Goal: Task Accomplishment & Management: Complete application form

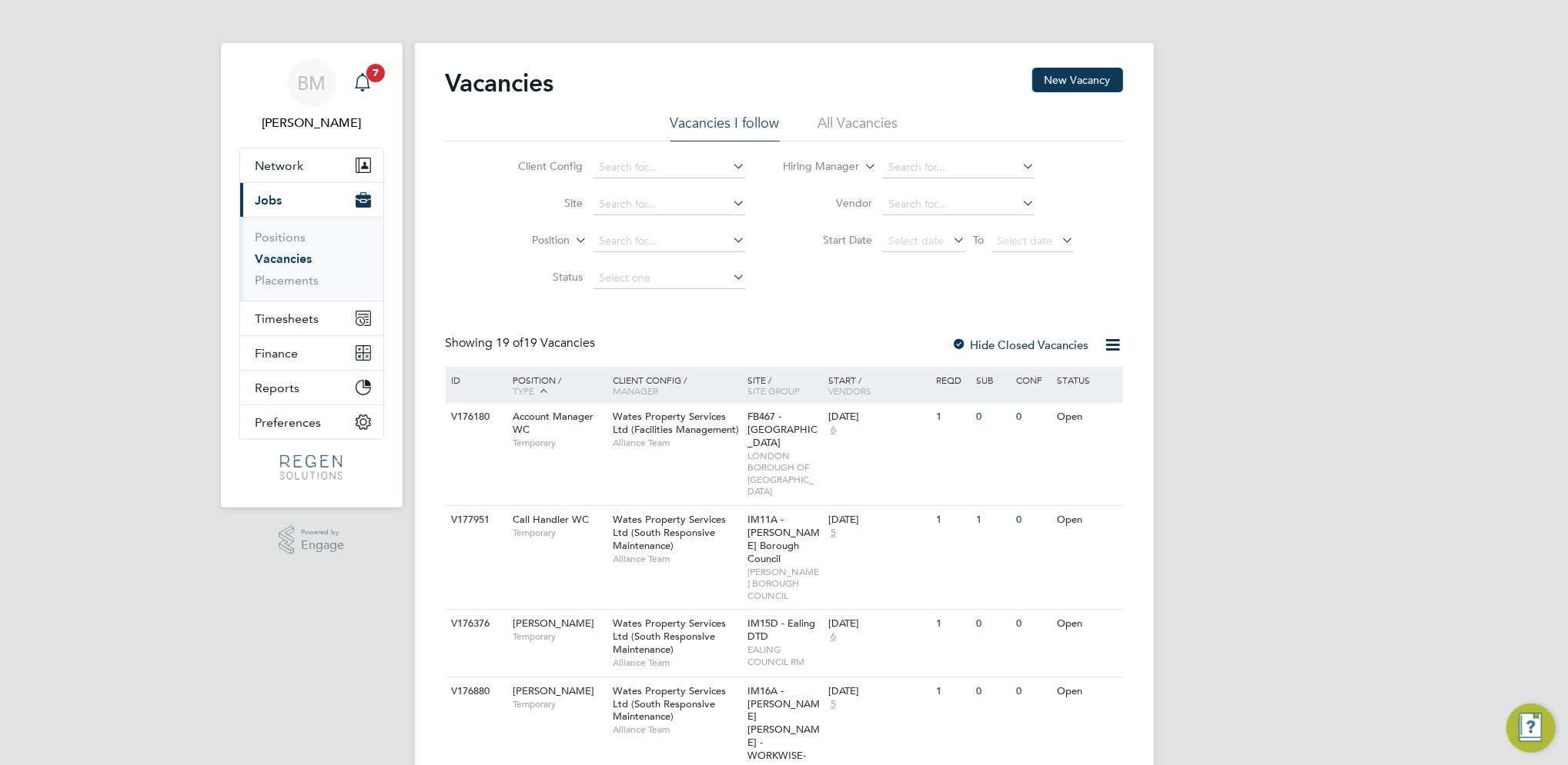
click at [375, 70] on span "7" at bounding box center [375, 73] width 18 height 18
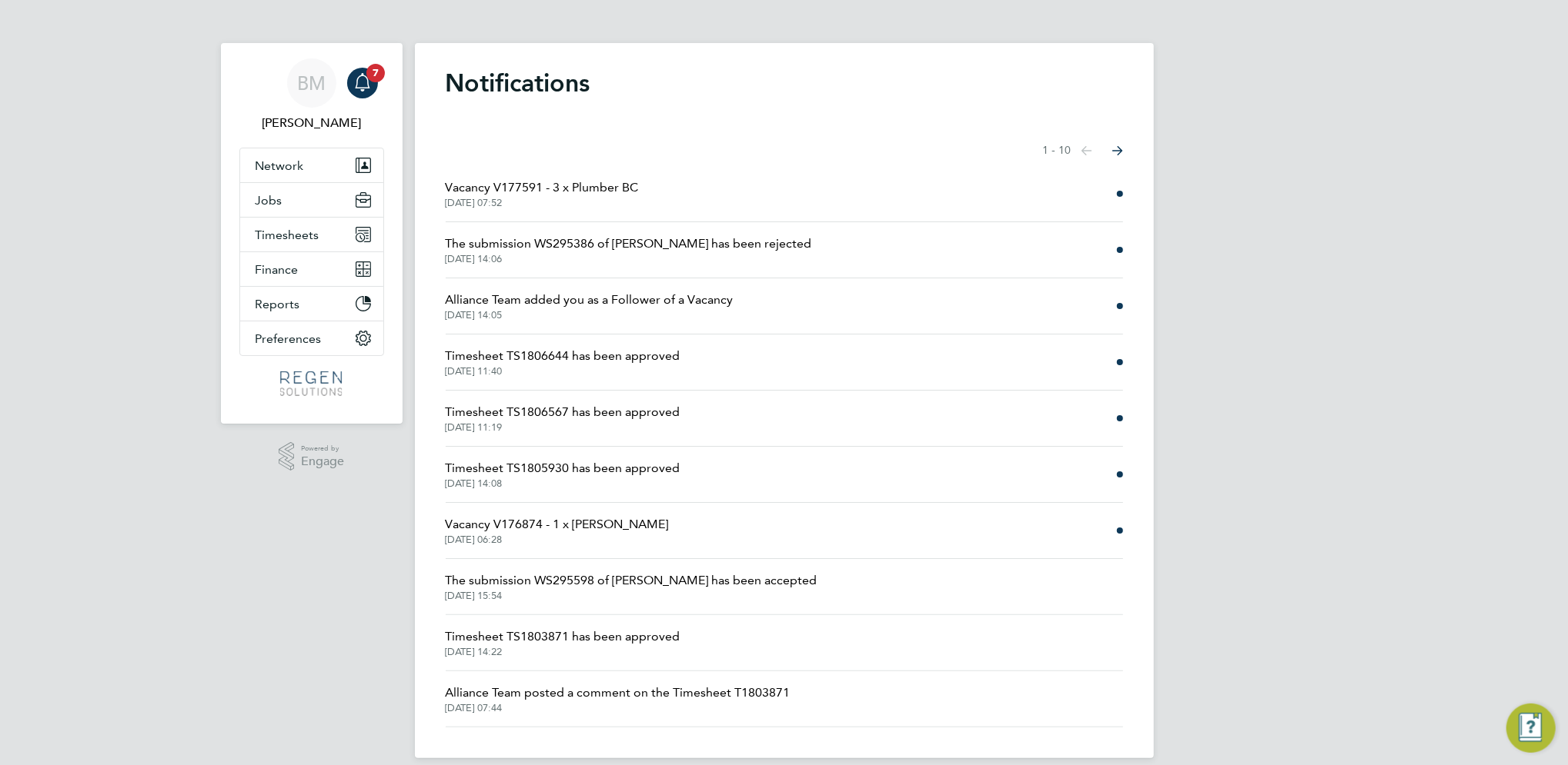
click at [623, 314] on span "[DATE] 14:05" at bounding box center [589, 315] width 288 height 12
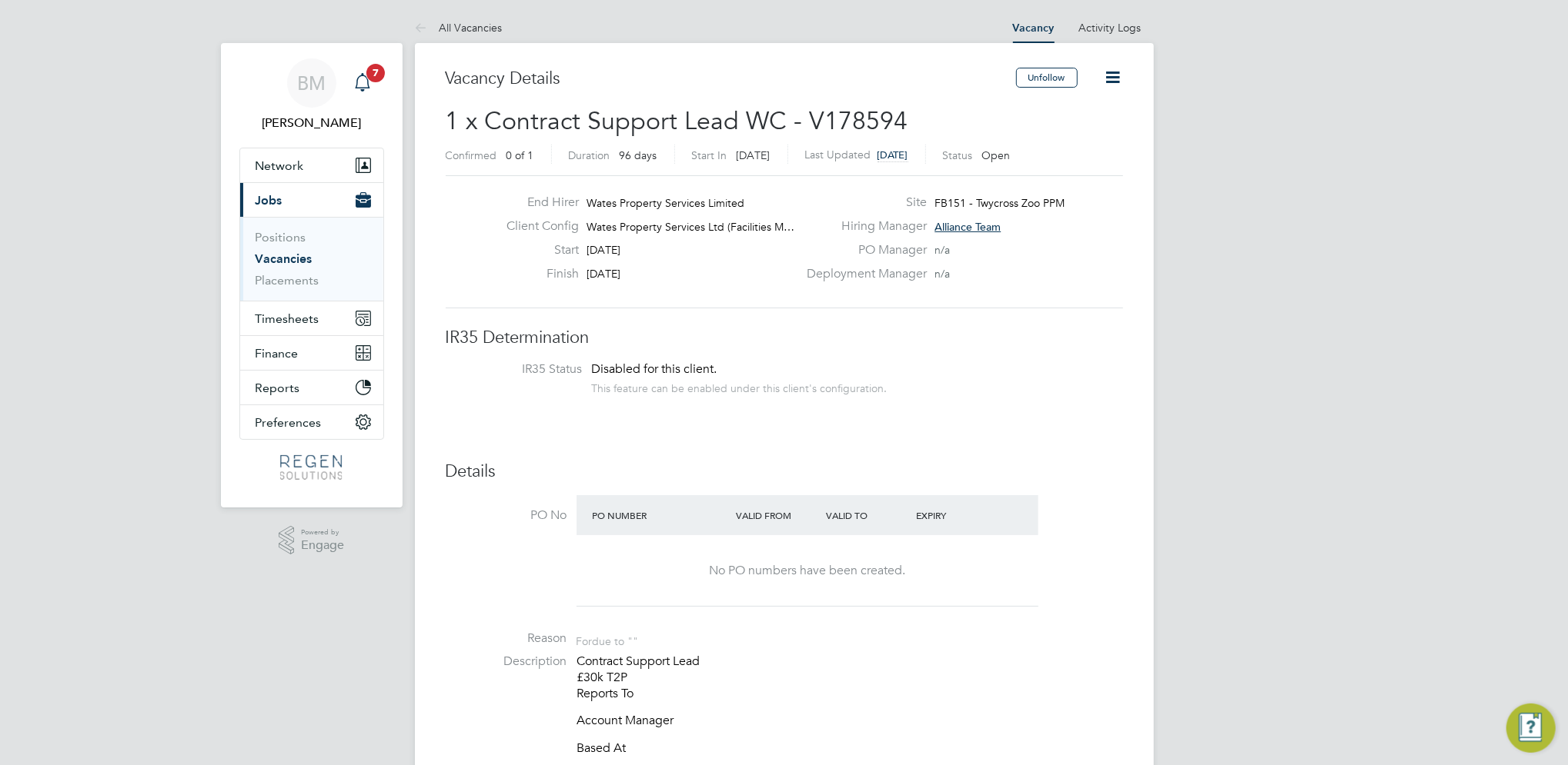
click at [347, 82] on div "Main navigation" at bounding box center [362, 82] width 30 height 30
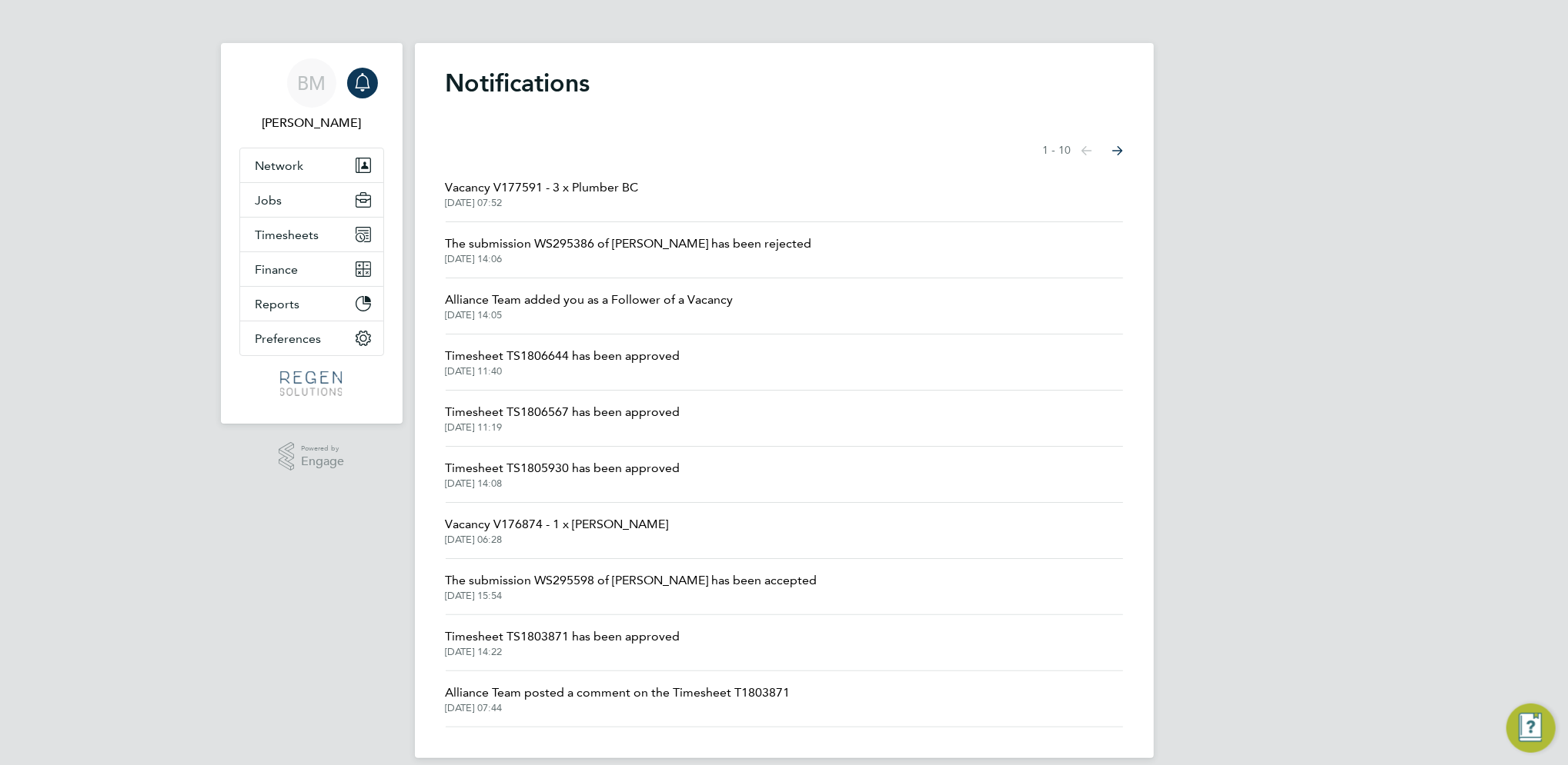
click at [364, 72] on div "Main navigation" at bounding box center [362, 82] width 30 height 30
click at [304, 241] on span "Timesheets" at bounding box center [287, 235] width 64 height 15
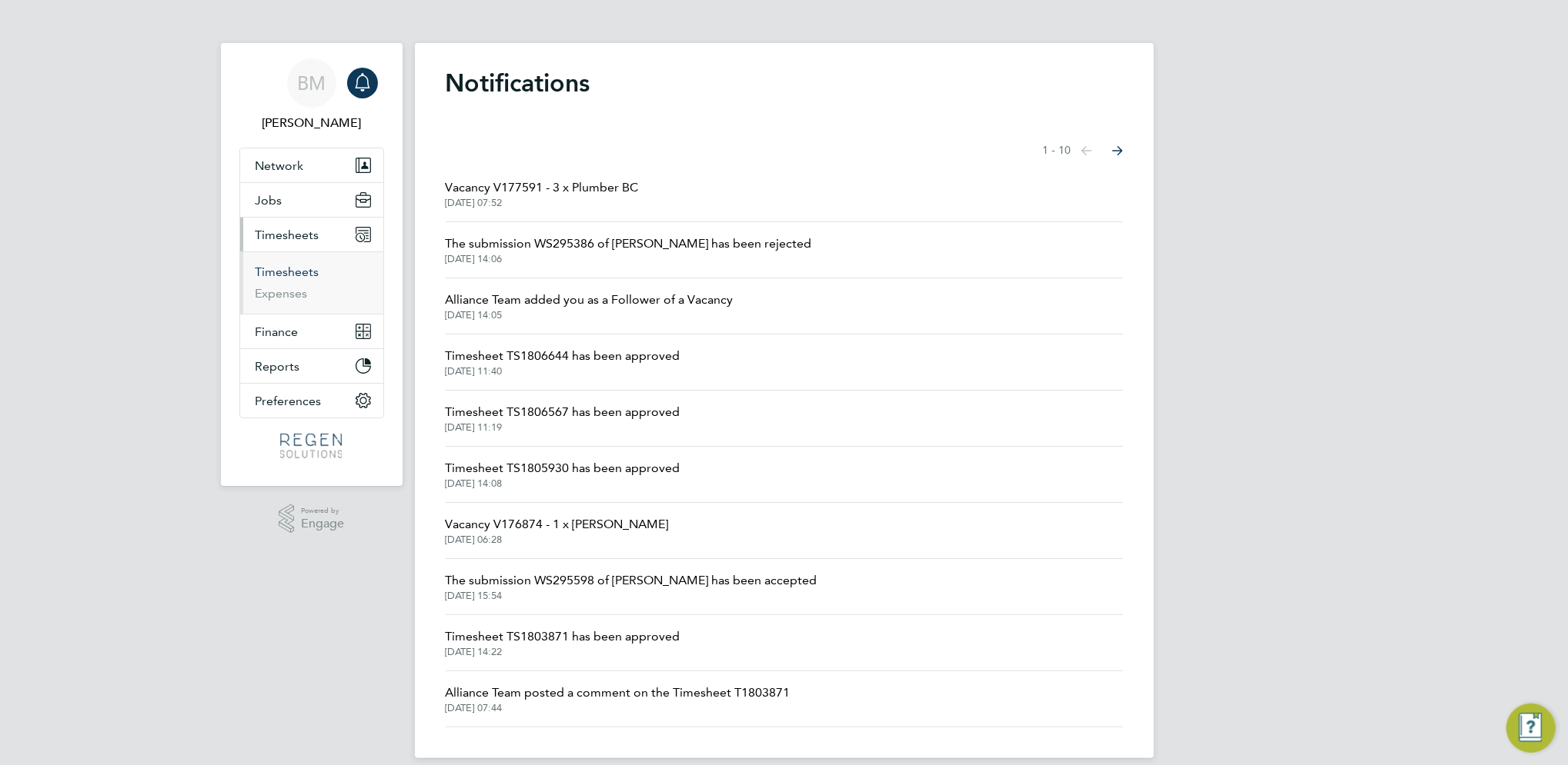
click at [301, 279] on link "Timesheets" at bounding box center [287, 272] width 64 height 15
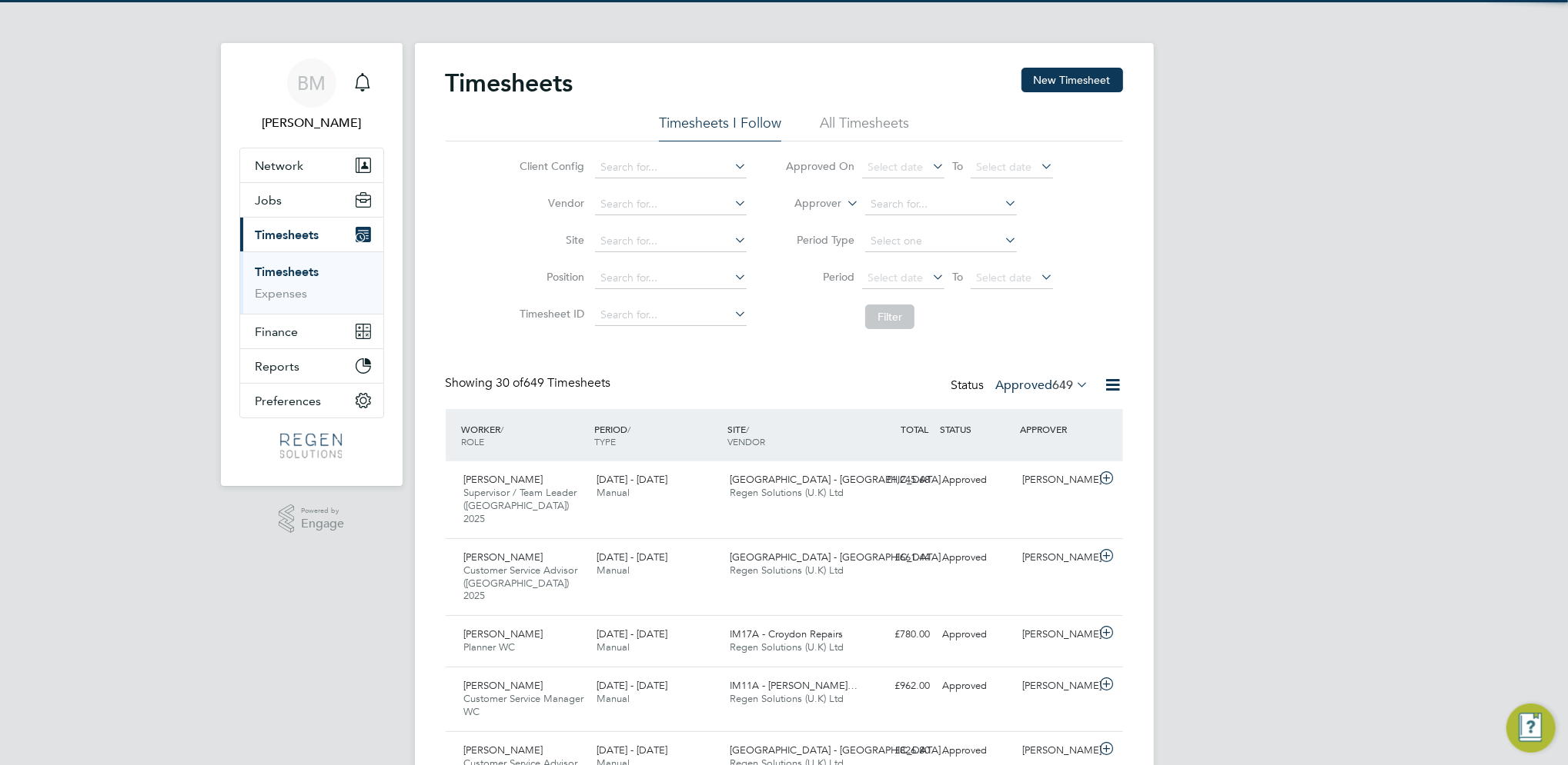
scroll to position [39, 133]
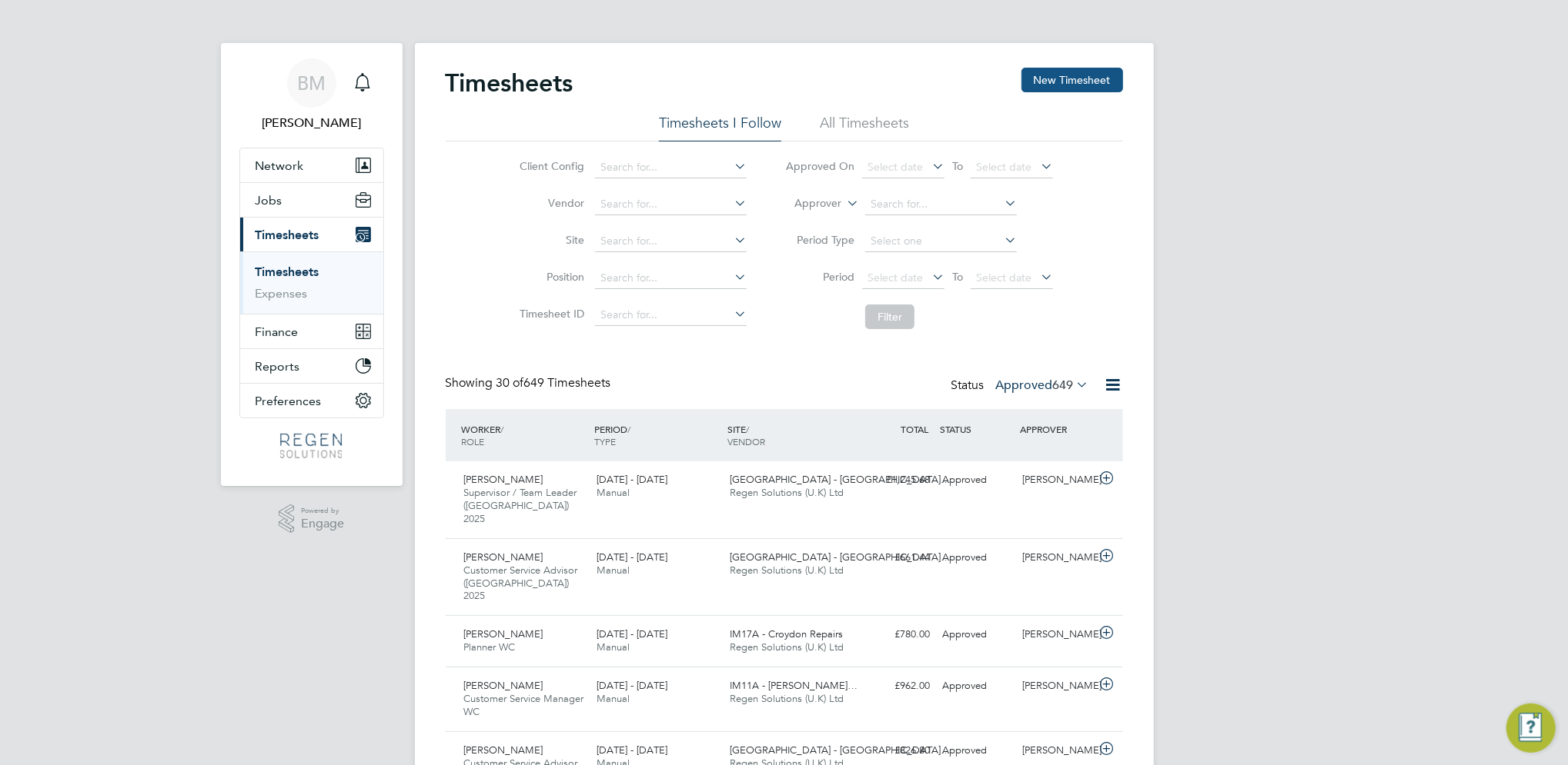
click at [1079, 76] on button "New Timesheet" at bounding box center [1072, 80] width 101 height 25
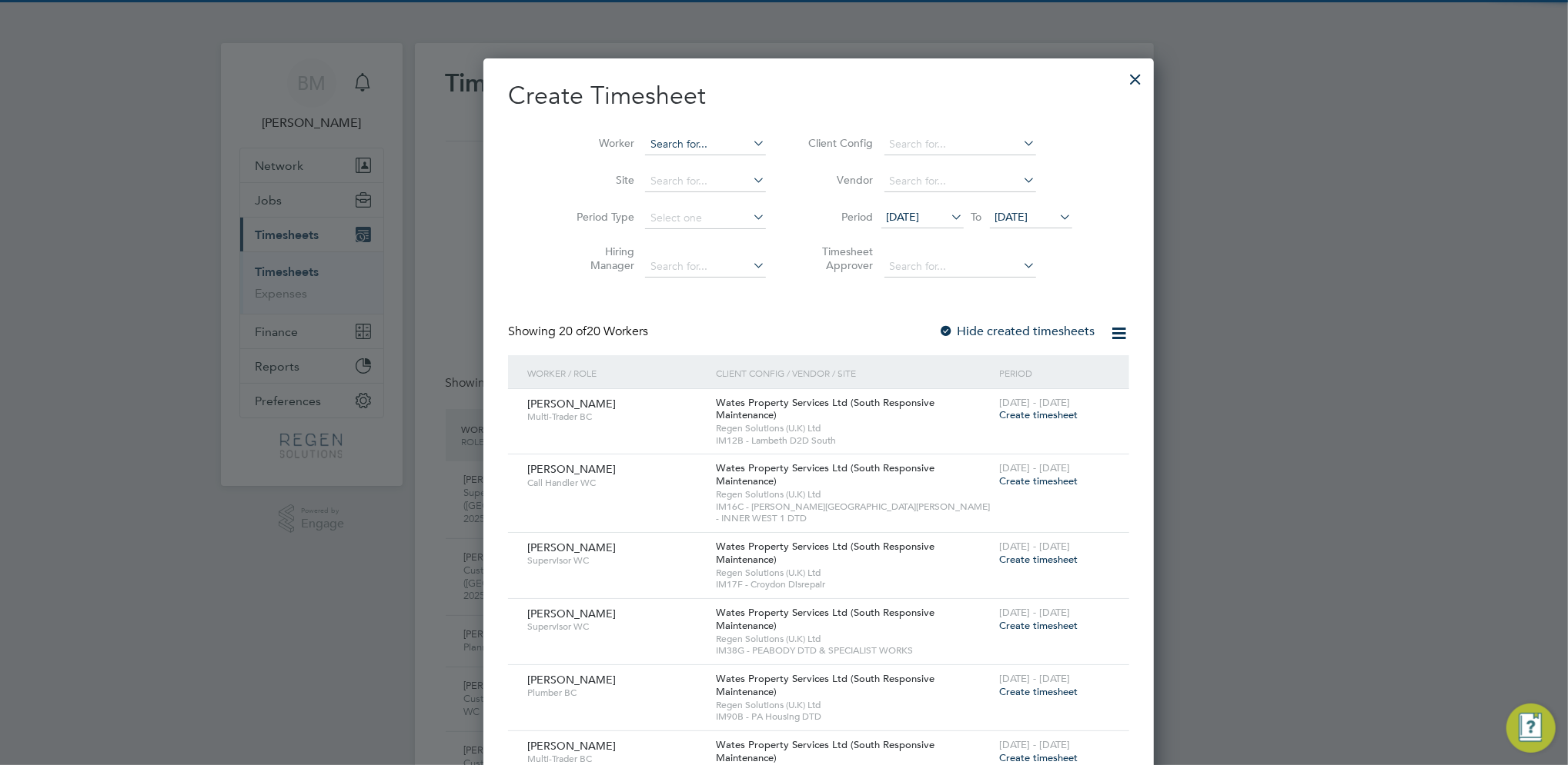
click at [665, 151] on input at bounding box center [705, 145] width 121 height 21
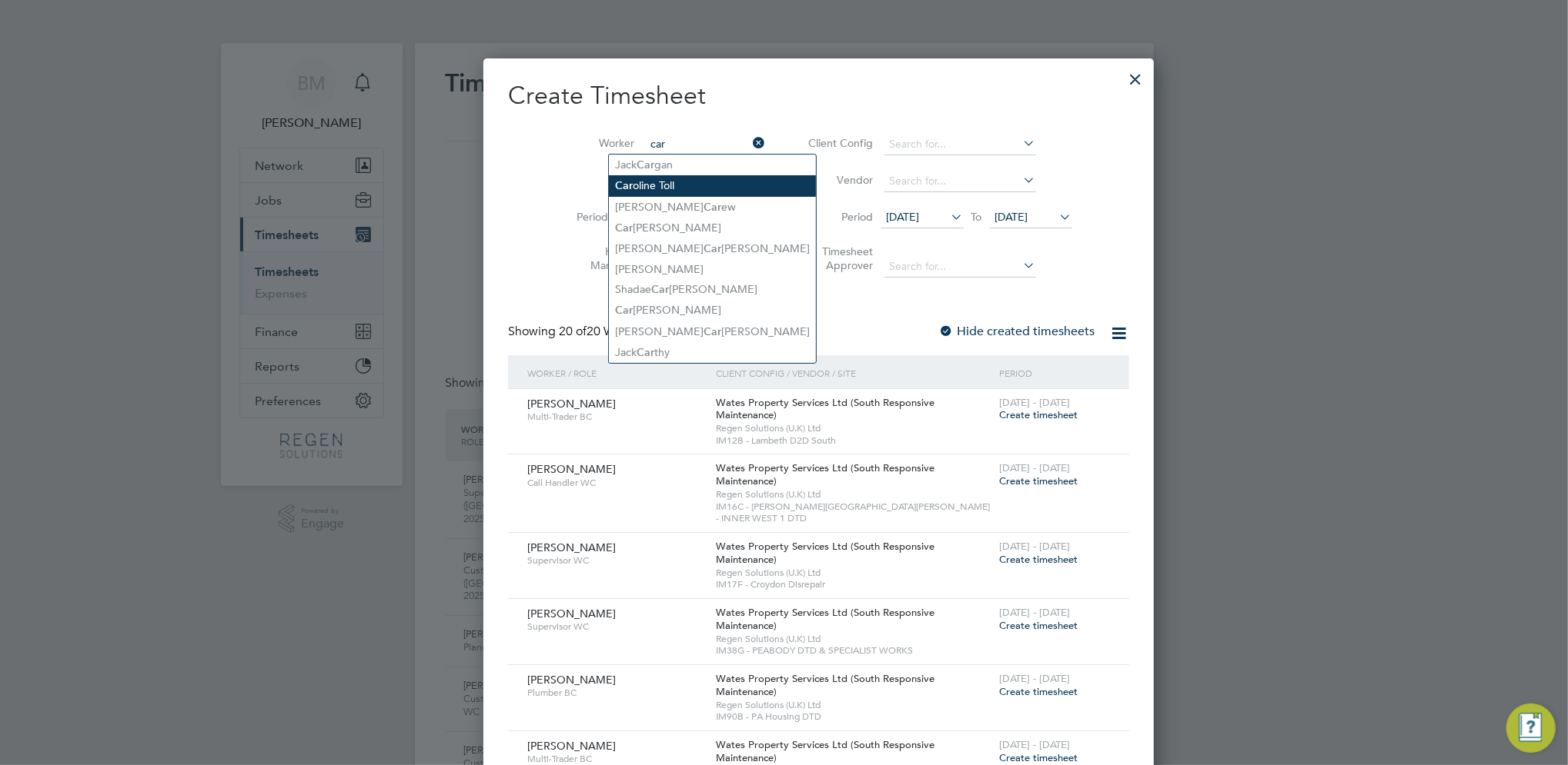
click at [669, 178] on li "Car oline Toll" at bounding box center [713, 185] width 207 height 21
type input "[PERSON_NAME]"
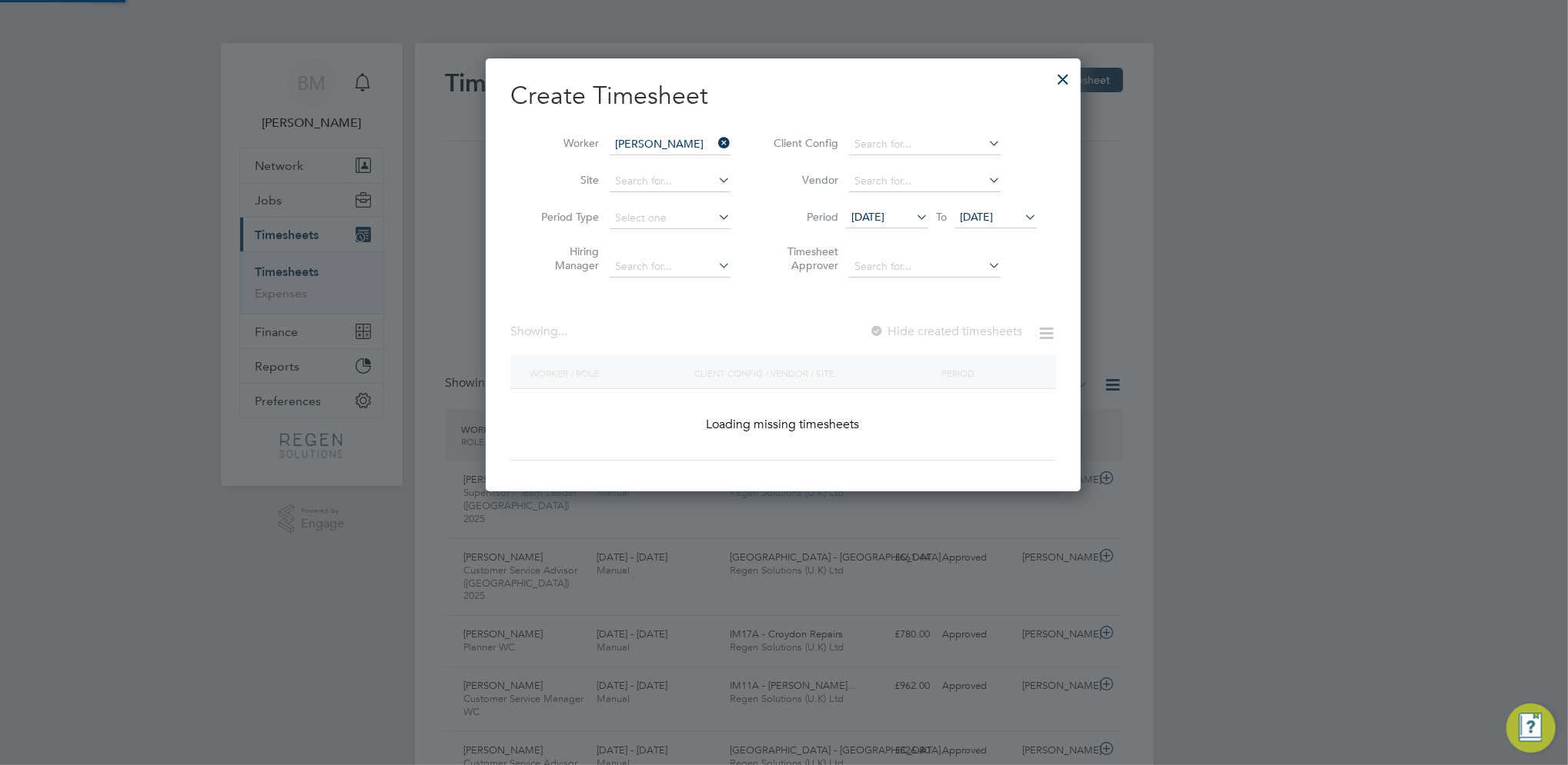
scroll to position [427, 596]
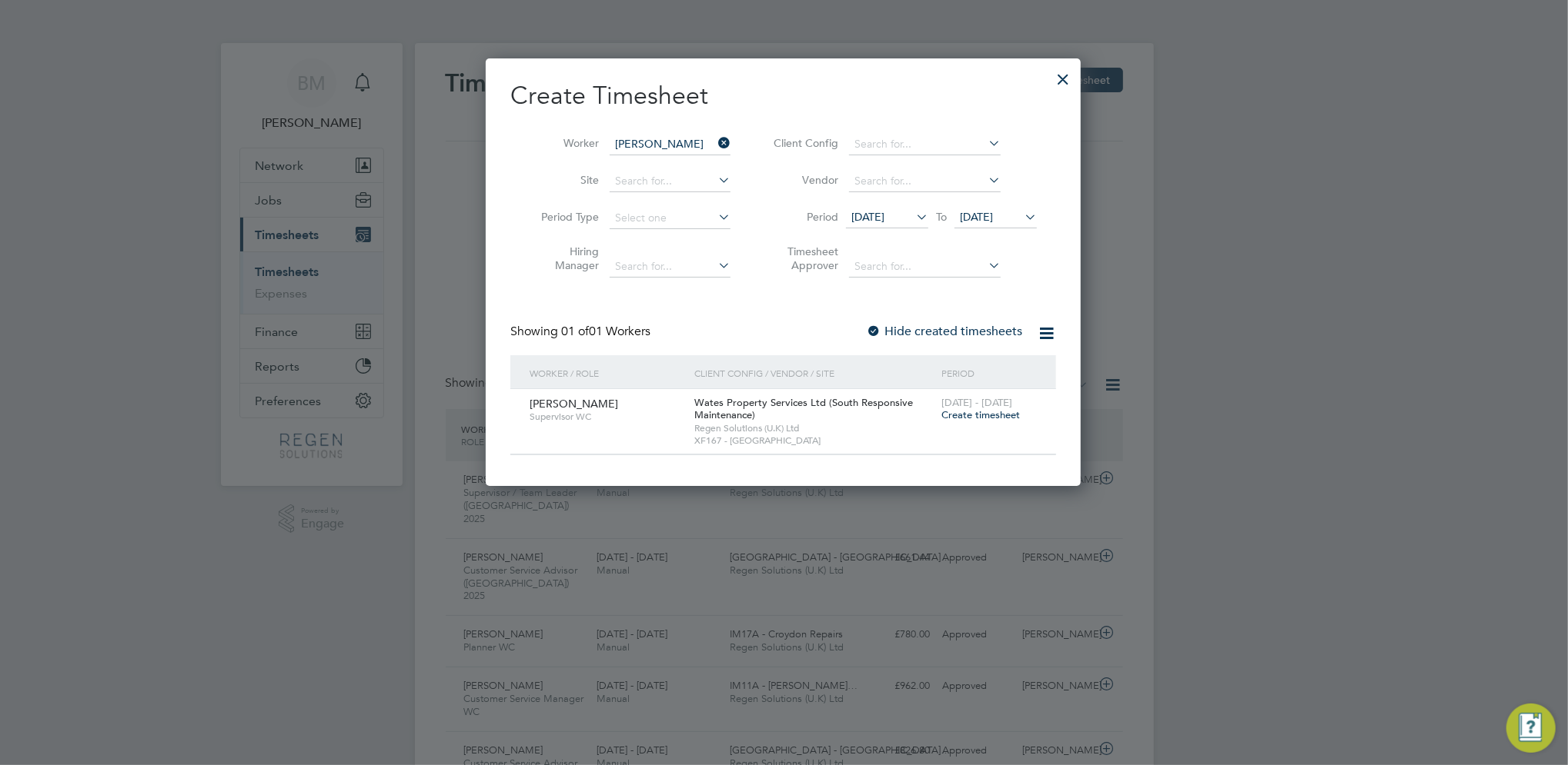
drag, startPoint x: 979, startPoint y: 417, endPoint x: 970, endPoint y: 416, distance: 9.1
click at [979, 416] on span "Create timesheet" at bounding box center [980, 415] width 78 height 13
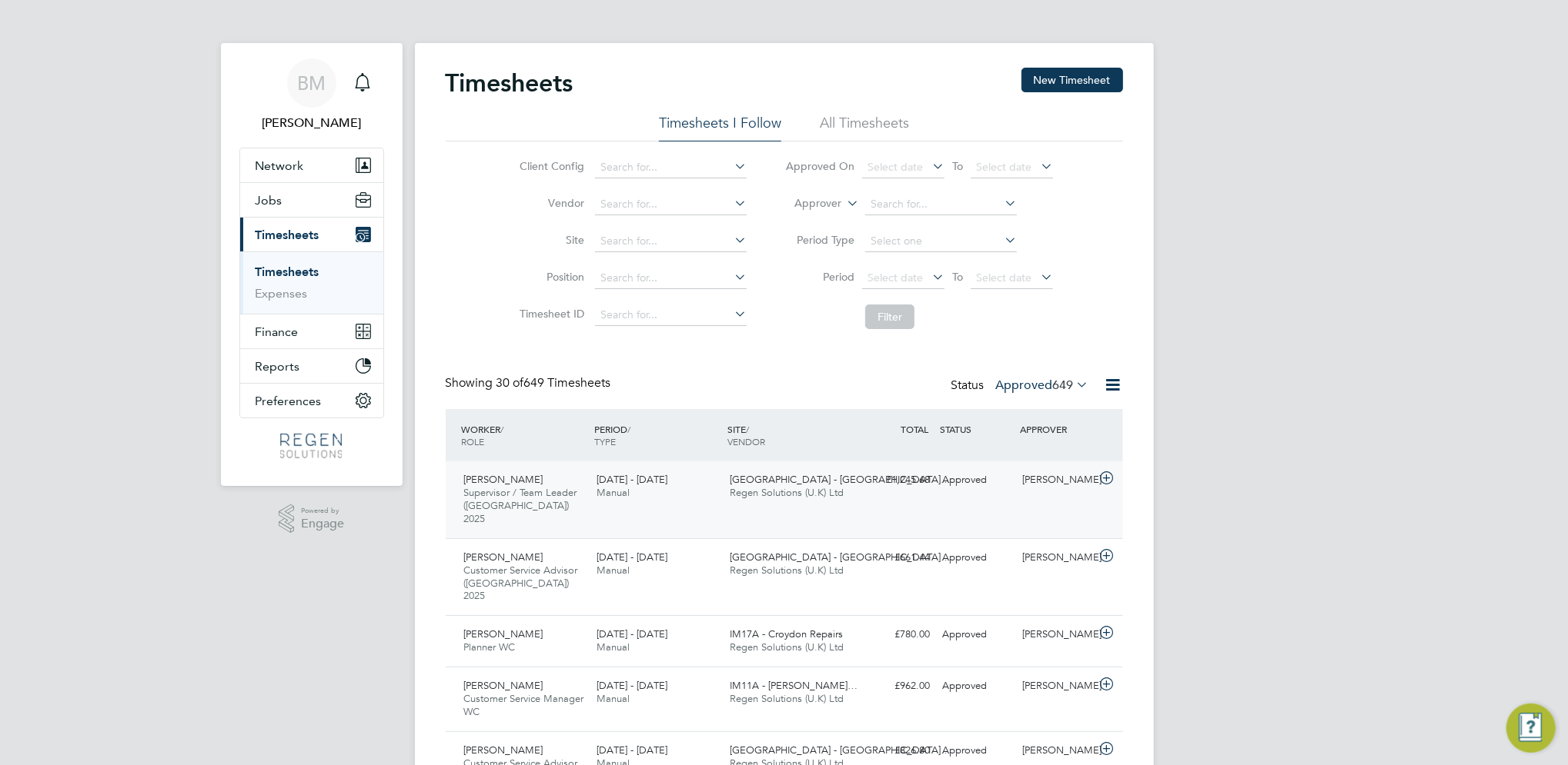
scroll to position [39, 133]
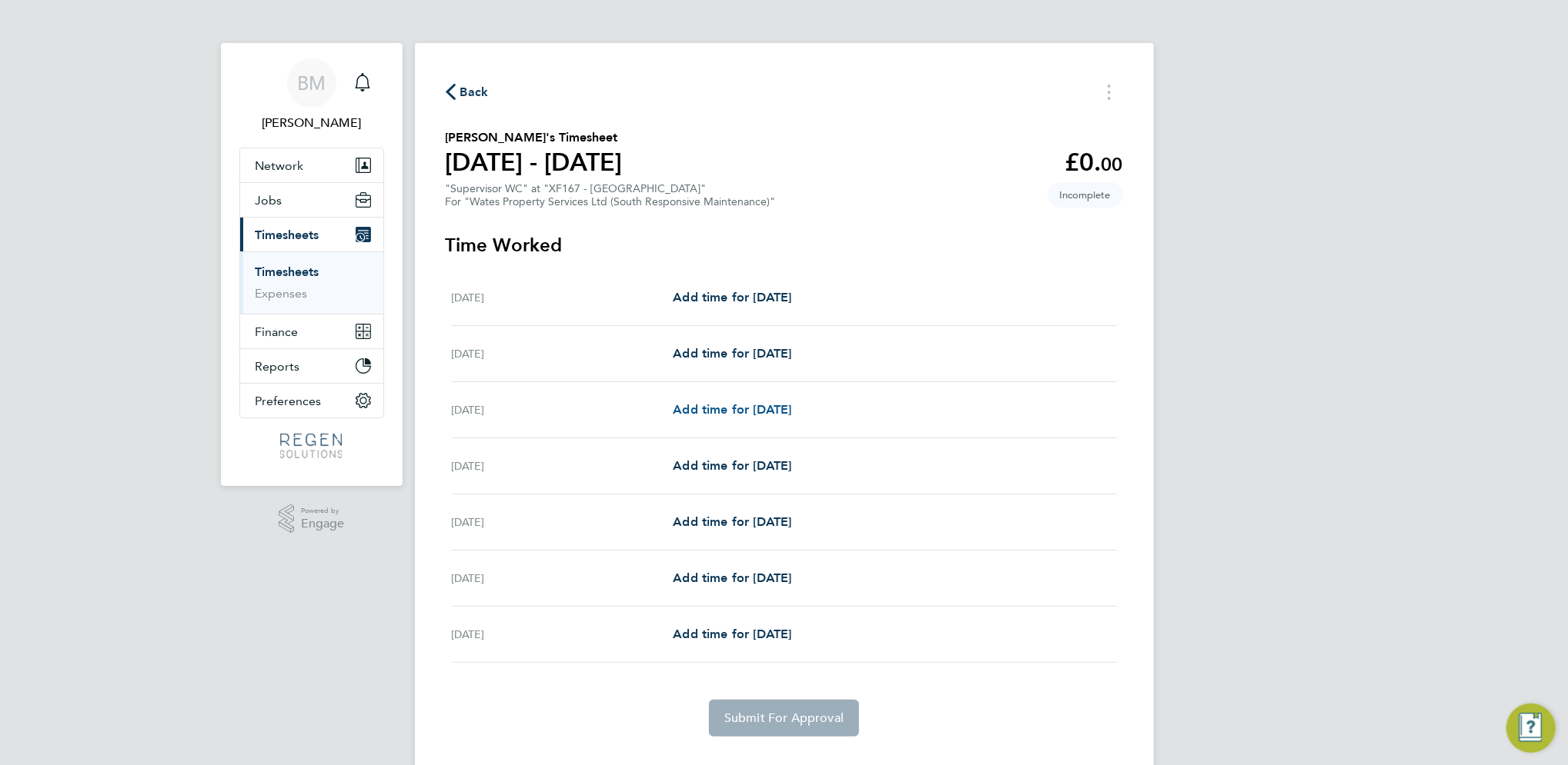
click at [756, 403] on span "Add time for [DATE]" at bounding box center [732, 410] width 119 height 15
select select "30"
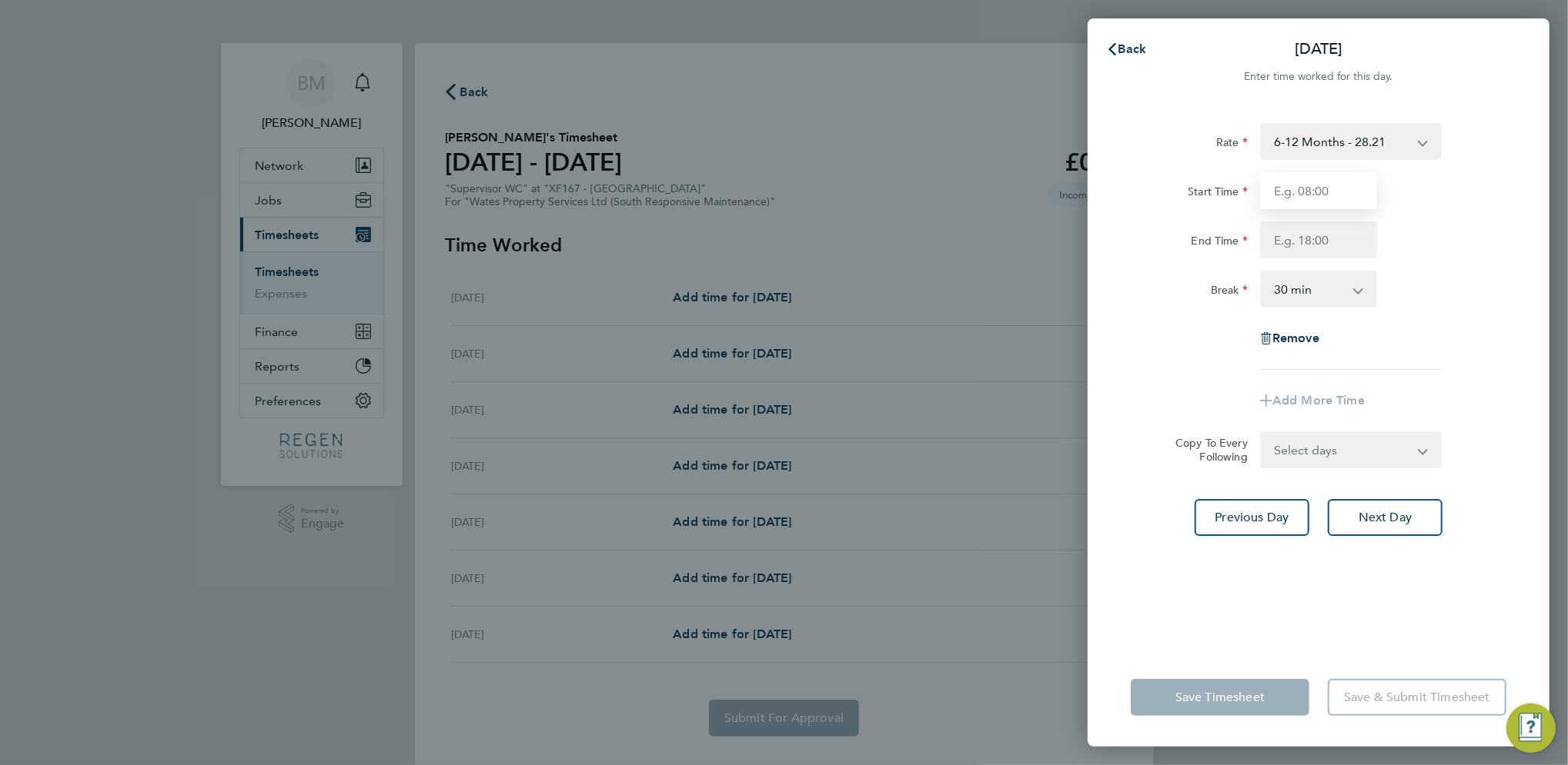
click at [1284, 193] on input "Start Time" at bounding box center [1319, 190] width 117 height 37
type input "08:00"
type input "17:00"
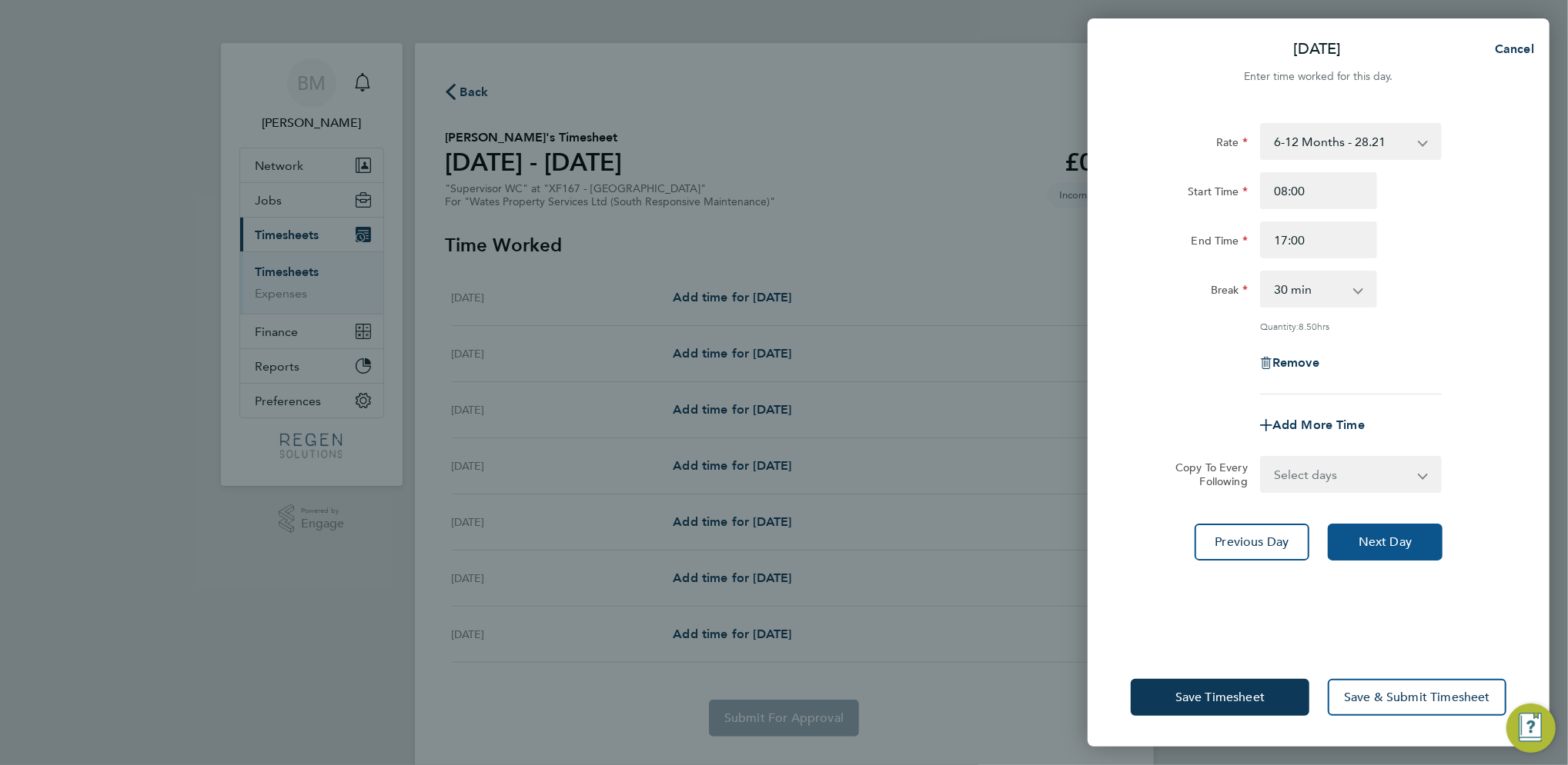
click at [1389, 535] on span "Next Day" at bounding box center [1384, 542] width 54 height 16
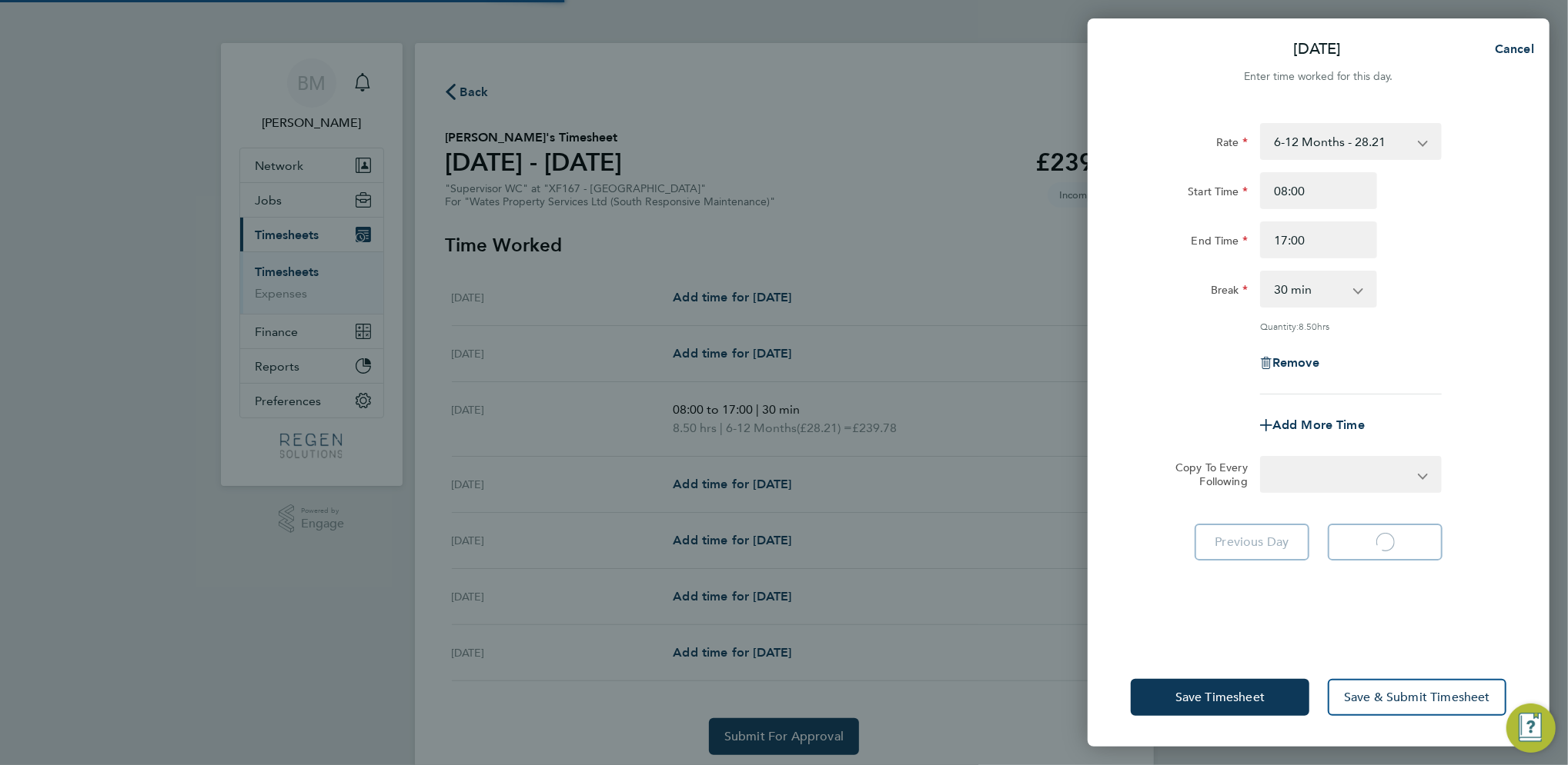
select select "30"
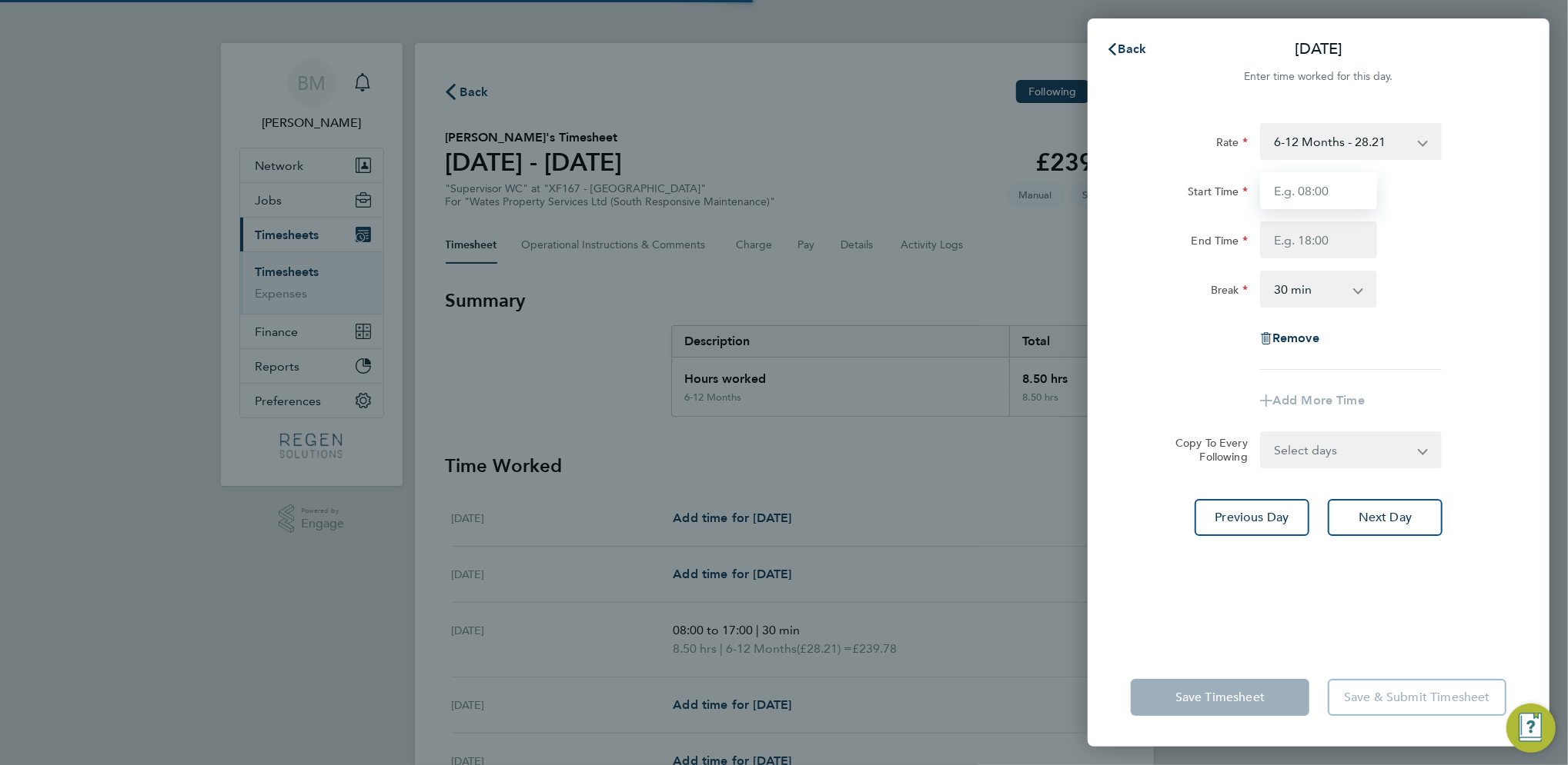
click at [1312, 198] on input "Start Time" at bounding box center [1319, 190] width 117 height 37
type input "08:00"
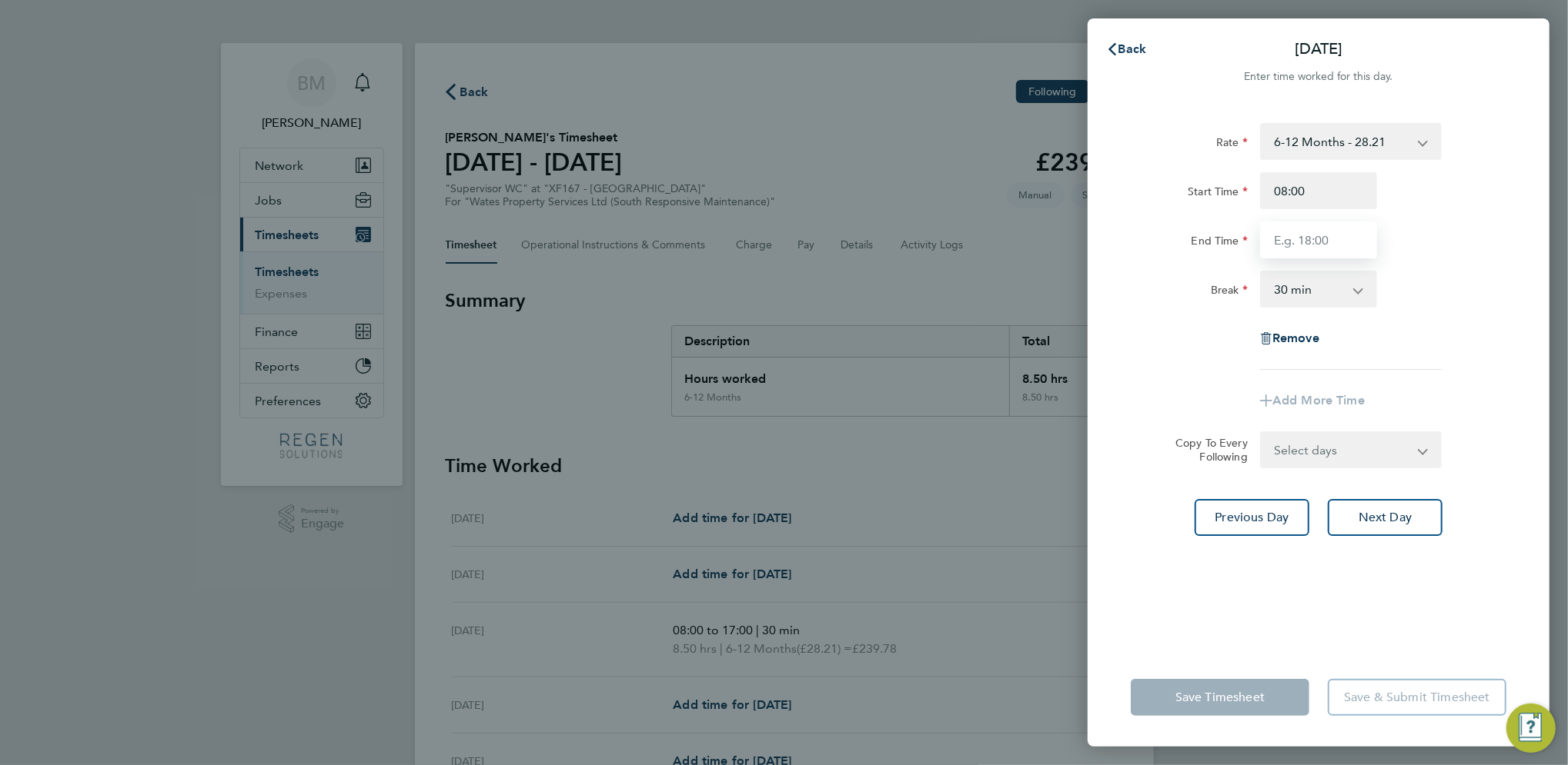
type input "17:00"
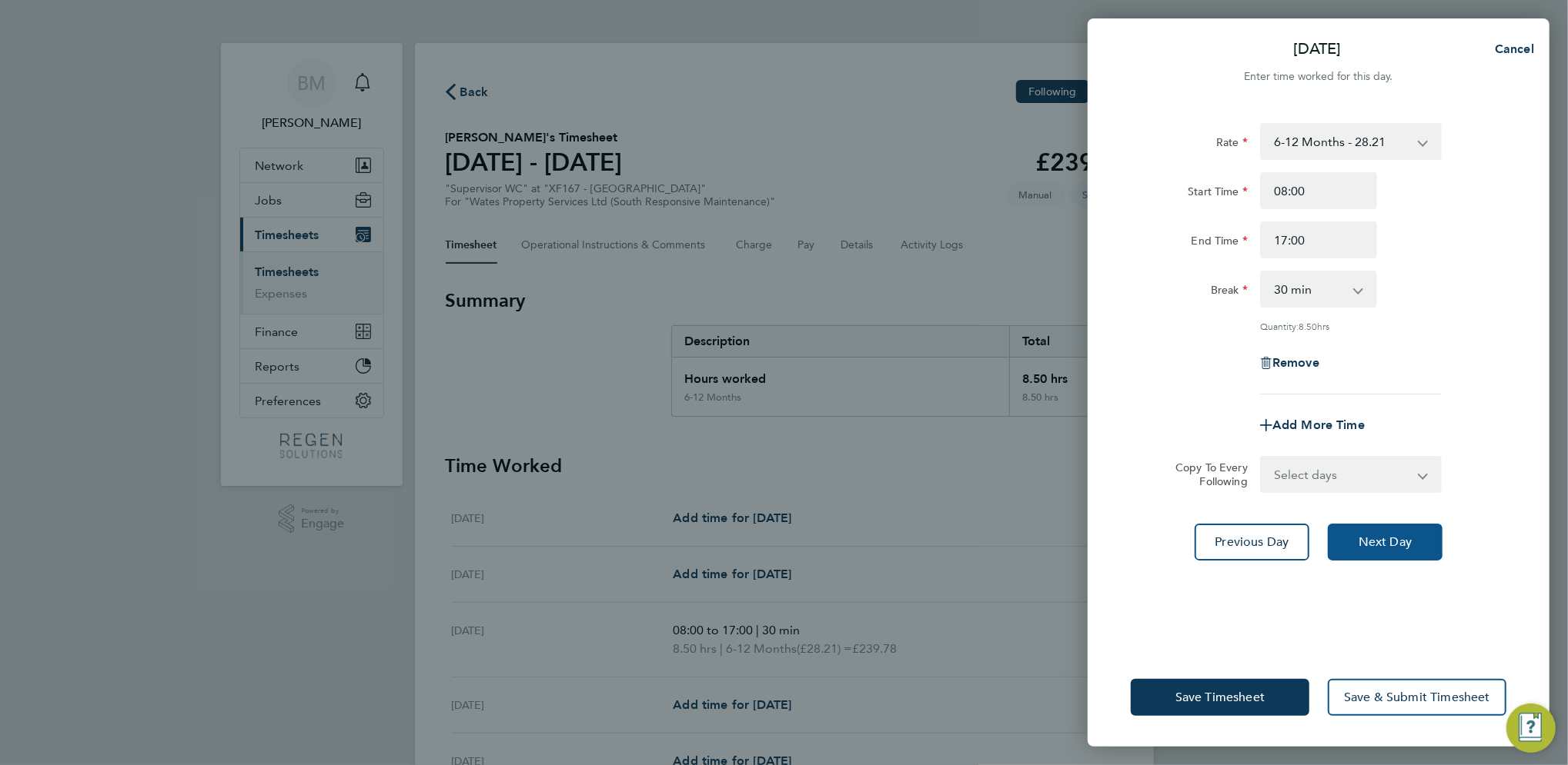
click at [1383, 539] on span "Next Day" at bounding box center [1384, 542] width 54 height 16
select select "30"
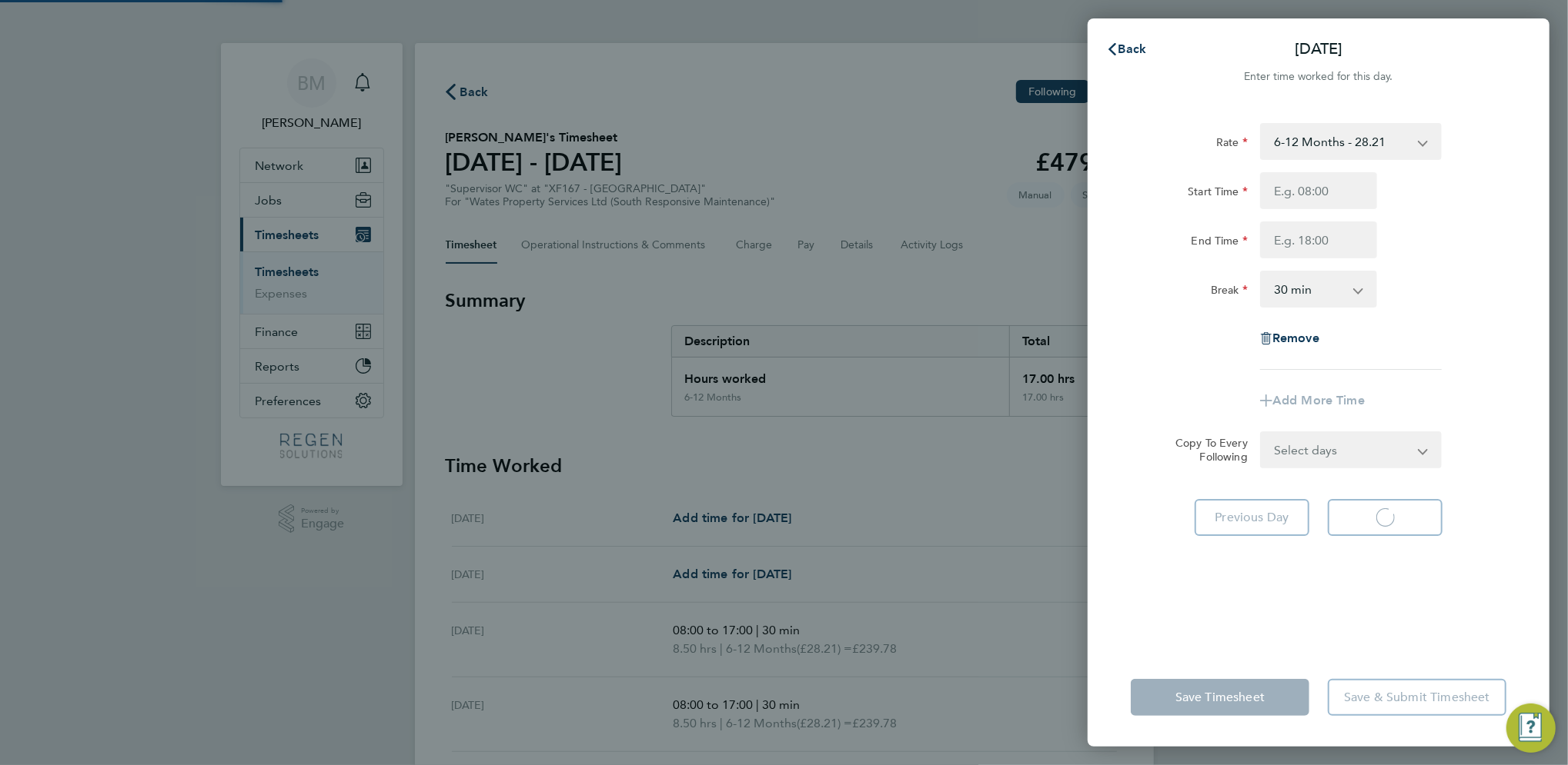
select select "30"
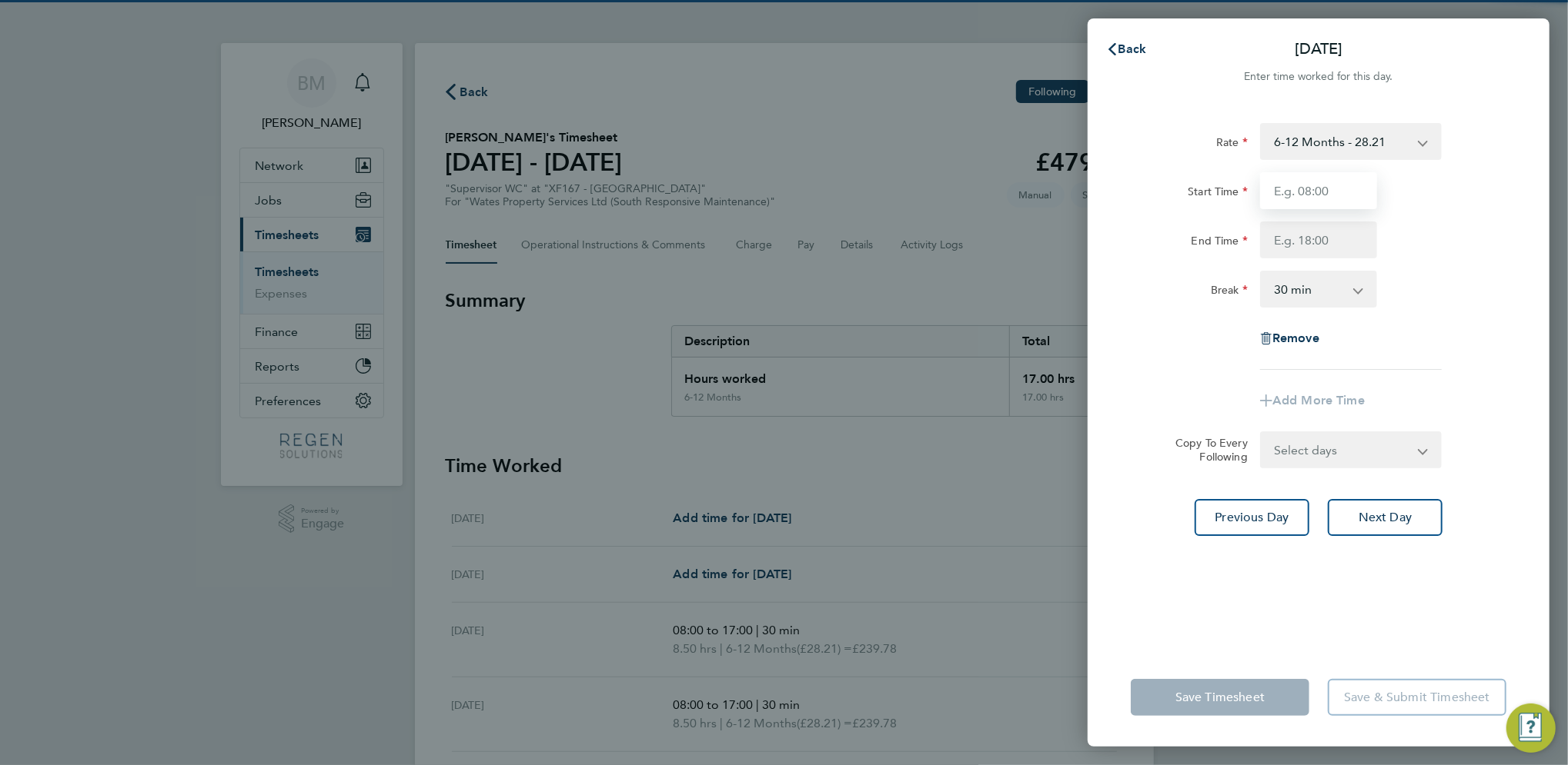
click at [1319, 206] on input "Start Time" at bounding box center [1319, 190] width 117 height 37
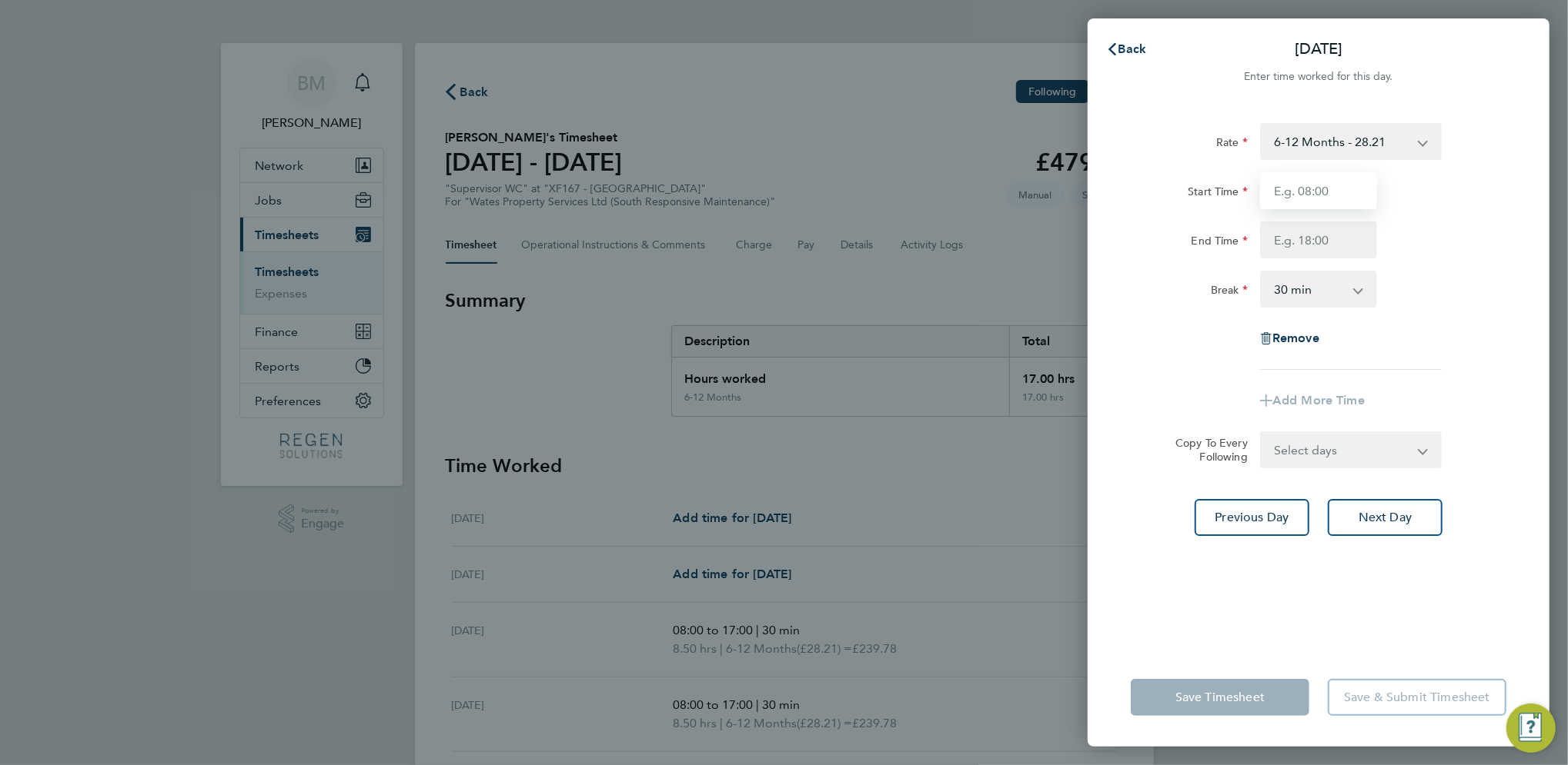
type input "08:00"
type input "17:00"
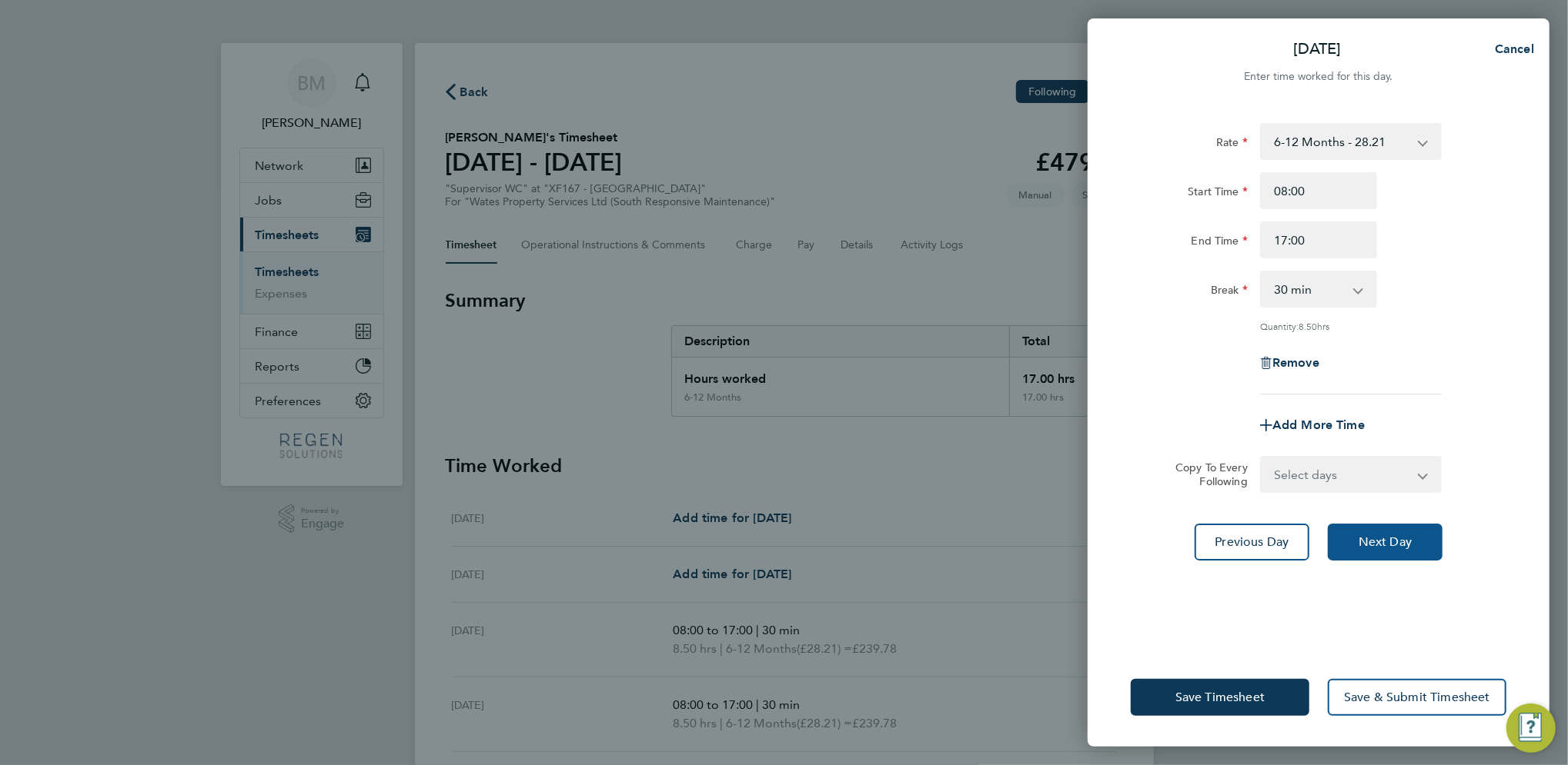
click at [1387, 549] on button "Next Day" at bounding box center [1384, 542] width 114 height 37
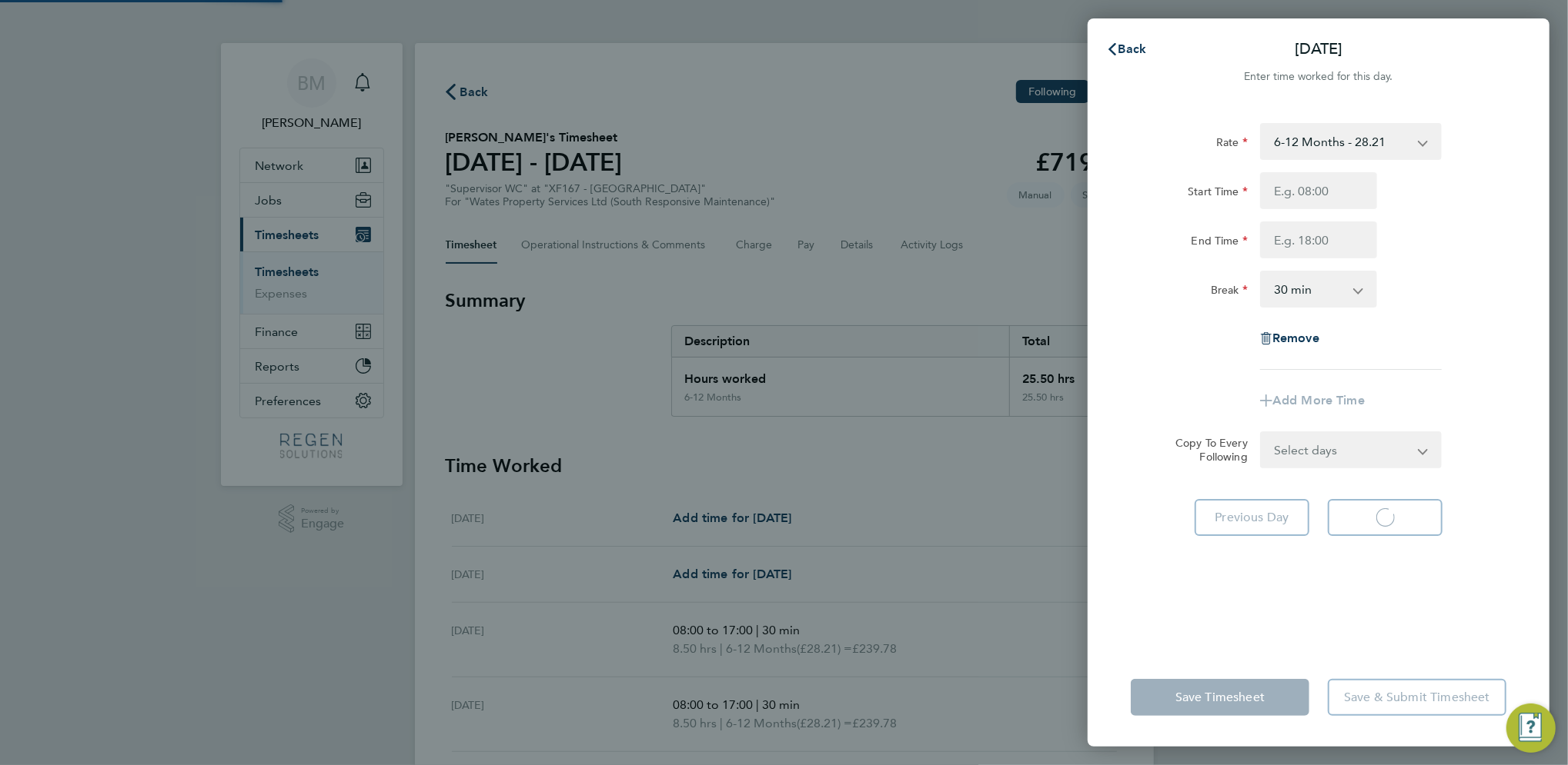
select select "30"
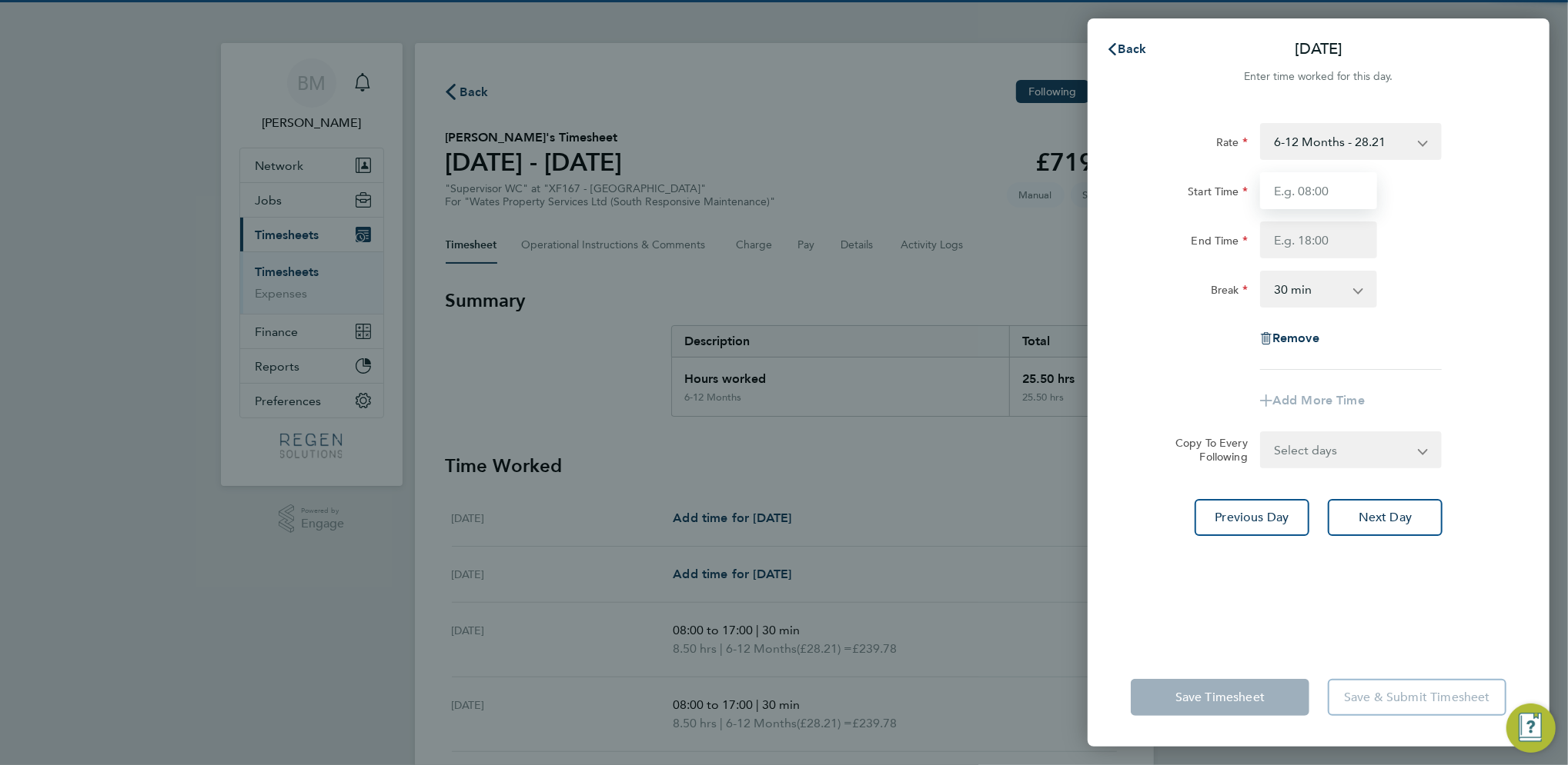
click at [1312, 187] on input "Start Time" at bounding box center [1319, 190] width 117 height 37
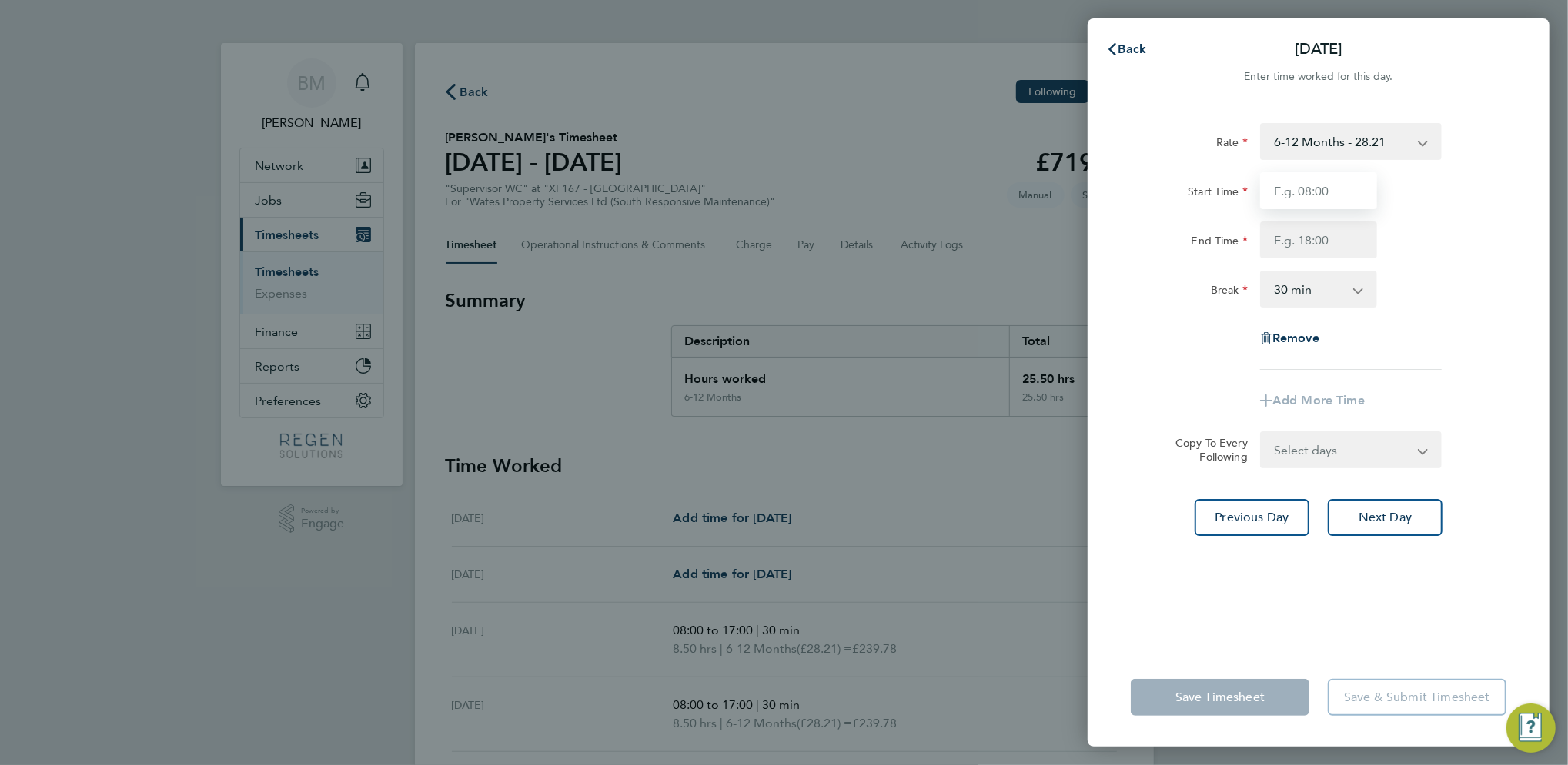
type input "08:00"
type input "17:00"
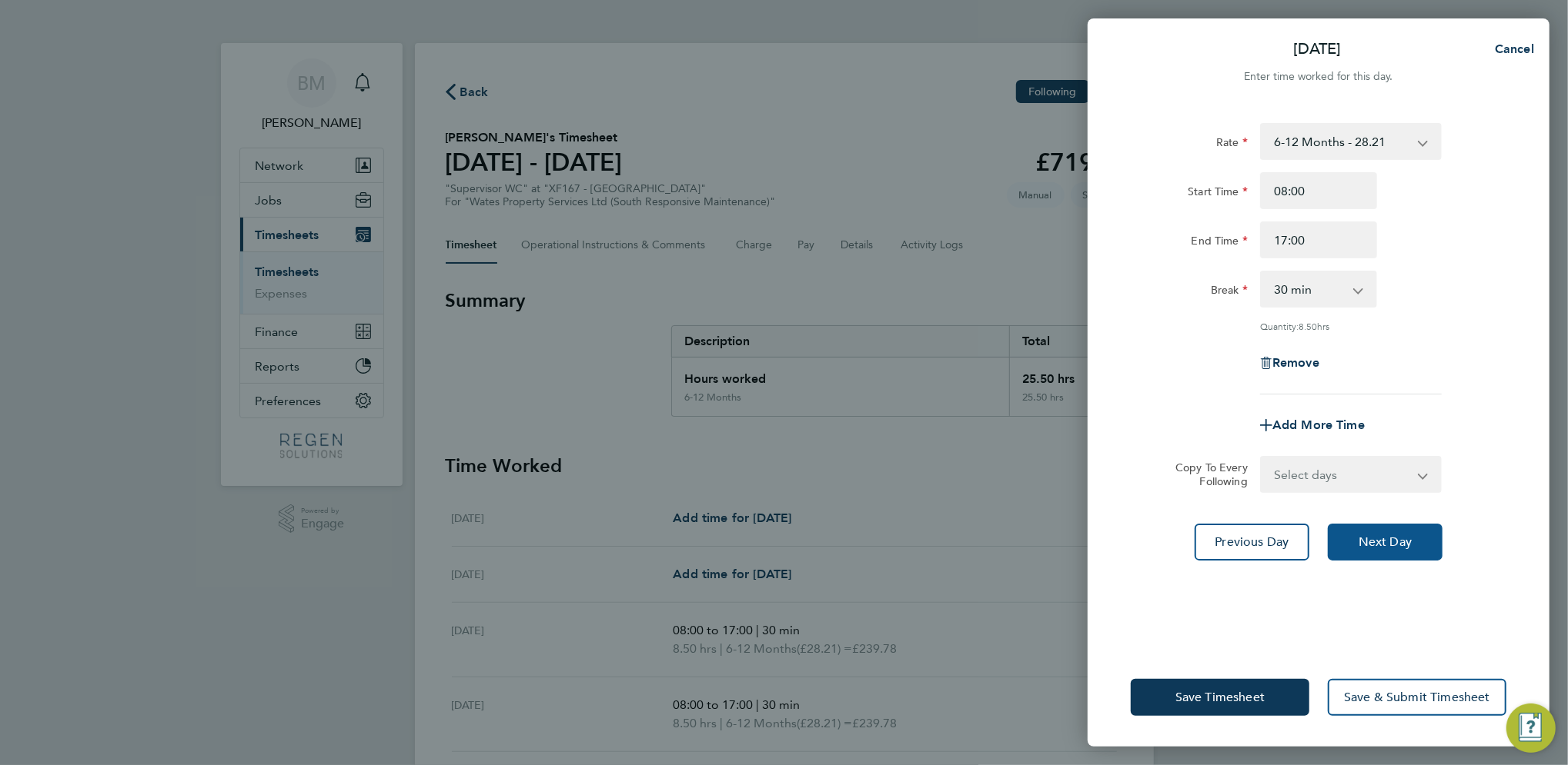
click at [1392, 542] on span "Next Day" at bounding box center [1384, 542] width 54 height 16
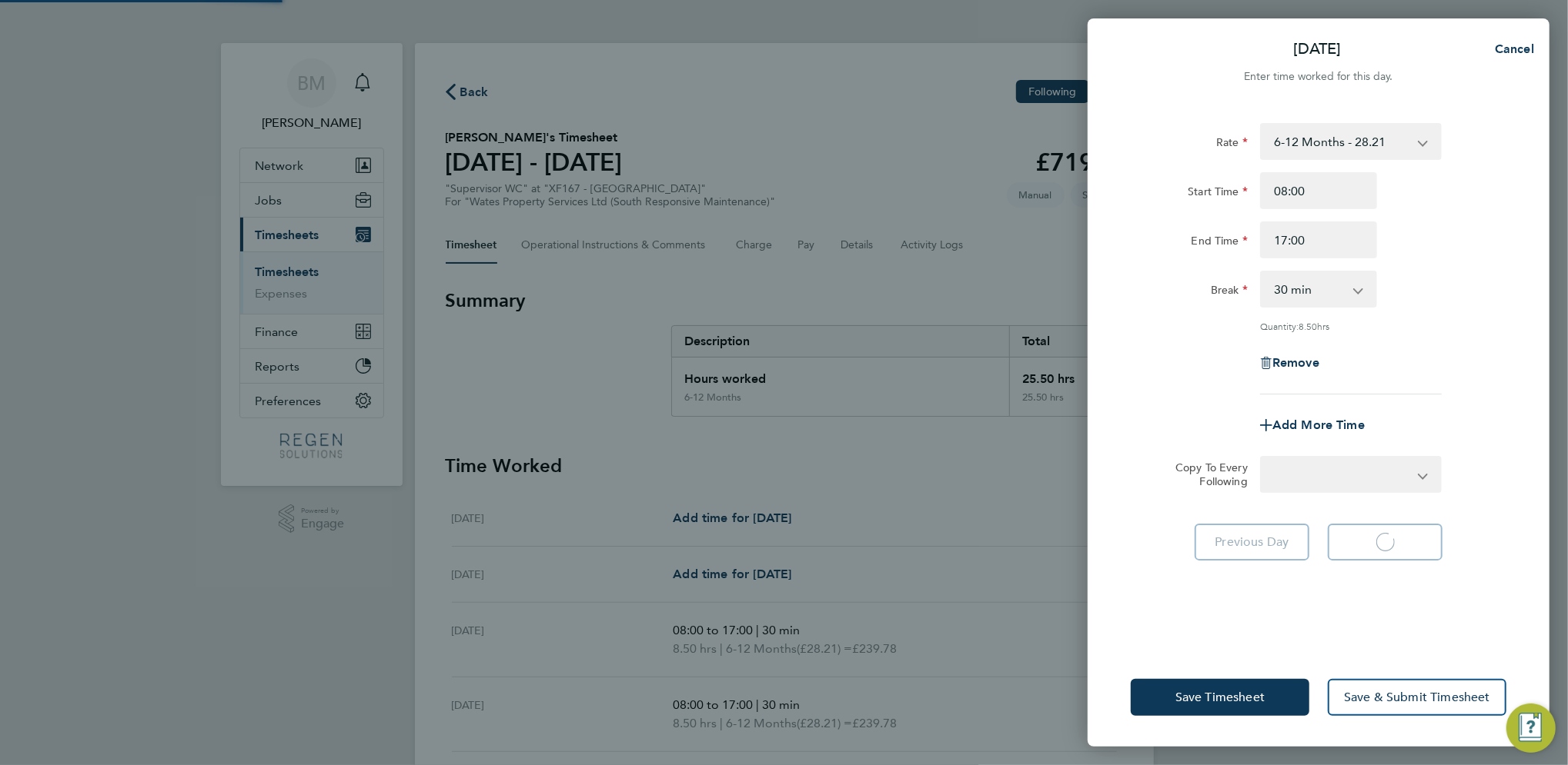
select select "30"
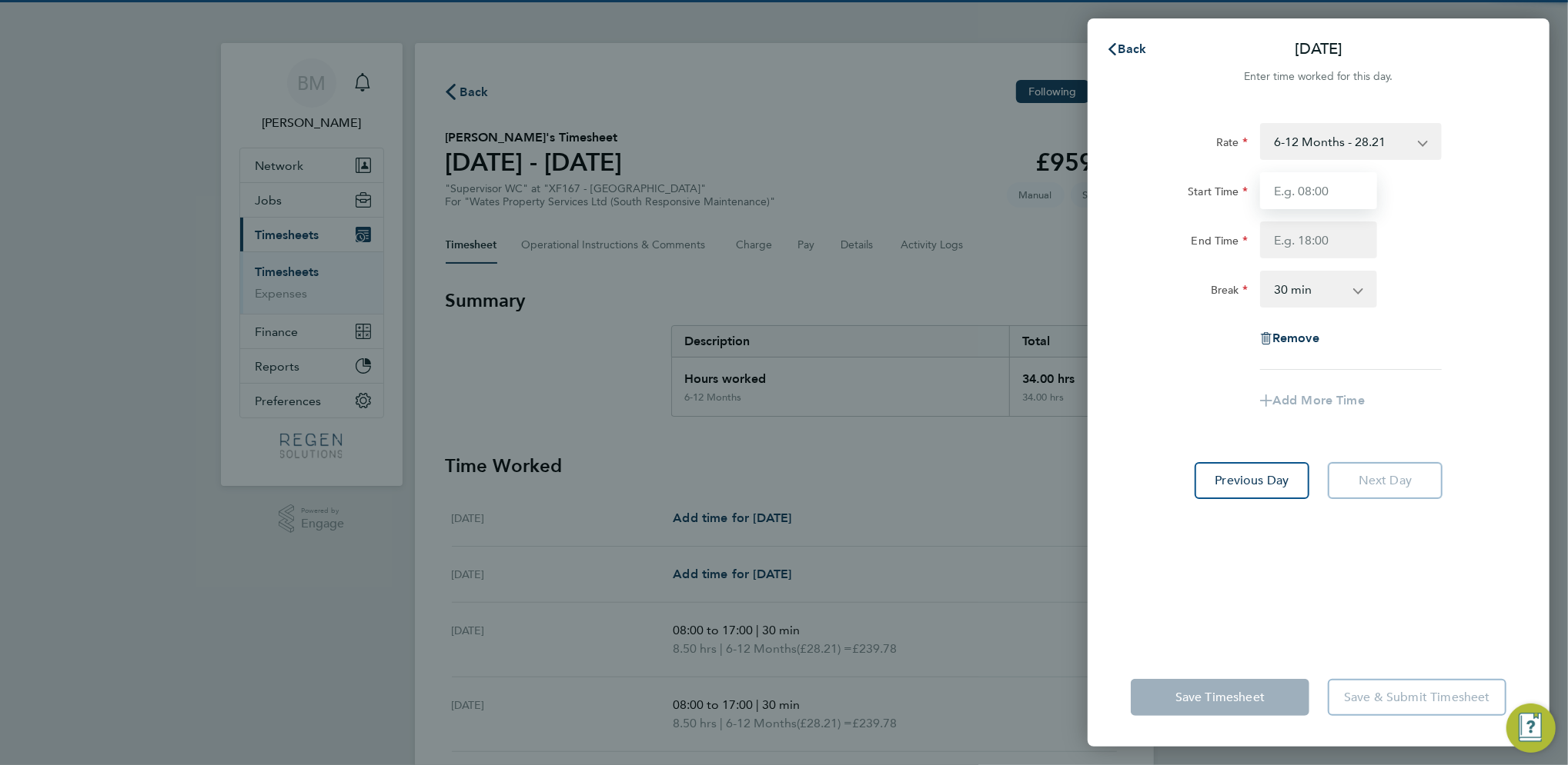
click at [1319, 176] on input "Start Time" at bounding box center [1319, 190] width 117 height 37
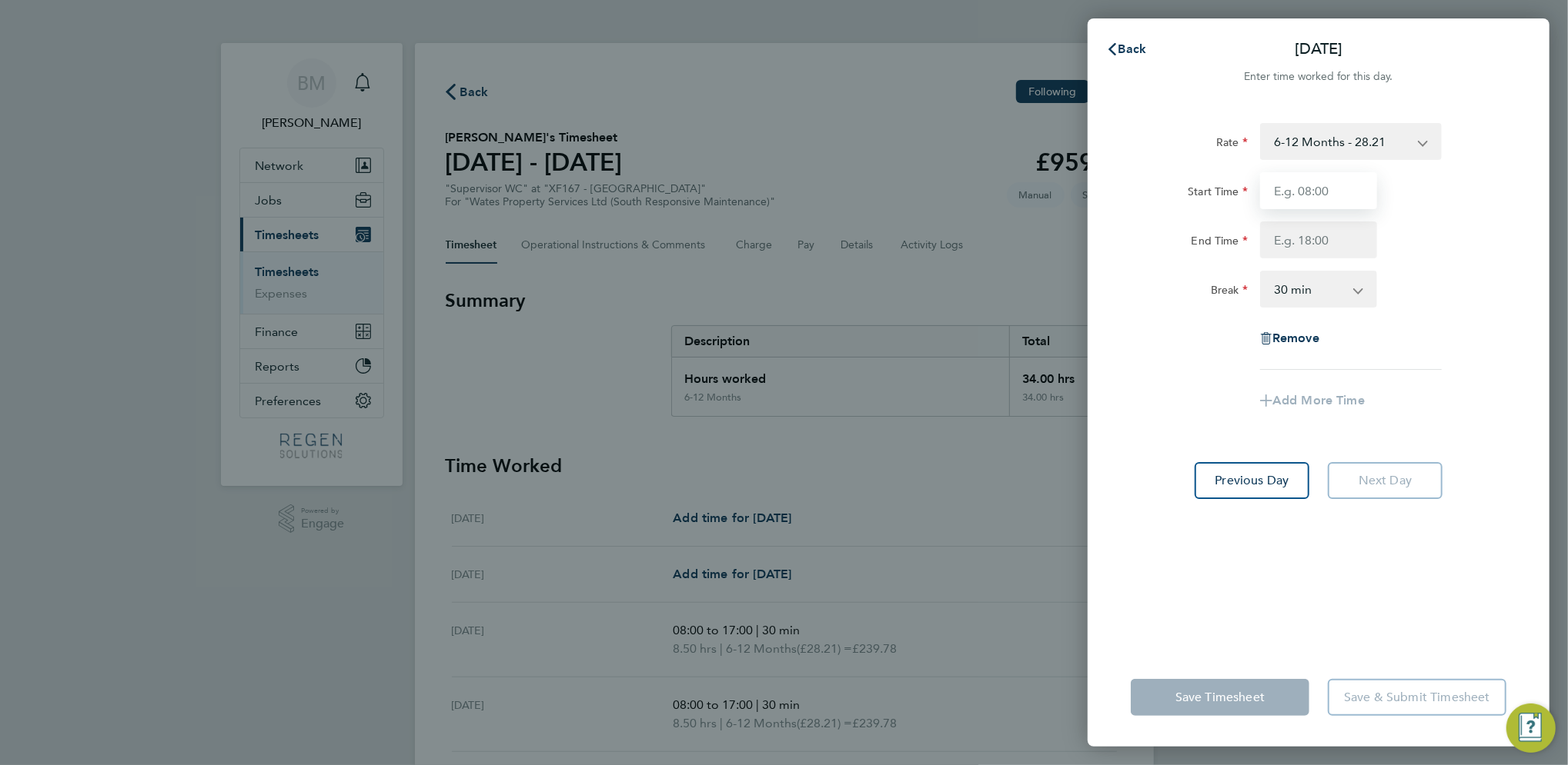
type input "08:00"
type input "17:00"
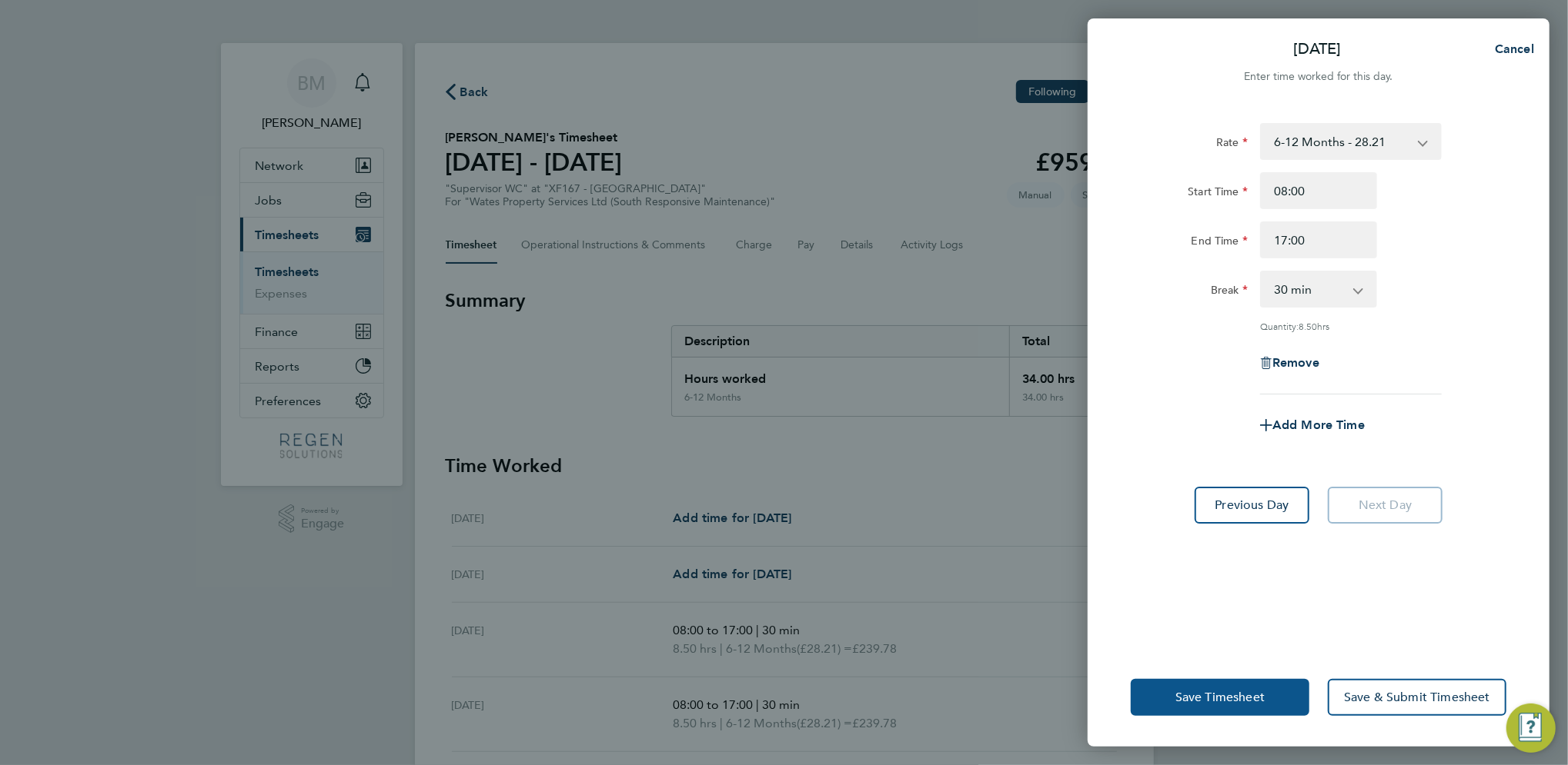
click at [1226, 698] on span "Save Timesheet" at bounding box center [1220, 698] width 89 height 16
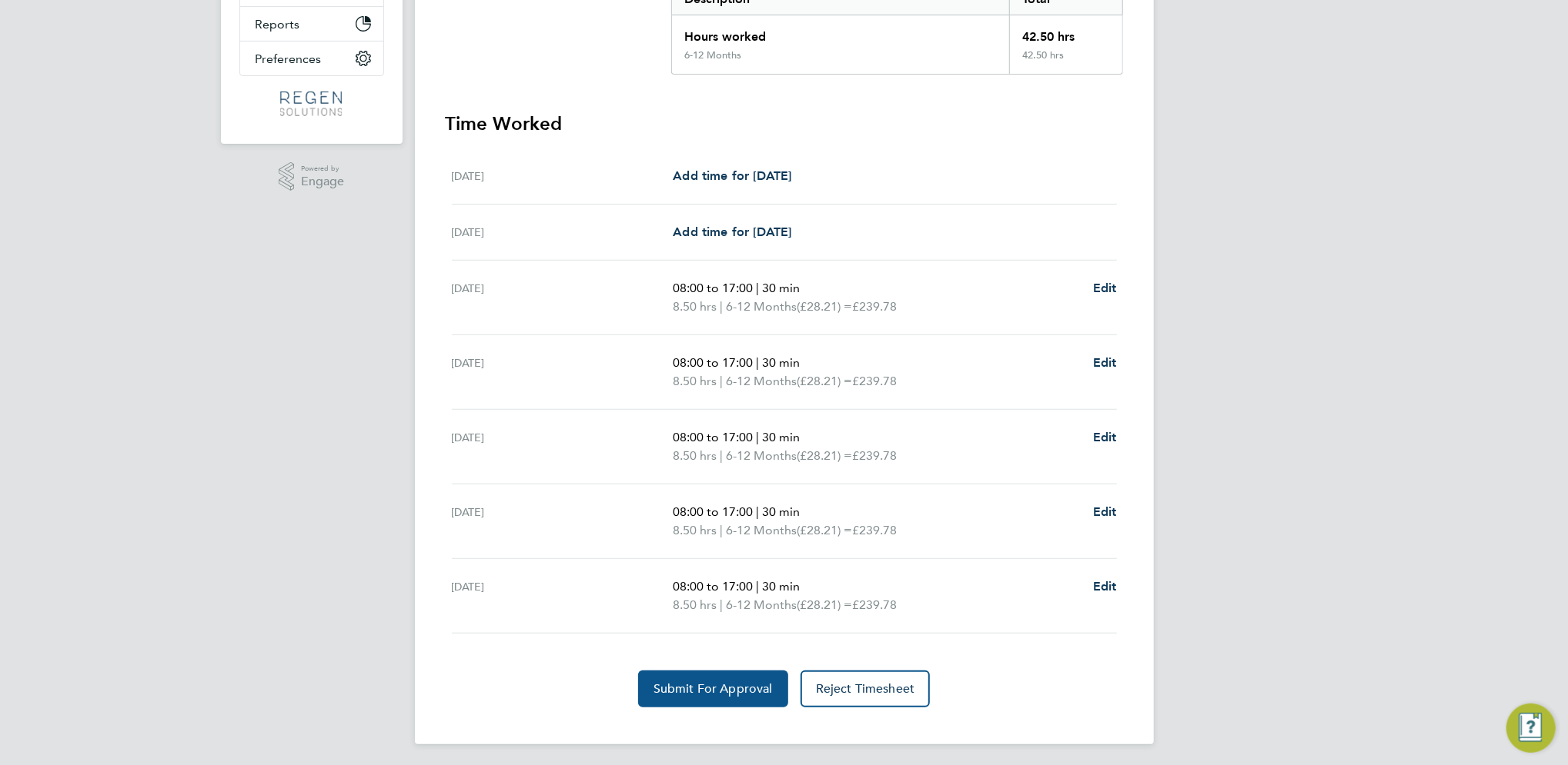
click at [717, 689] on span "Submit For Approval" at bounding box center [713, 689] width 119 height 16
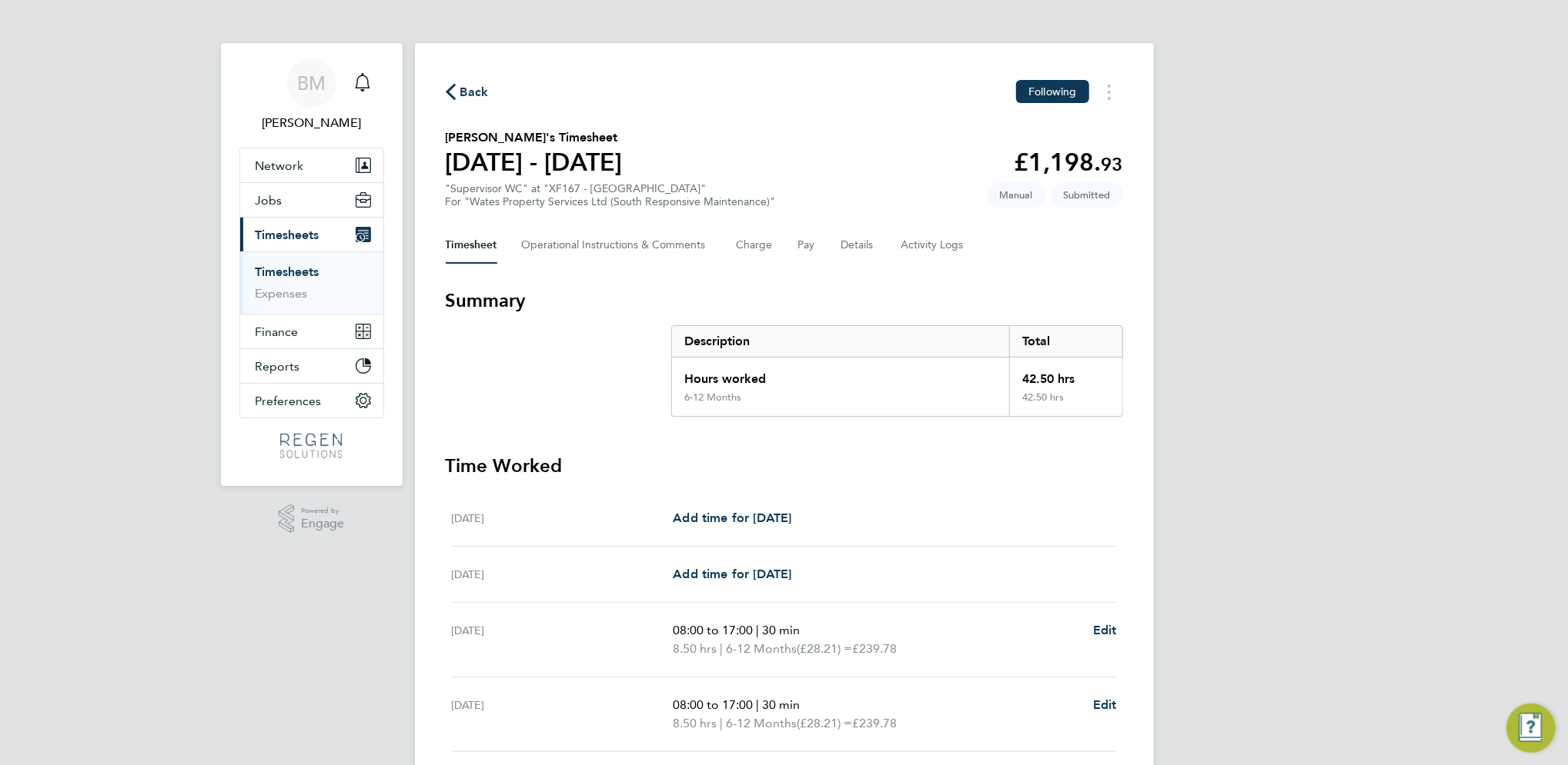
click at [276, 267] on link "Timesheets" at bounding box center [287, 272] width 64 height 15
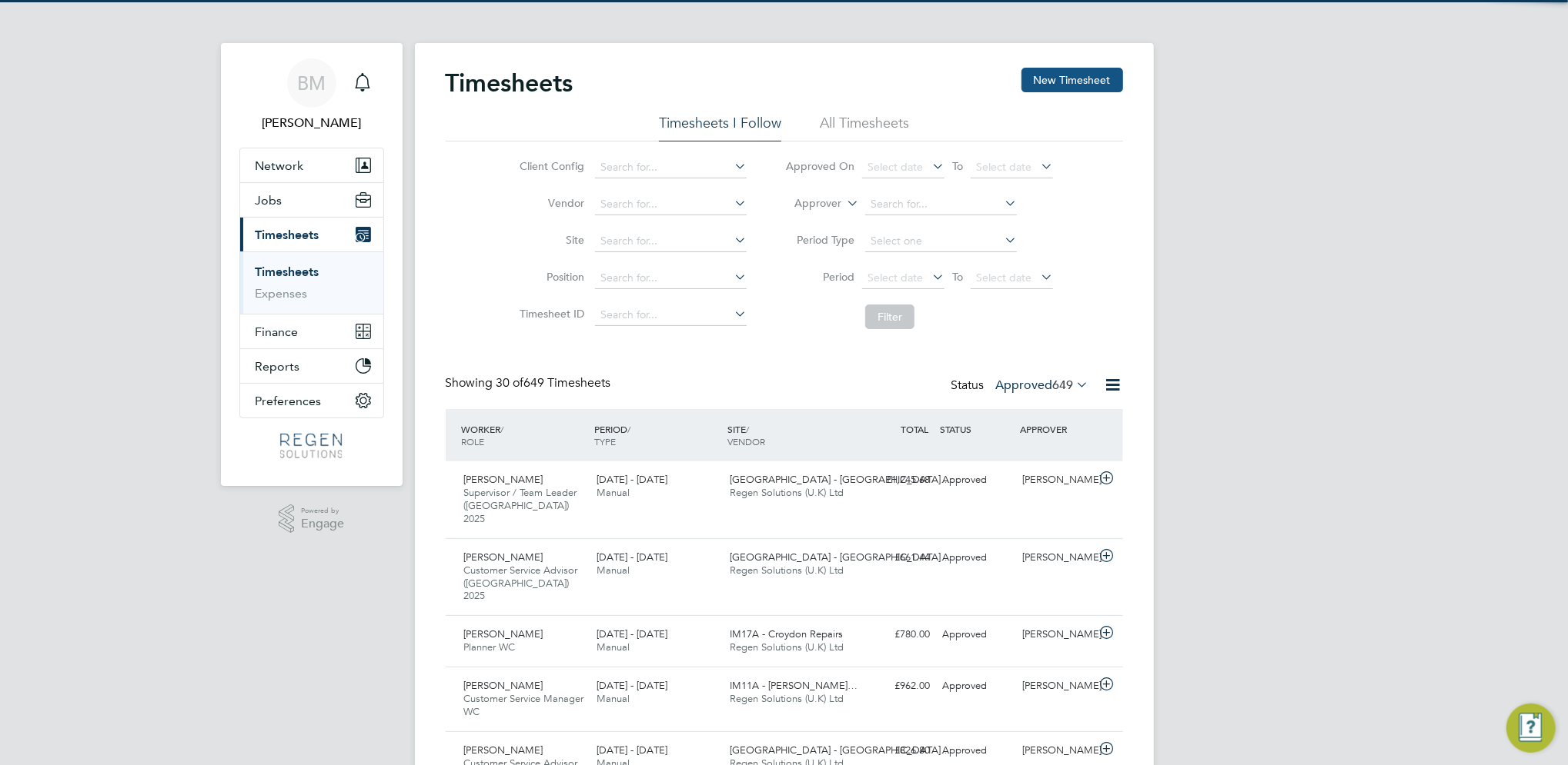
click at [1039, 82] on button "New Timesheet" at bounding box center [1072, 80] width 101 height 25
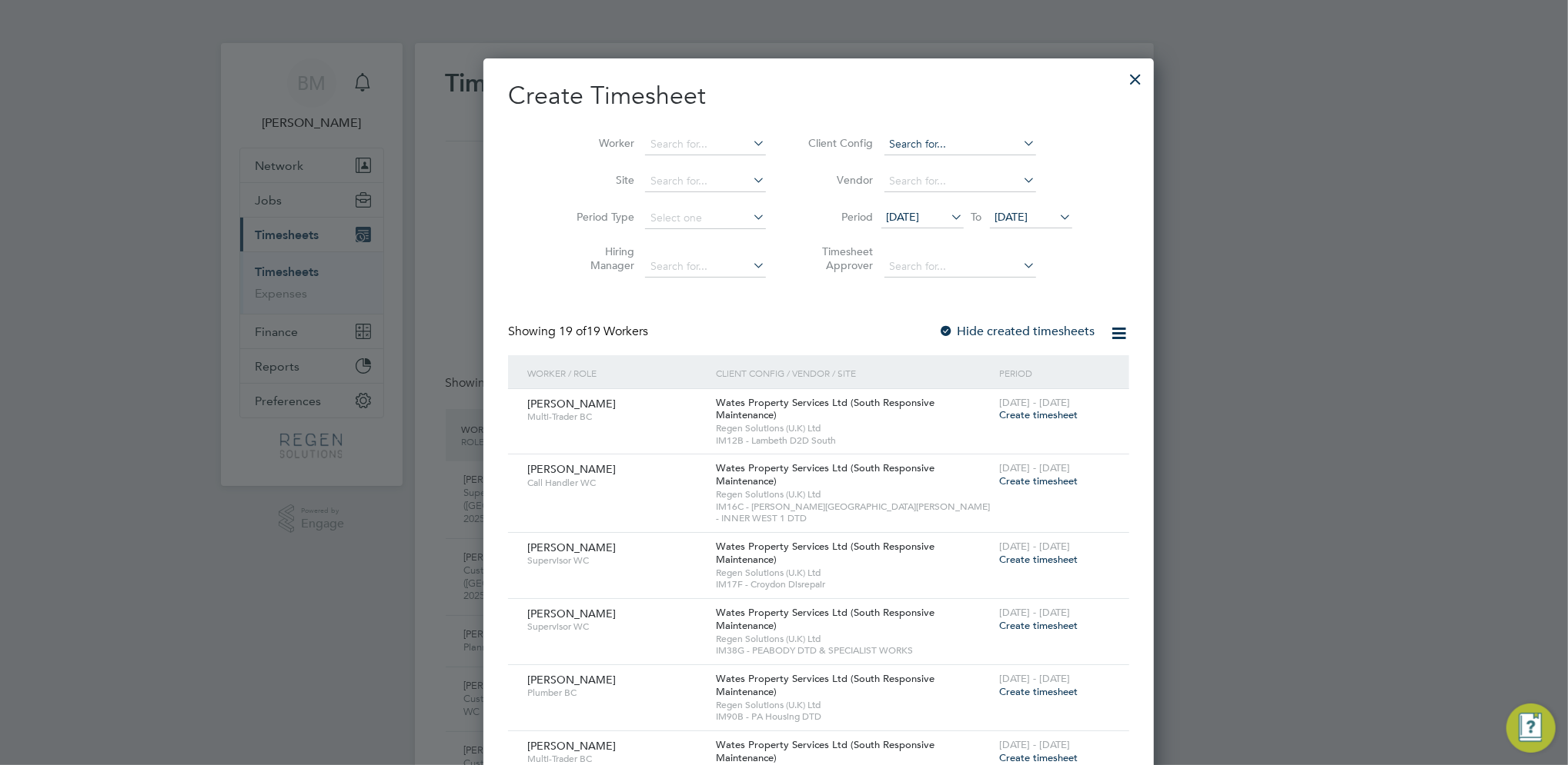
click at [928, 142] on input at bounding box center [960, 145] width 151 height 21
type input "radu"
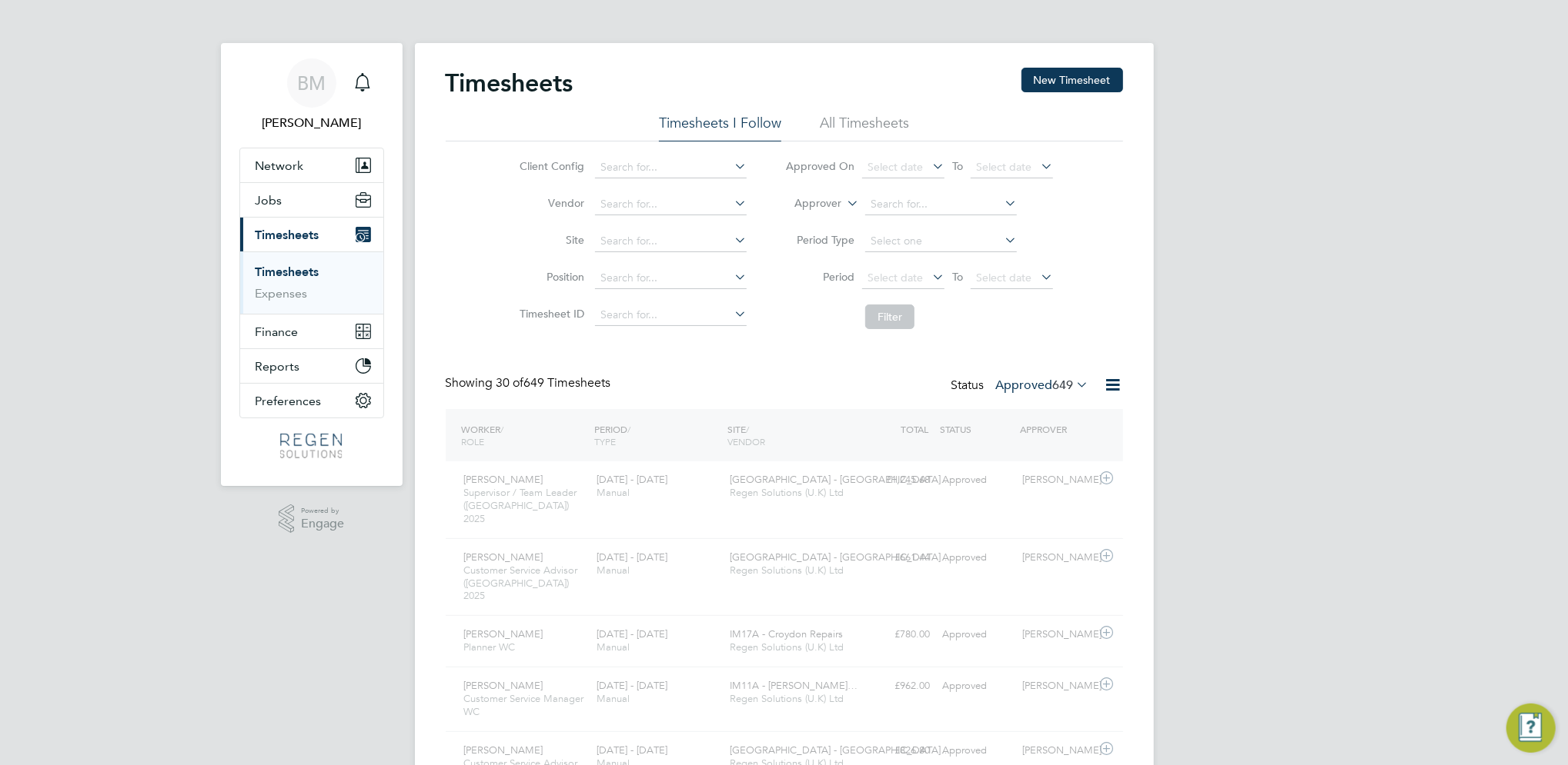
click at [1021, 145] on icon at bounding box center [1021, 143] width 0 height 21
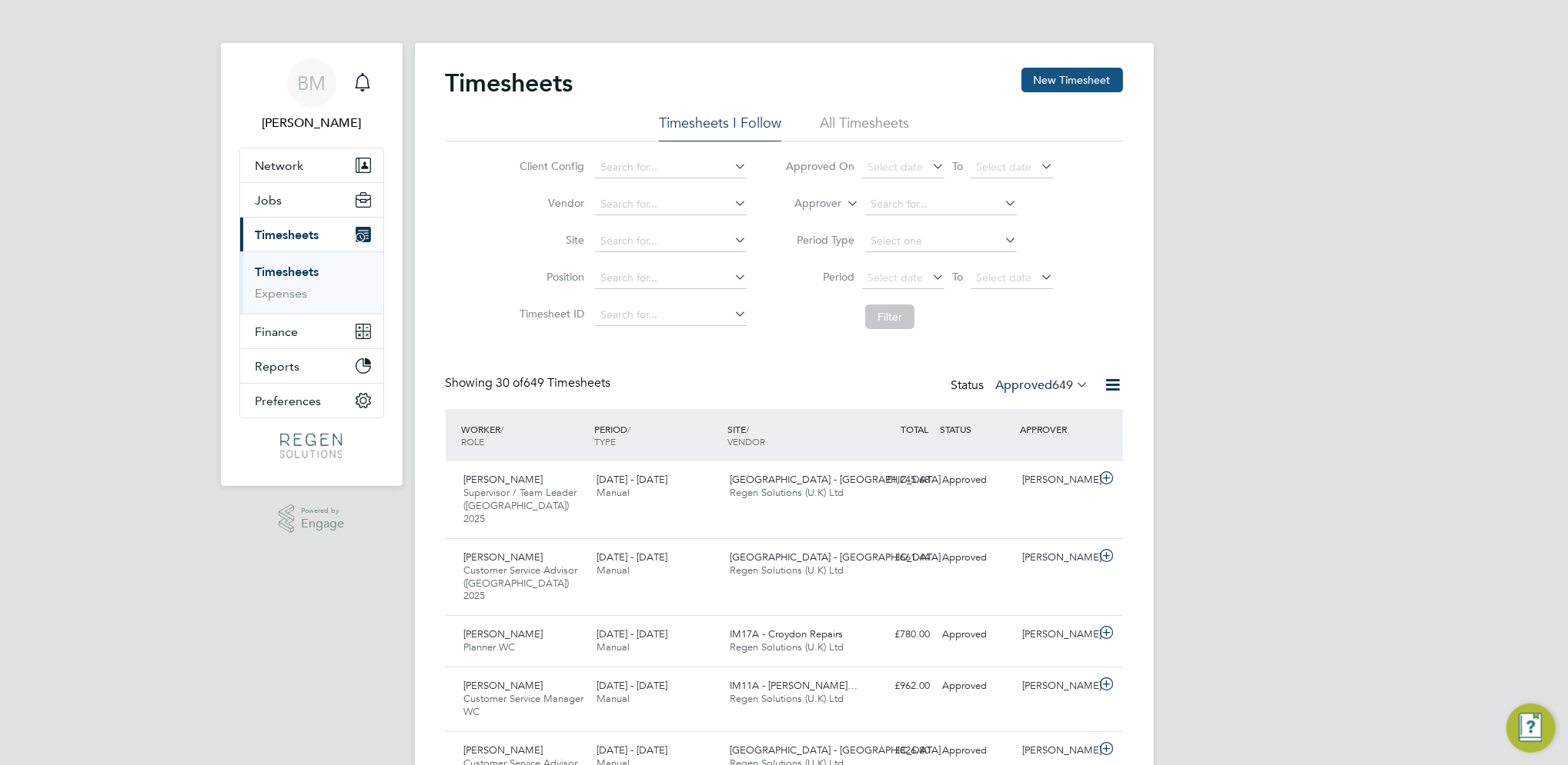
click at [1066, 88] on button "New Timesheet" at bounding box center [1072, 80] width 101 height 25
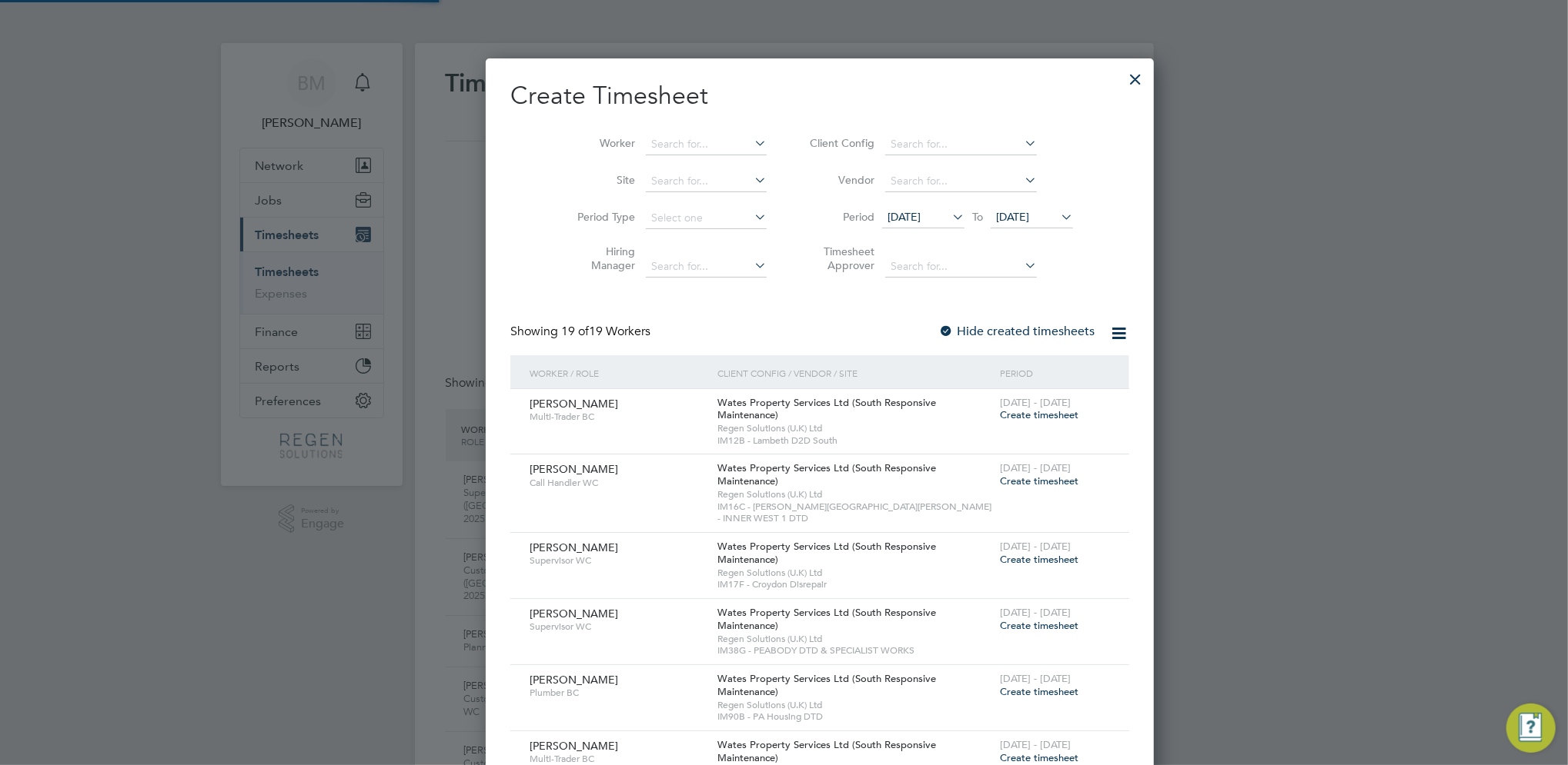
scroll to position [1726, 601]
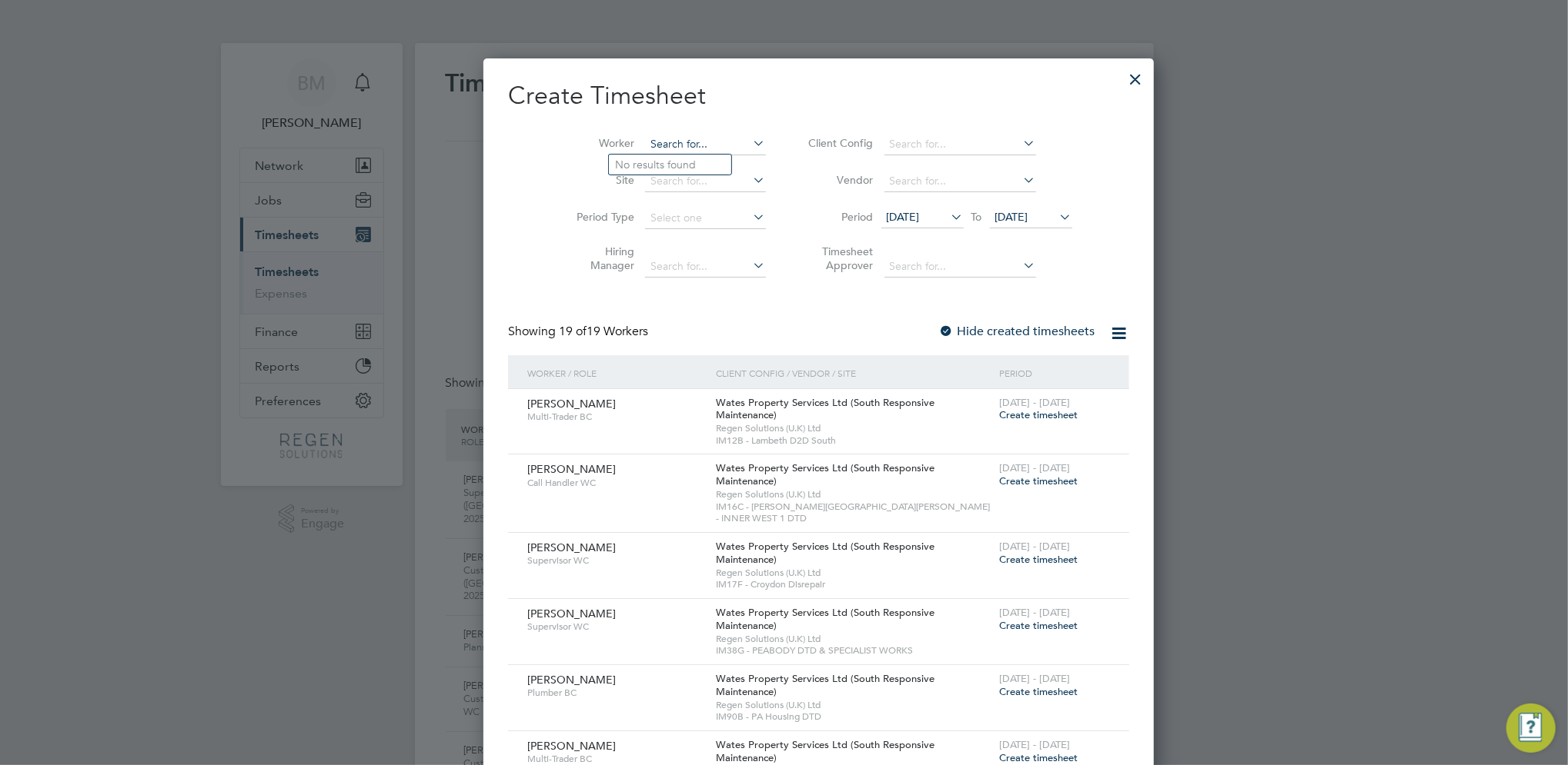
click at [680, 148] on input at bounding box center [705, 145] width 121 height 21
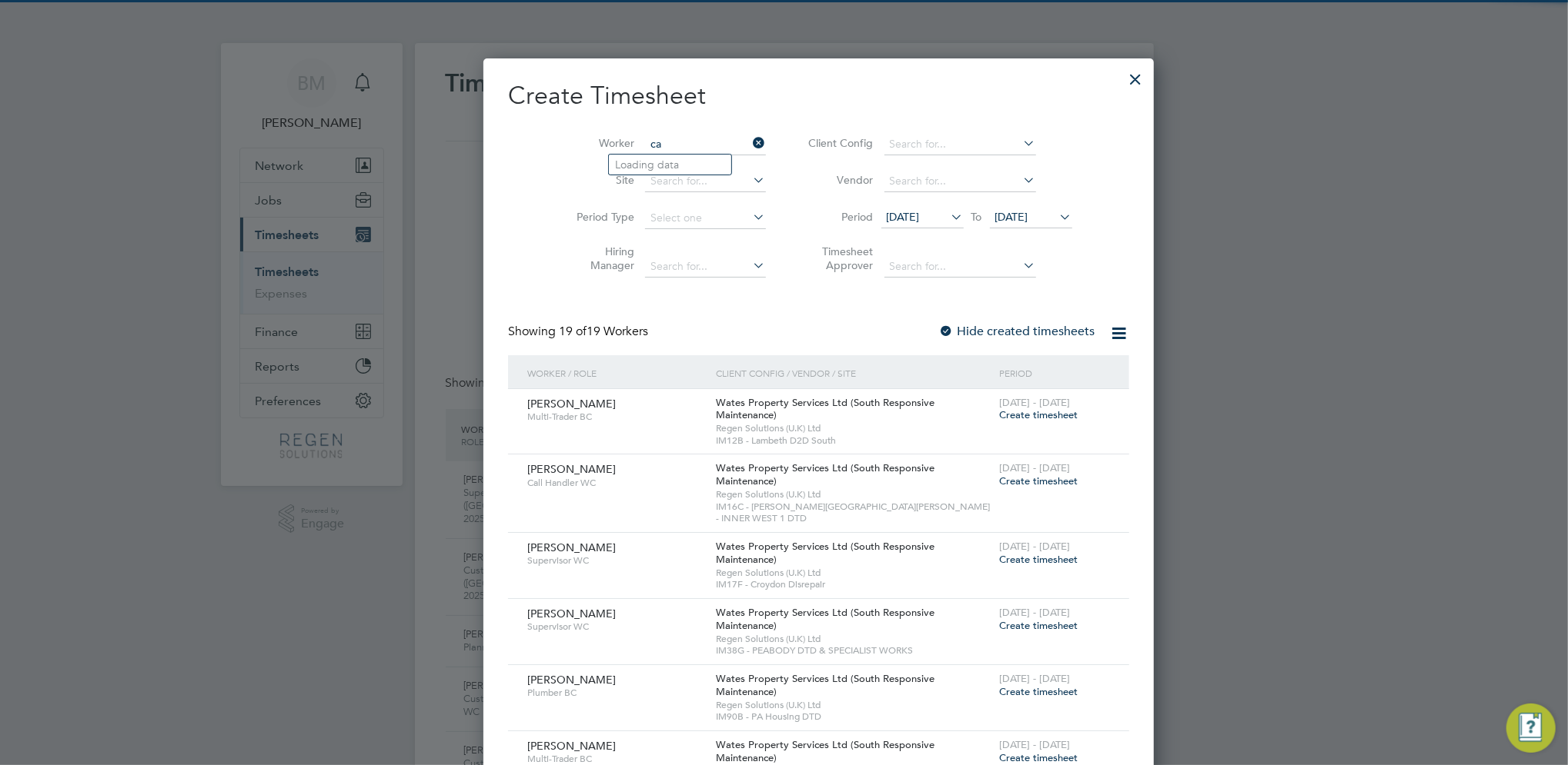
type input "c"
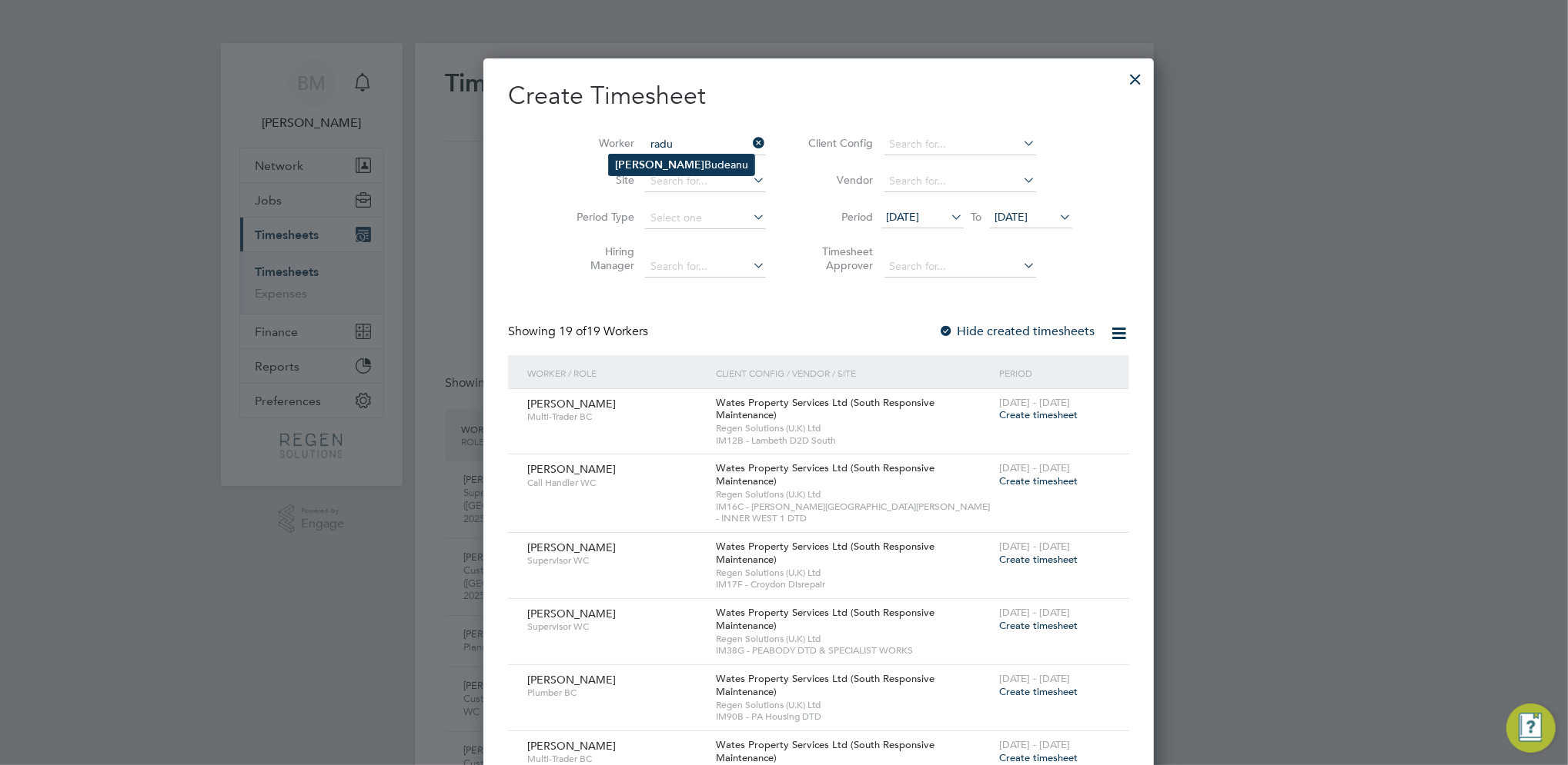
click at [688, 162] on li "[PERSON_NAME]" at bounding box center [682, 165] width 146 height 21
type input "[PERSON_NAME]"
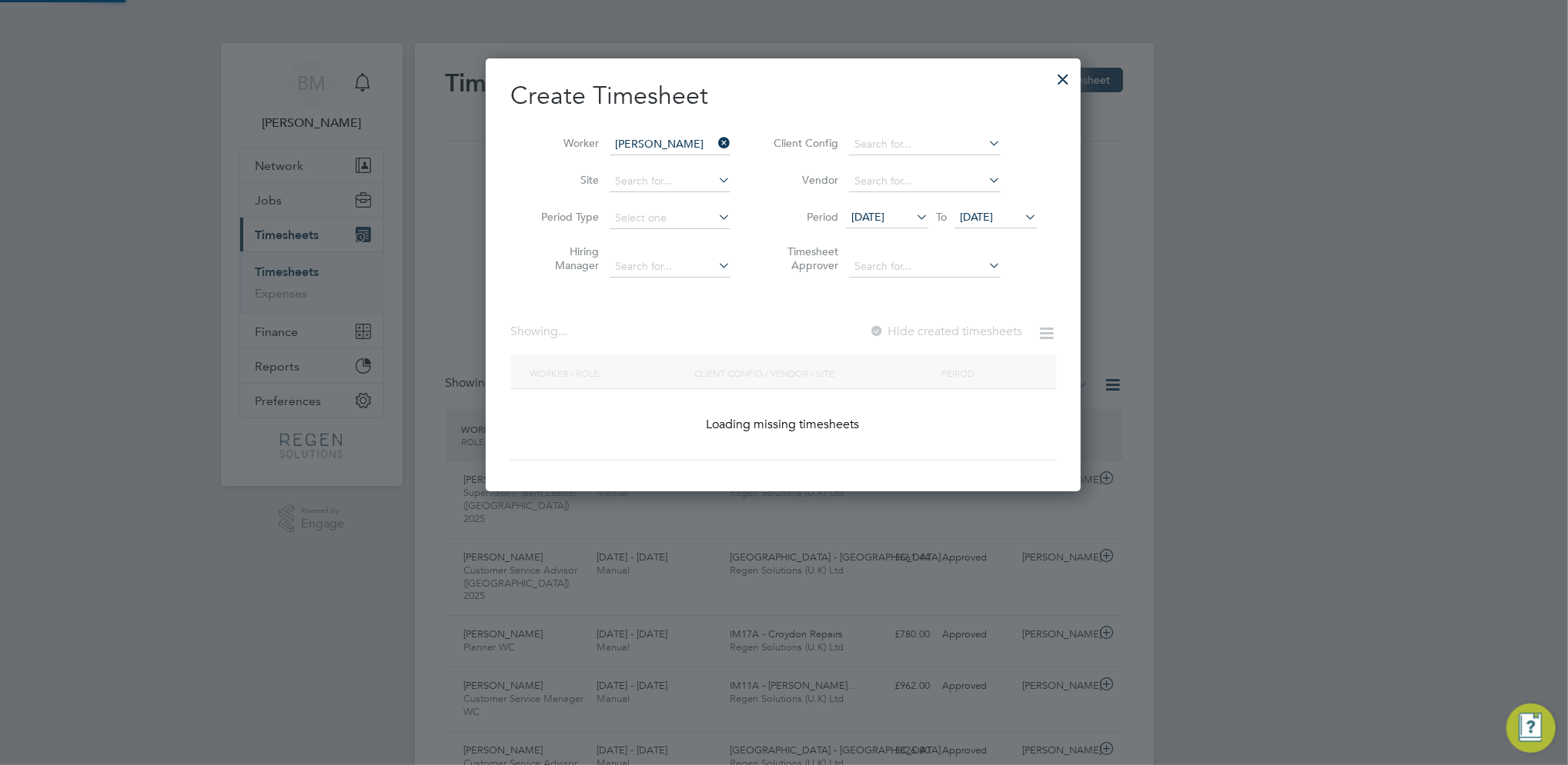
scroll to position [427, 596]
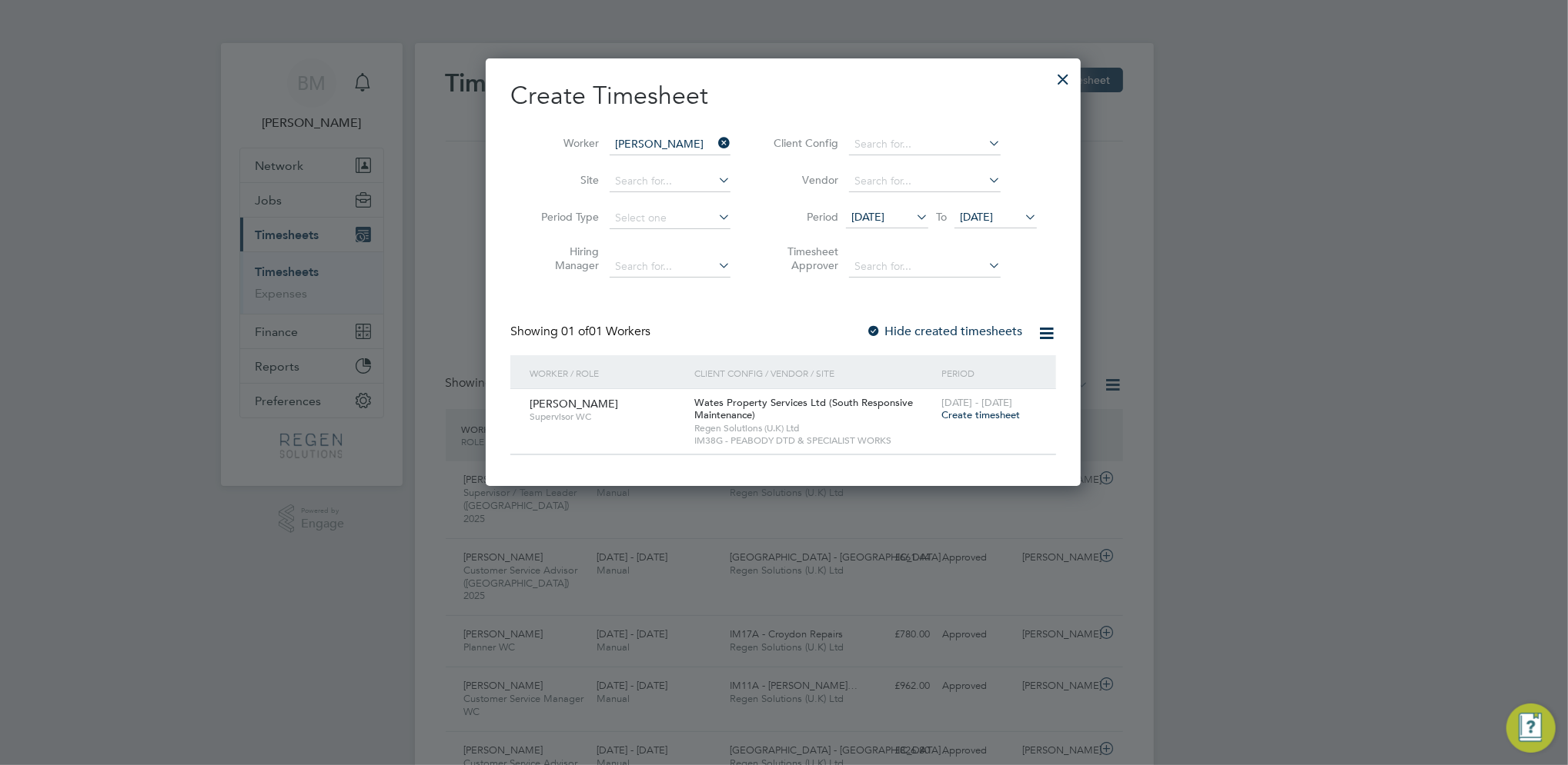
click at [986, 415] on span "Create timesheet" at bounding box center [980, 415] width 78 height 13
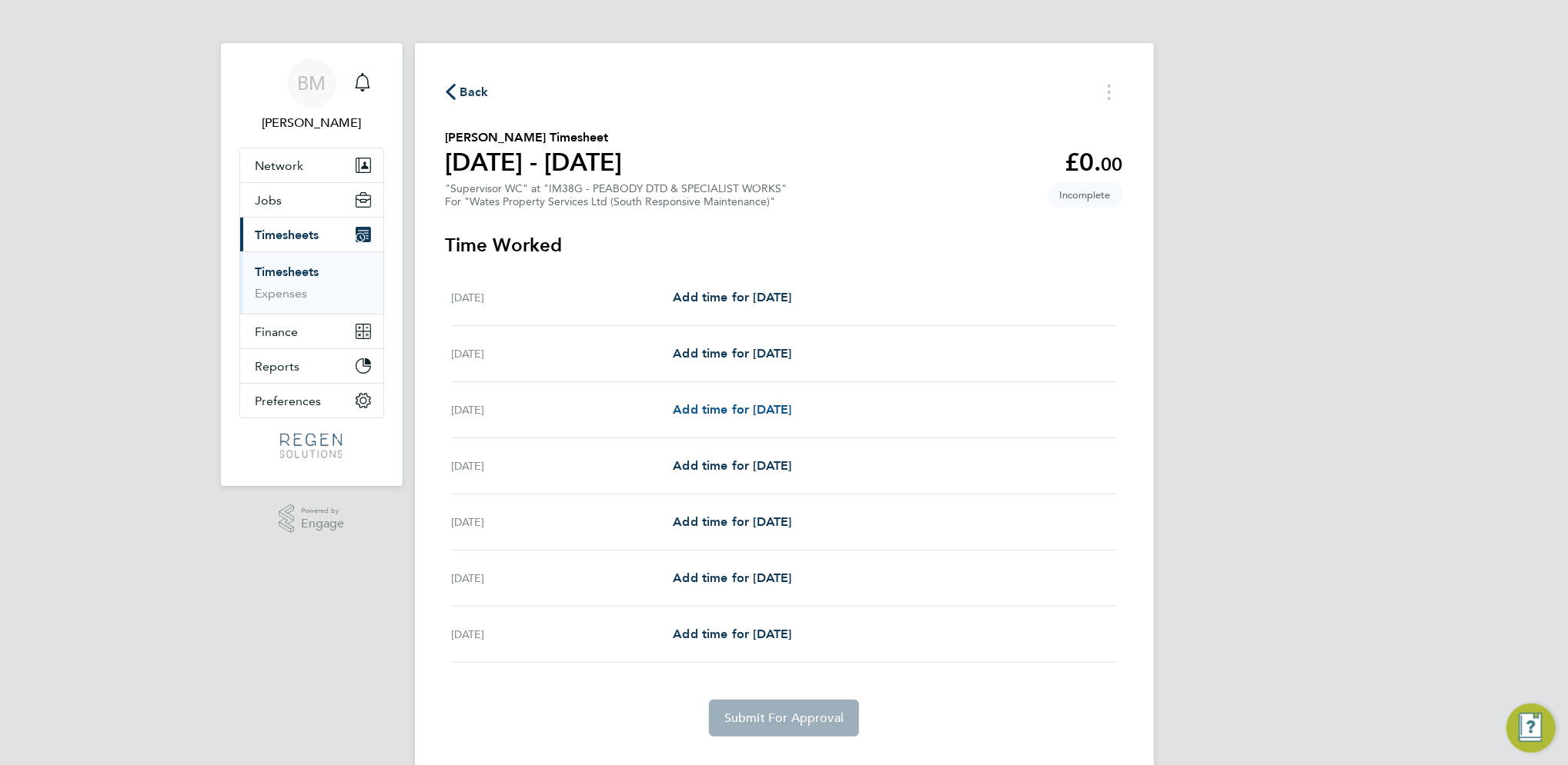
click at [764, 409] on span "Add time for [DATE]" at bounding box center [732, 410] width 119 height 15
select select "30"
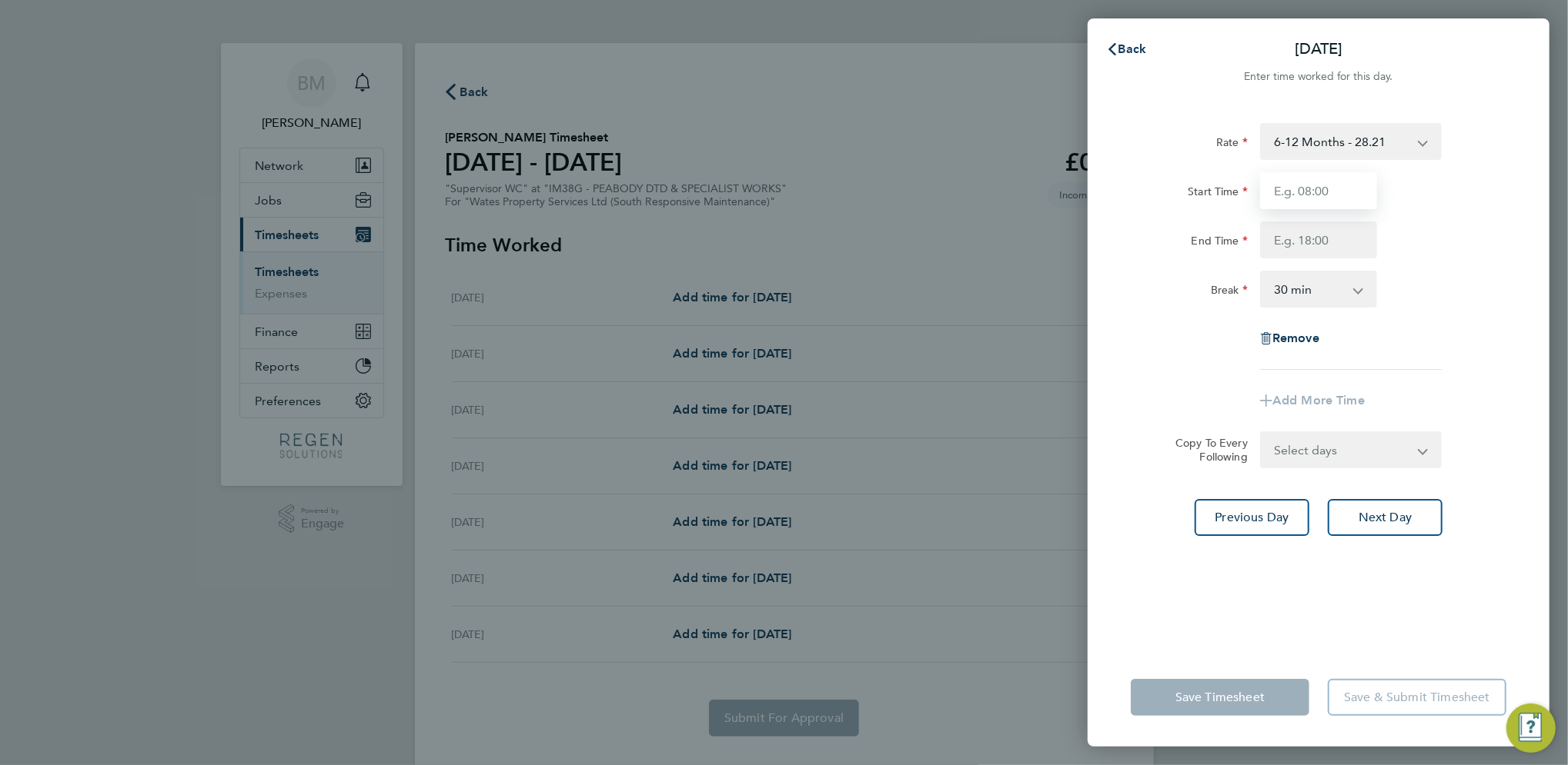
click at [1318, 192] on input "Start Time" at bounding box center [1319, 190] width 117 height 37
type input "08:00"
type input "17:00"
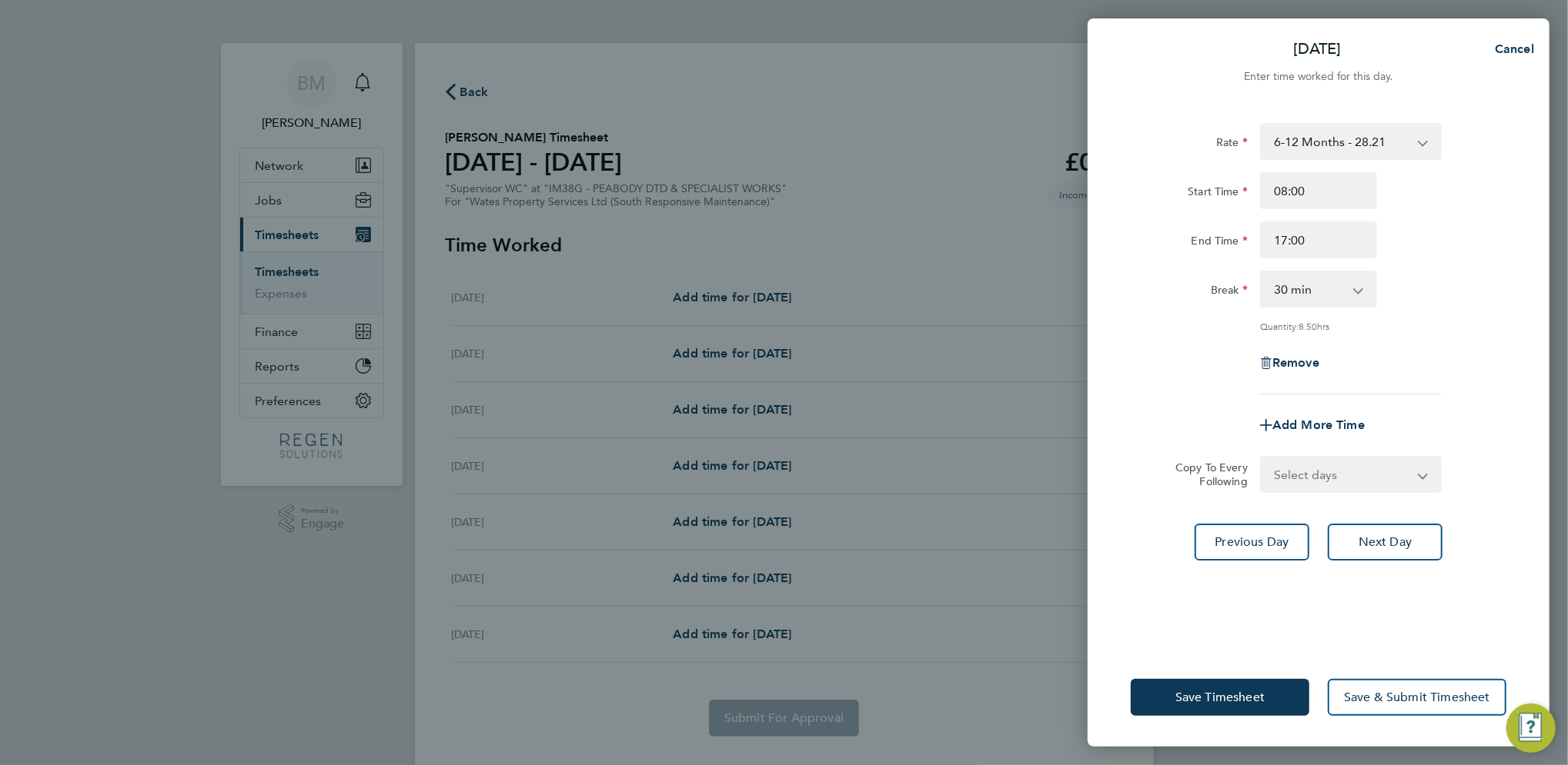
click at [1399, 558] on div "Rate 6-12 Months - 28.21 Start Time 08:00 End Time 17:00 Break 0 min 15 min 30 …" at bounding box center [1318, 376] width 462 height 544
click at [1396, 537] on span "Next Day" at bounding box center [1384, 542] width 54 height 16
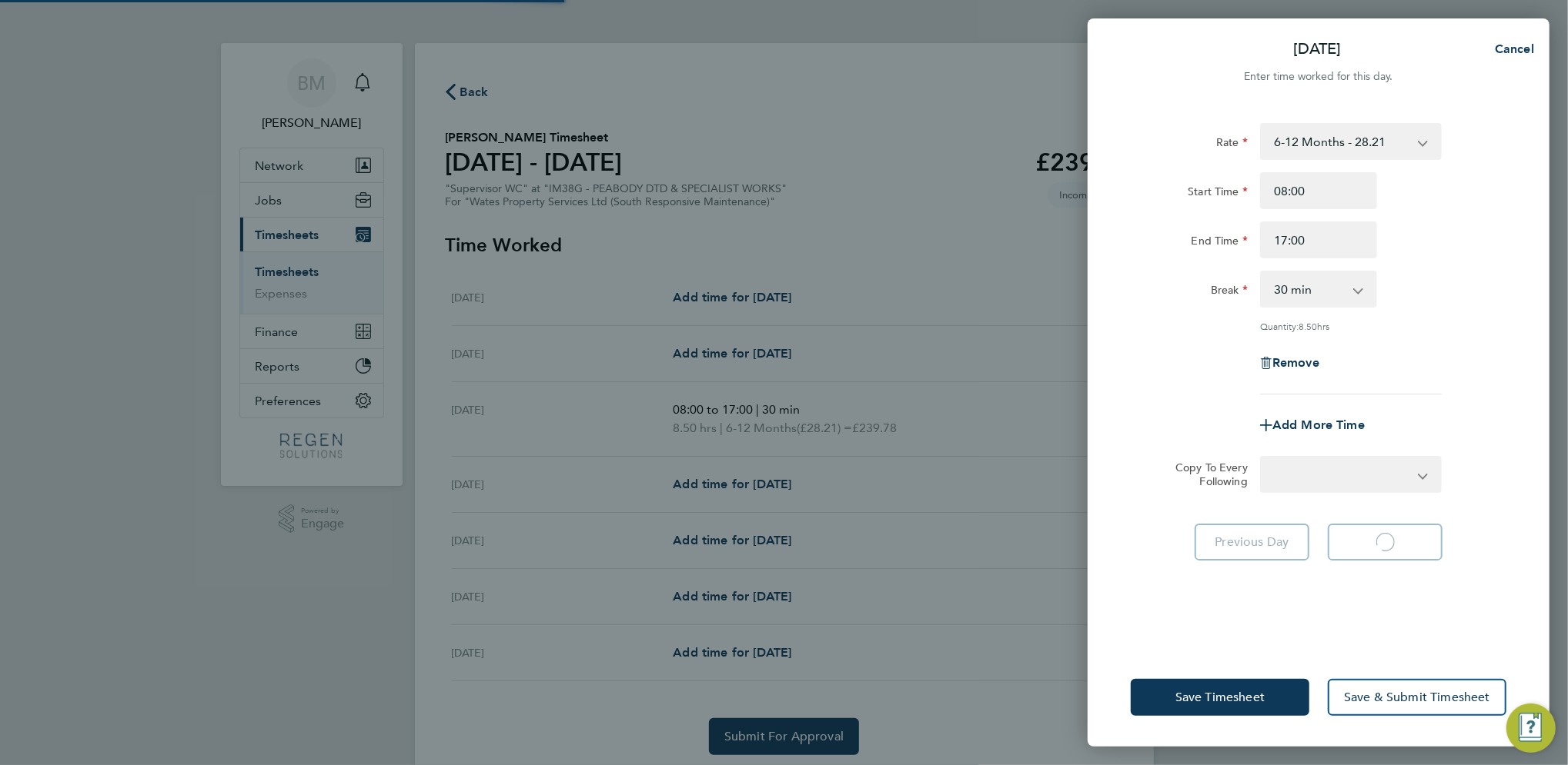
select select "30"
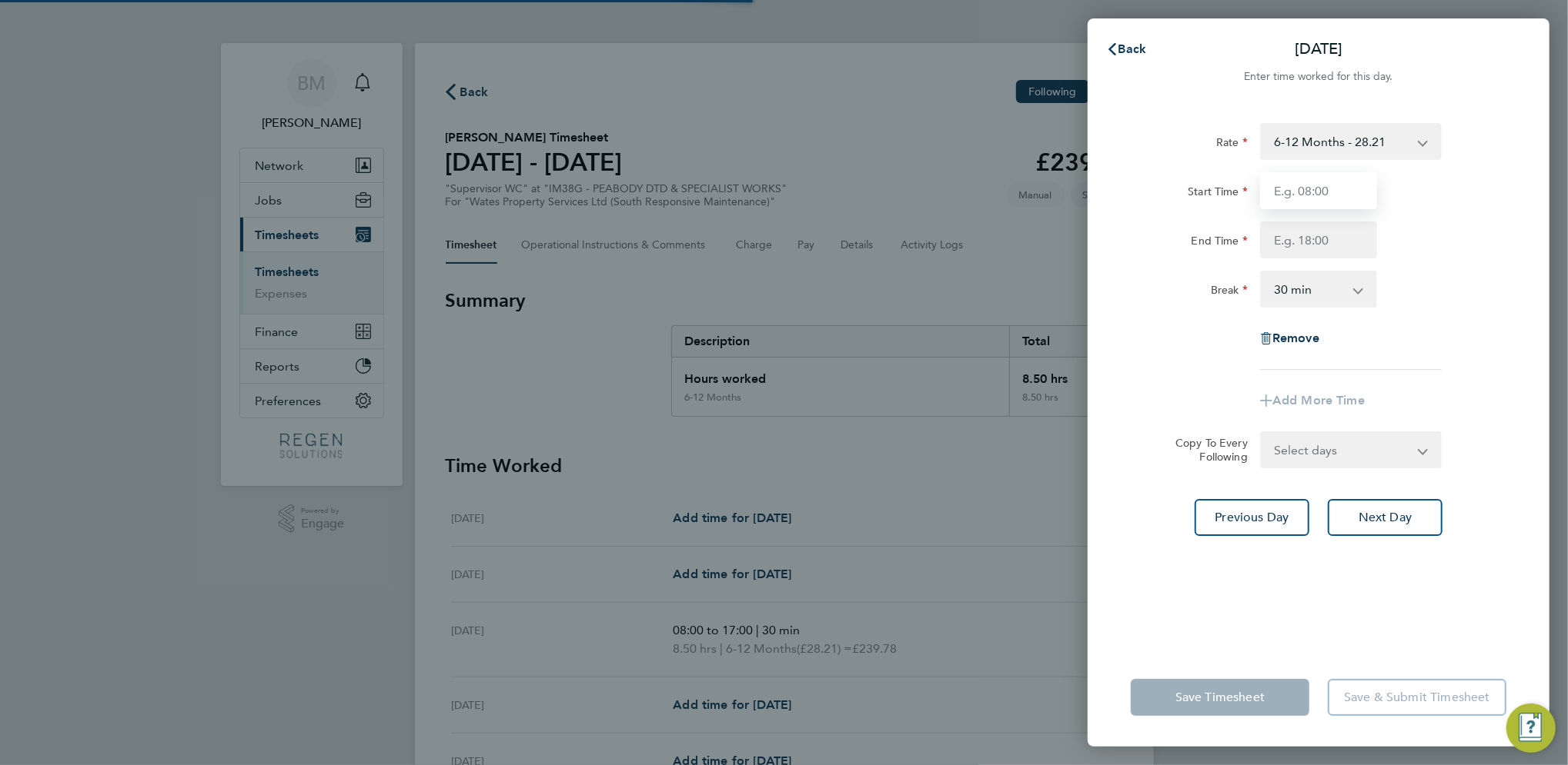
click at [1314, 197] on input "Start Time" at bounding box center [1319, 190] width 117 height 37
type input "08:00"
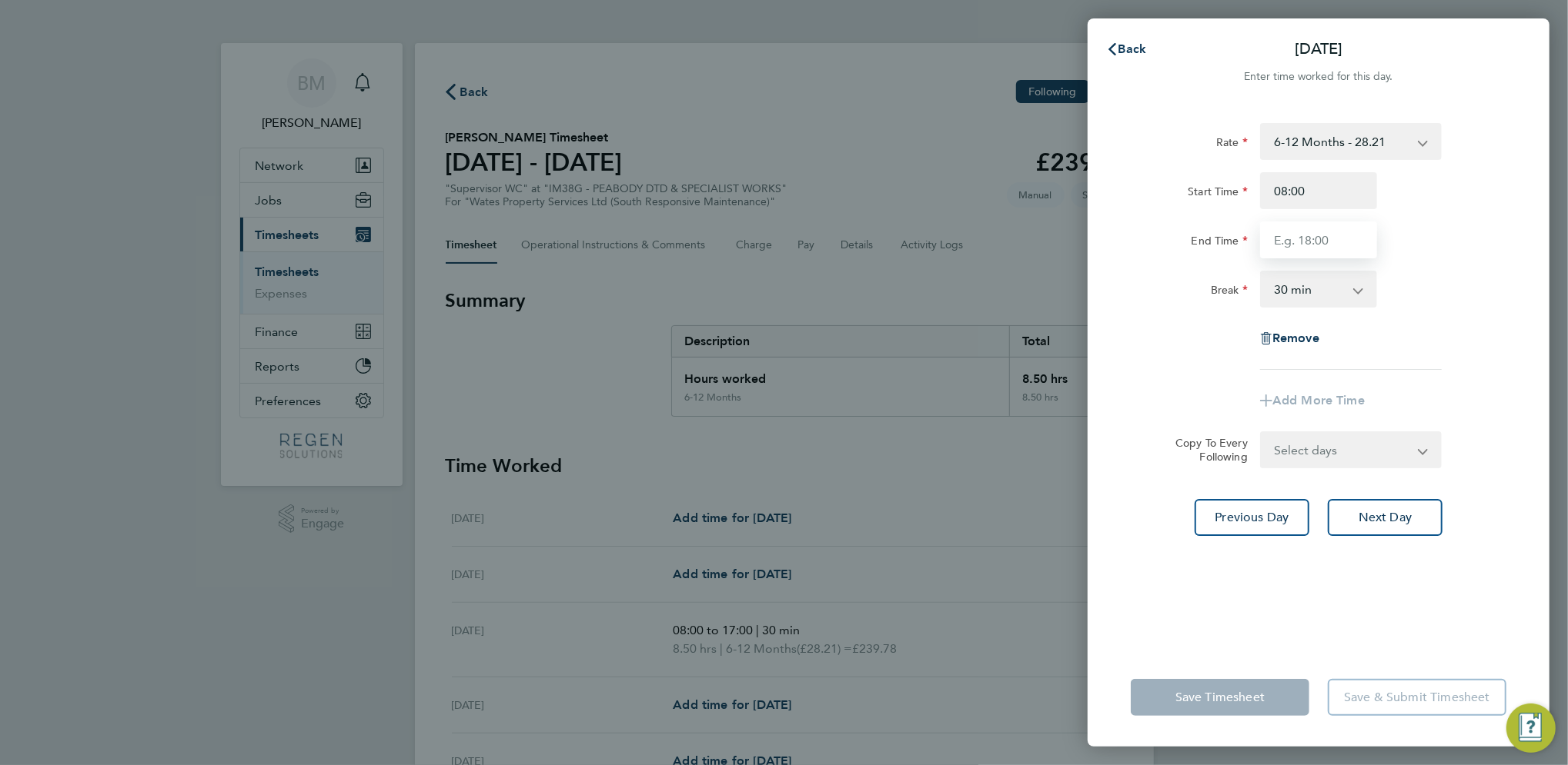
type input "17:00"
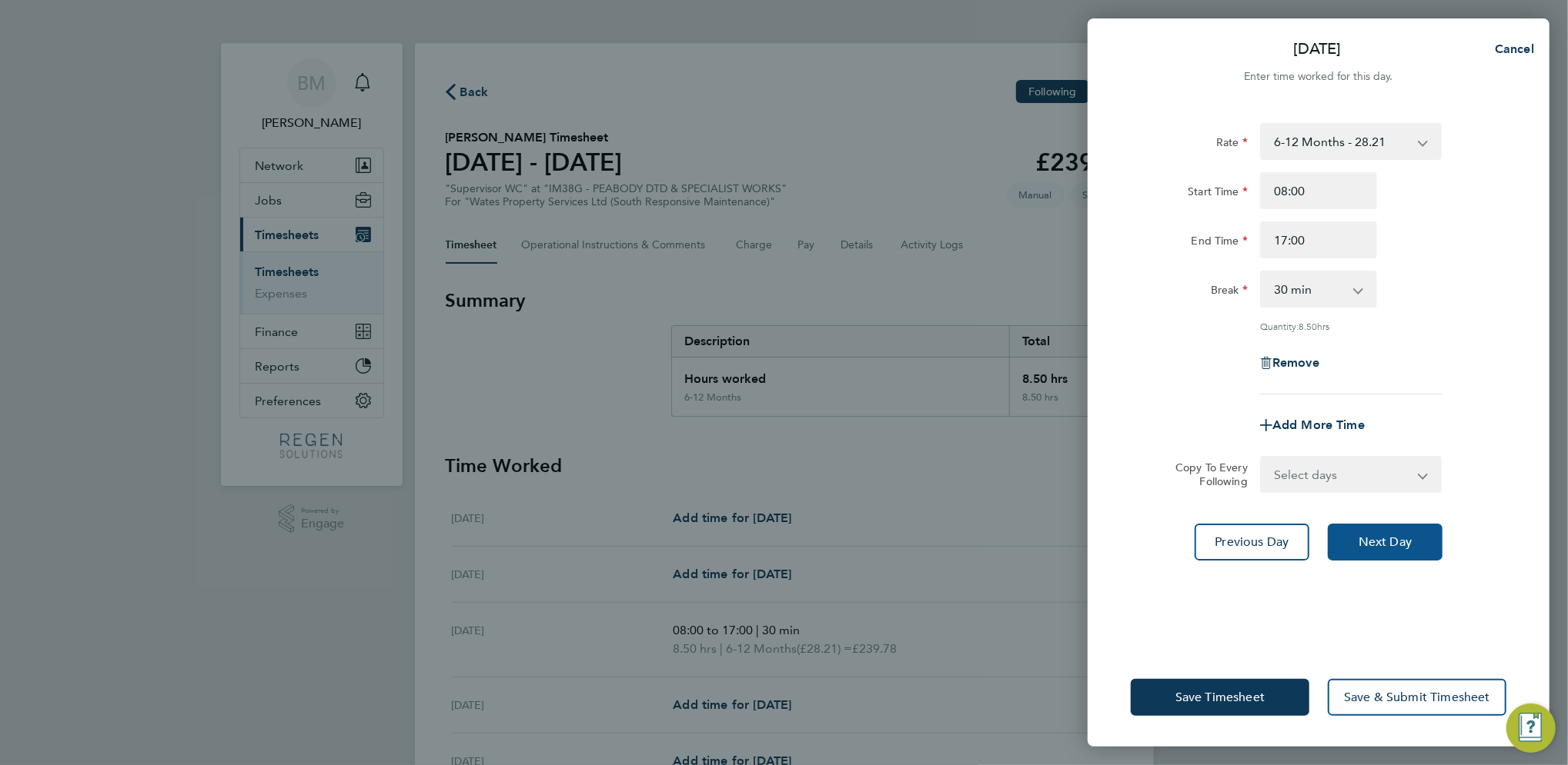
click at [1421, 550] on button "Next Day" at bounding box center [1384, 542] width 114 height 37
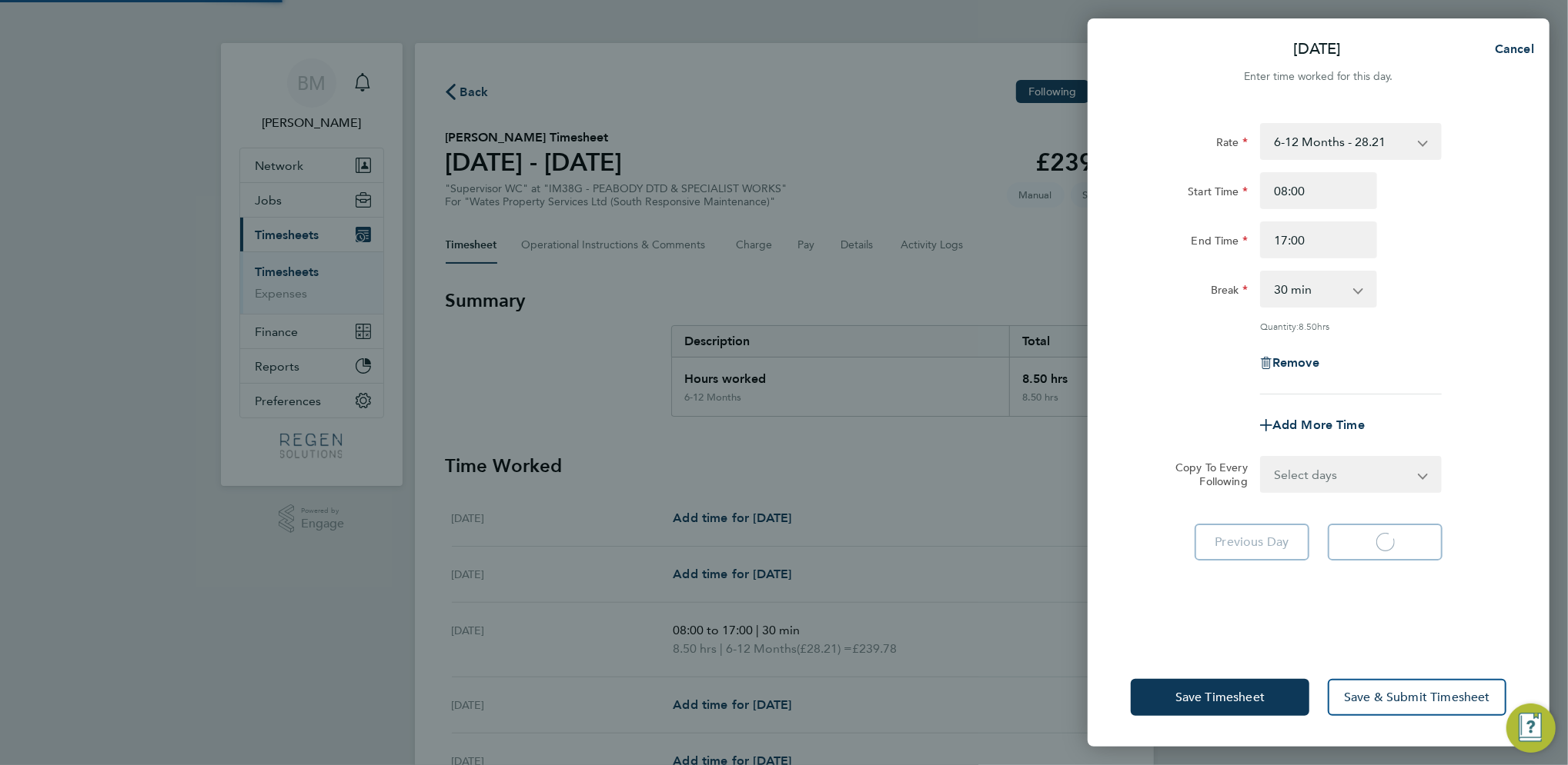
select select "30"
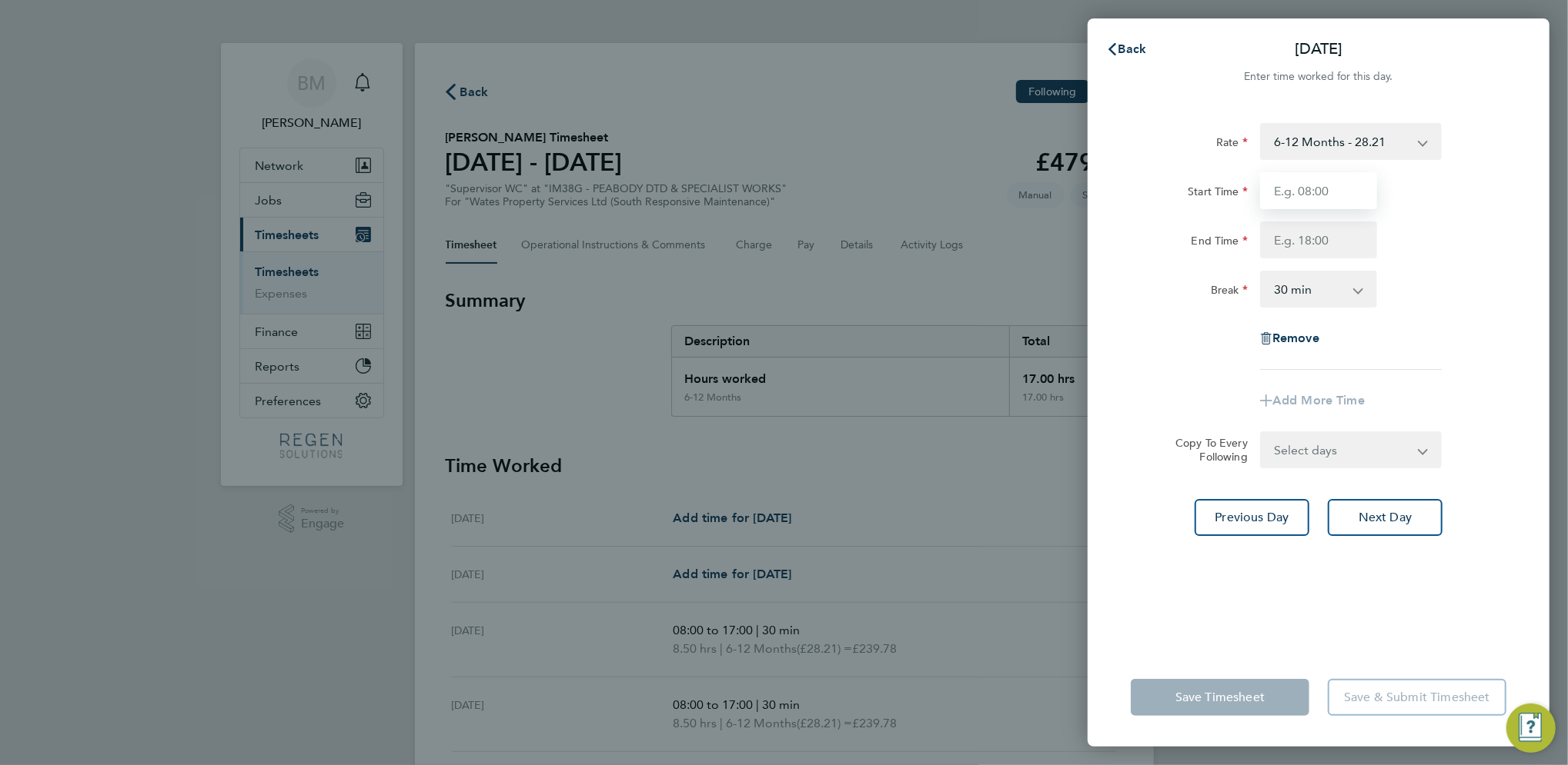
click at [1333, 200] on input "Start Time" at bounding box center [1319, 190] width 117 height 37
type input "08:00"
type input "17:00"
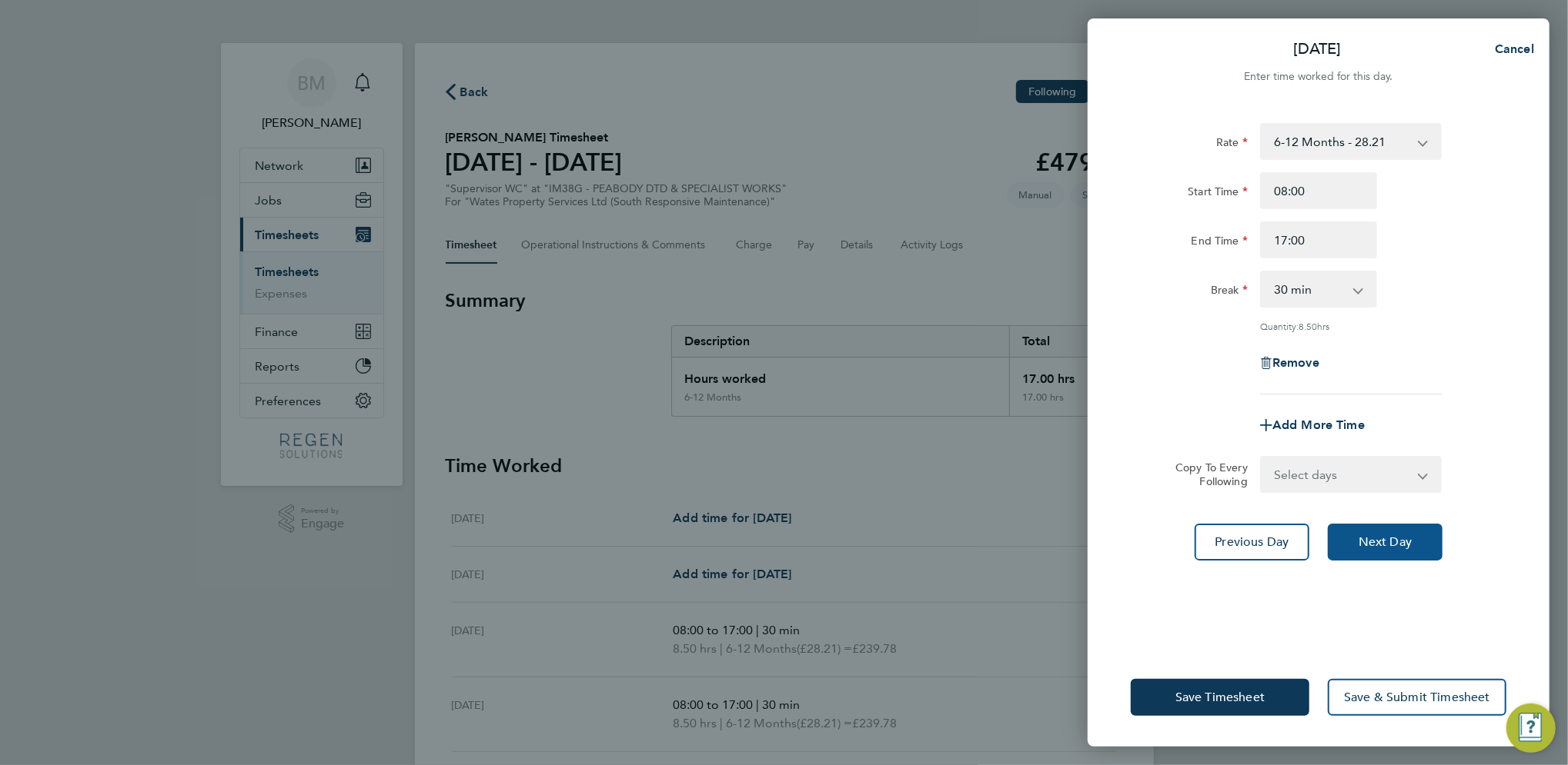
click at [1411, 551] on button "Next Day" at bounding box center [1384, 542] width 114 height 37
select select "30"
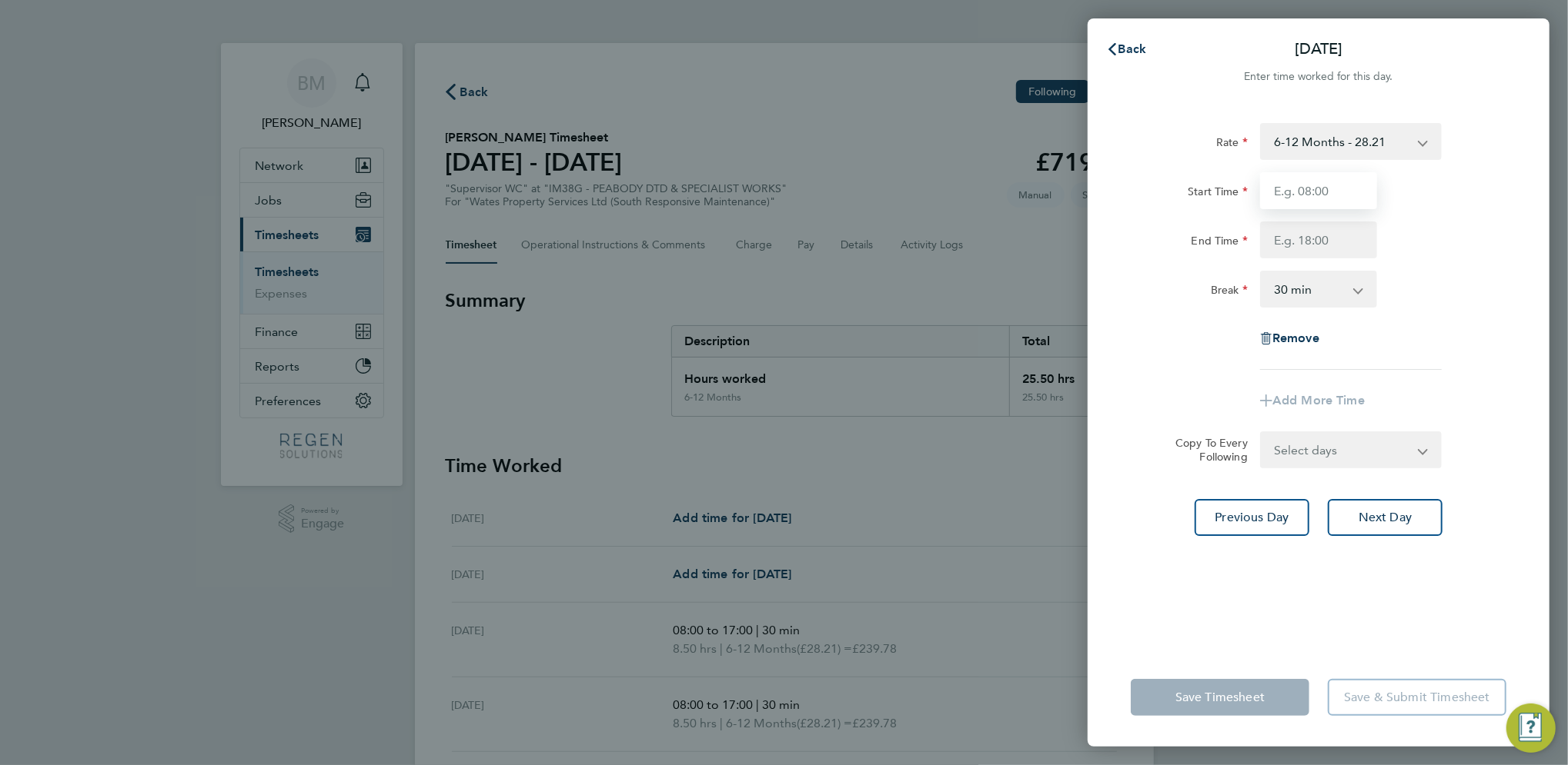
click at [1316, 188] on input "Start Time" at bounding box center [1319, 190] width 117 height 37
type input "08:00"
type input "17:00"
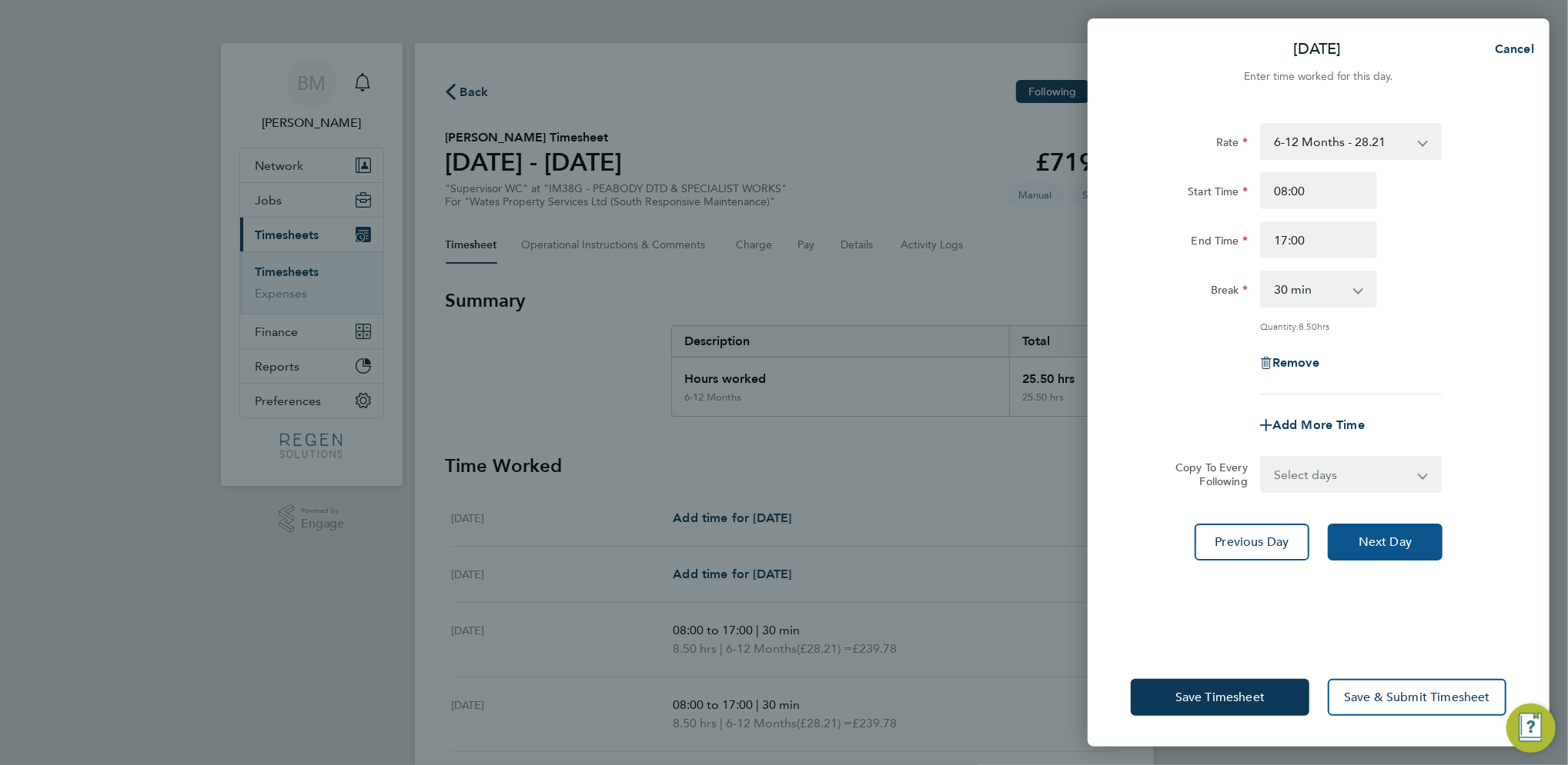
click at [1395, 540] on span "Next Day" at bounding box center [1384, 542] width 54 height 16
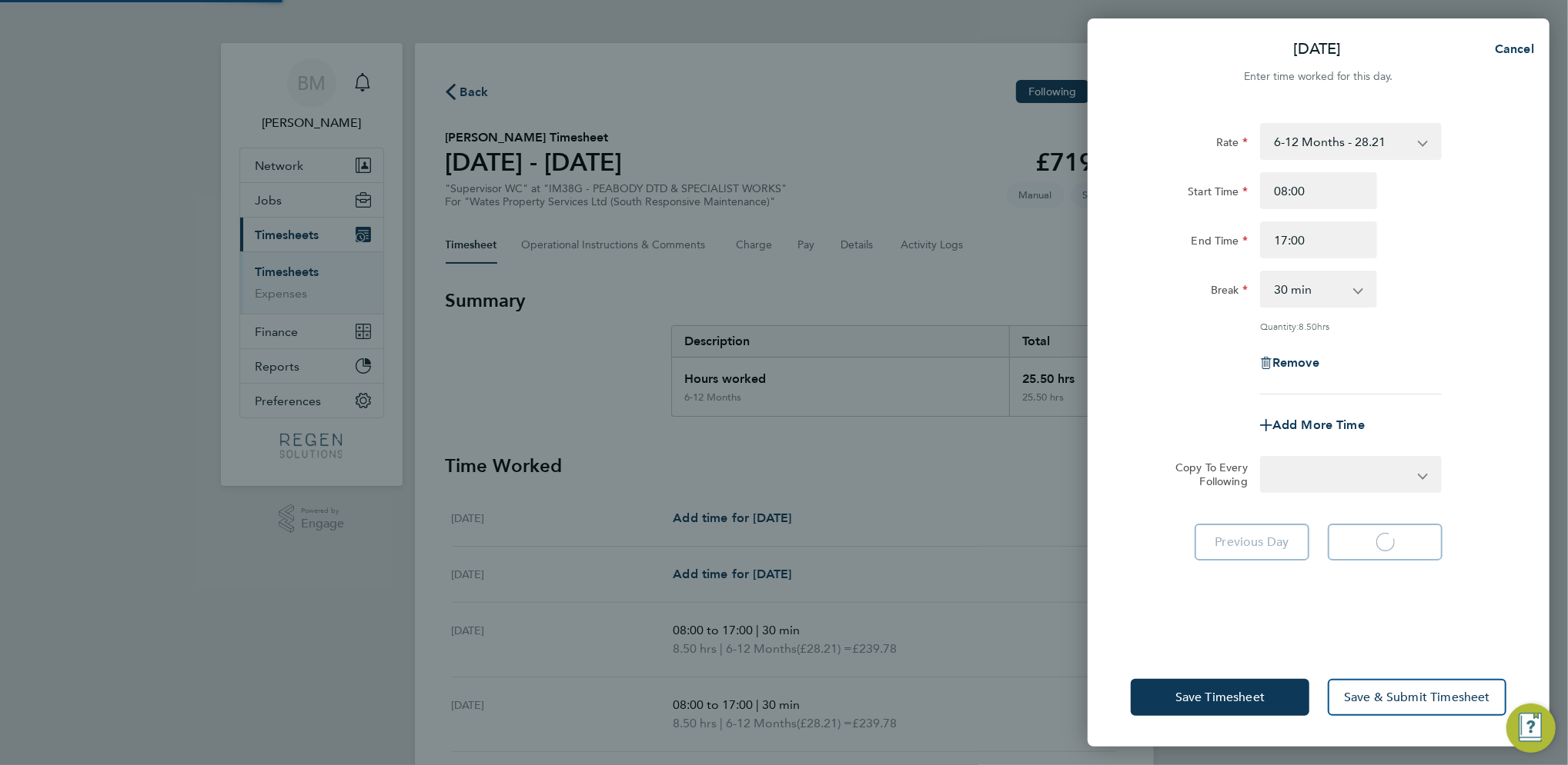
select select "30"
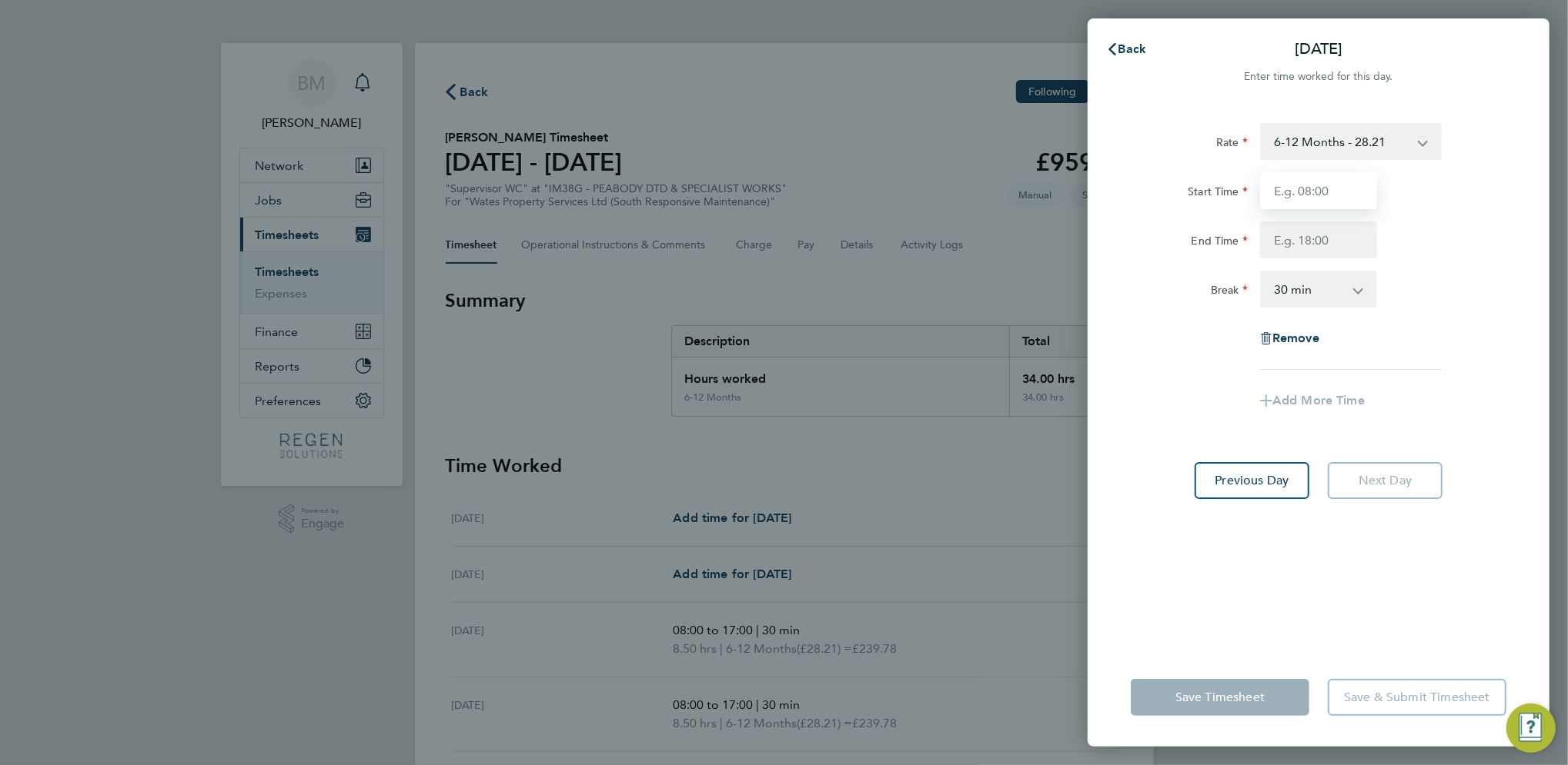
click at [1316, 206] on input "Start Time" at bounding box center [1319, 190] width 117 height 37
type input "08:00"
type input "17:00"
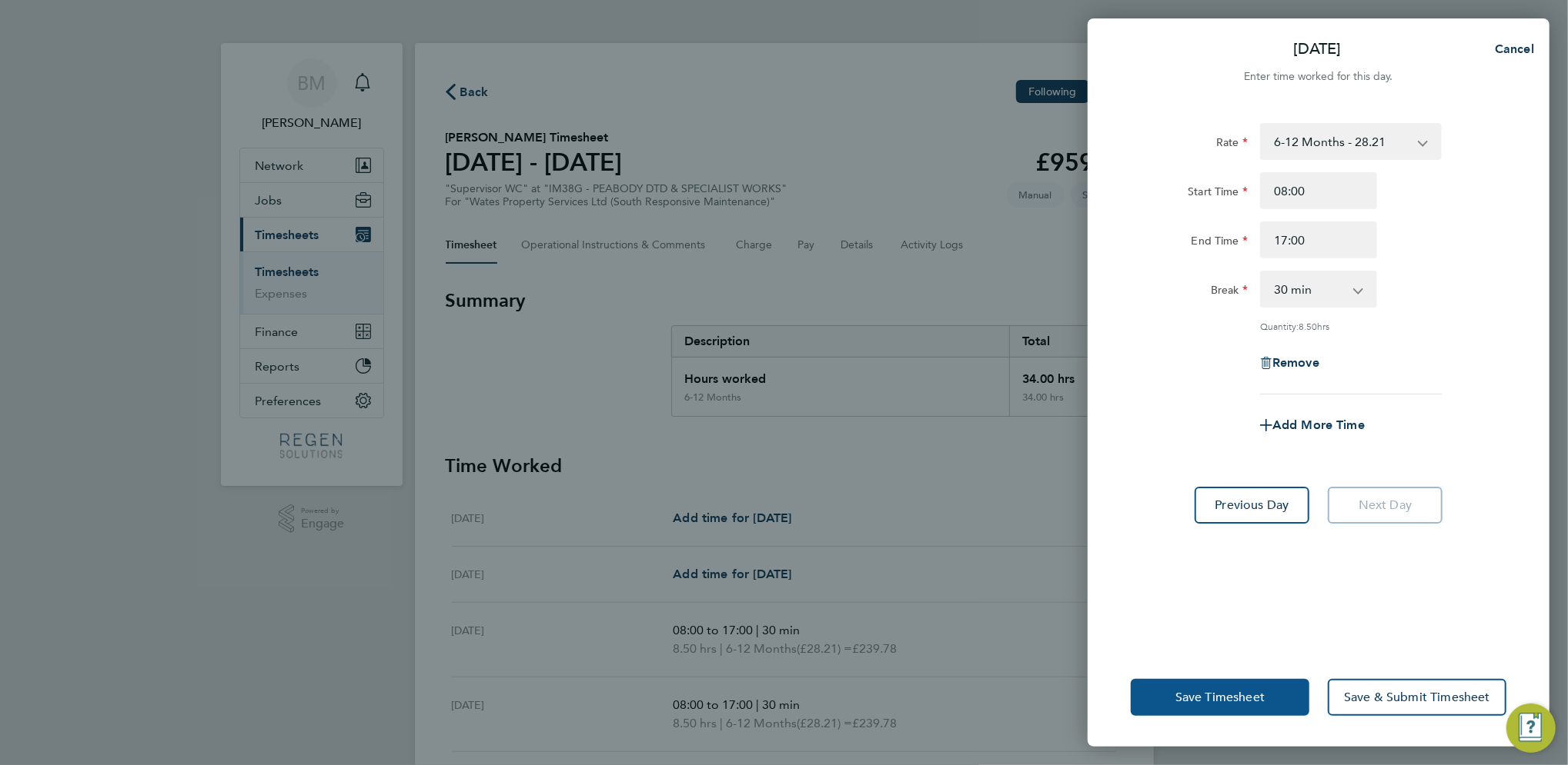
click at [1237, 684] on button "Save Timesheet" at bounding box center [1220, 698] width 179 height 37
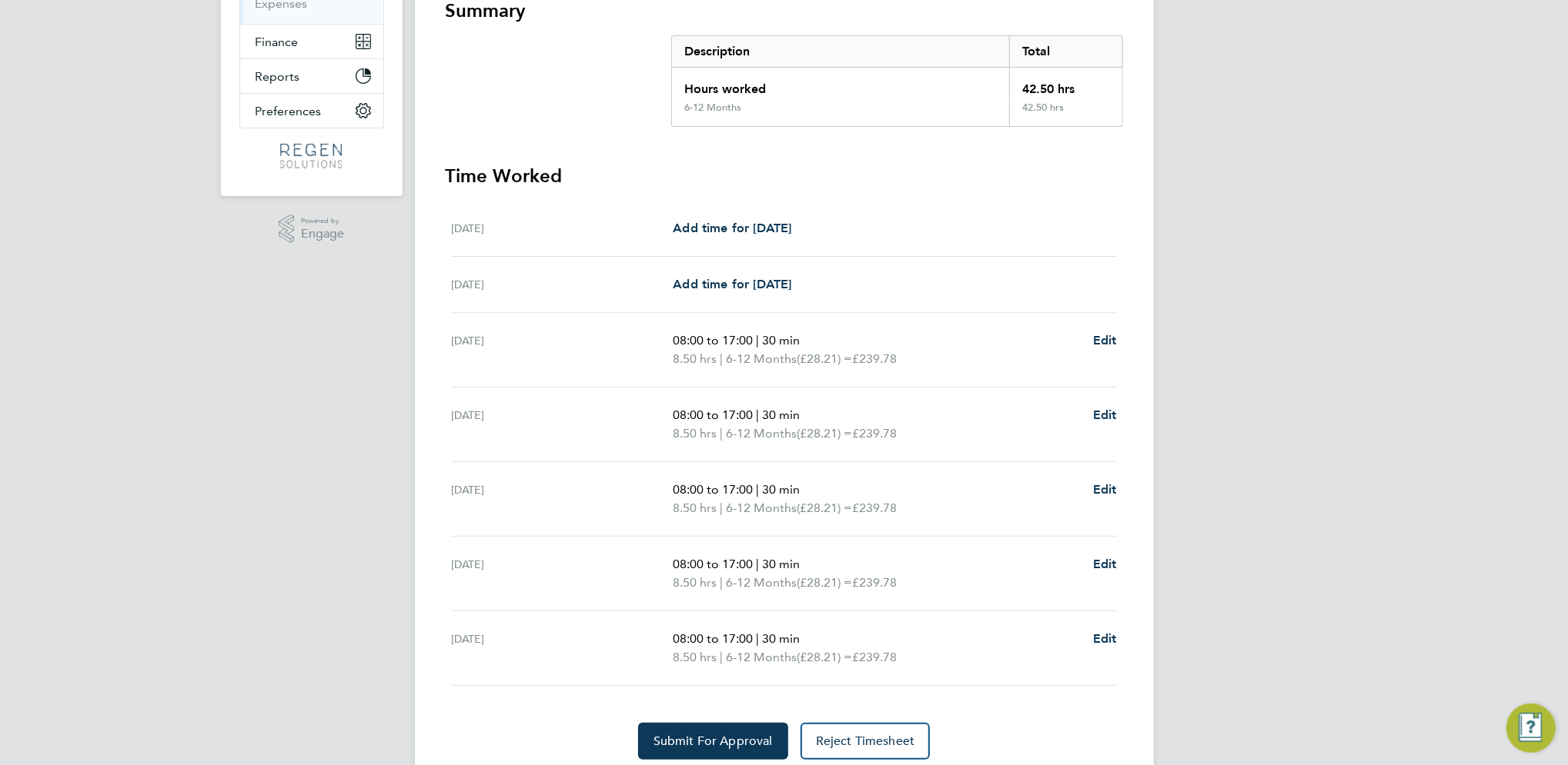
scroll to position [342, 0]
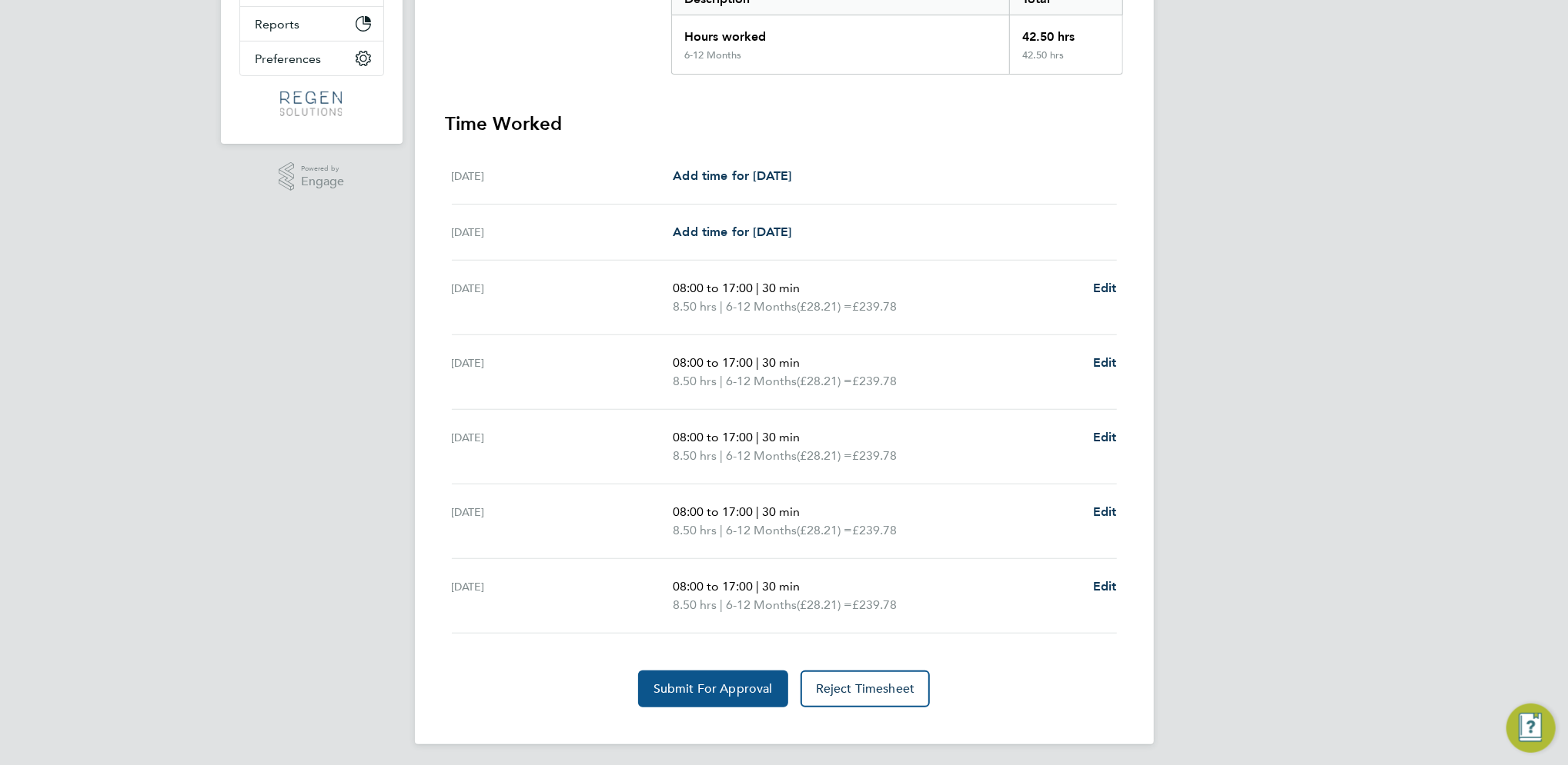
click at [666, 673] on button "Submit For Approval" at bounding box center [713, 688] width 150 height 37
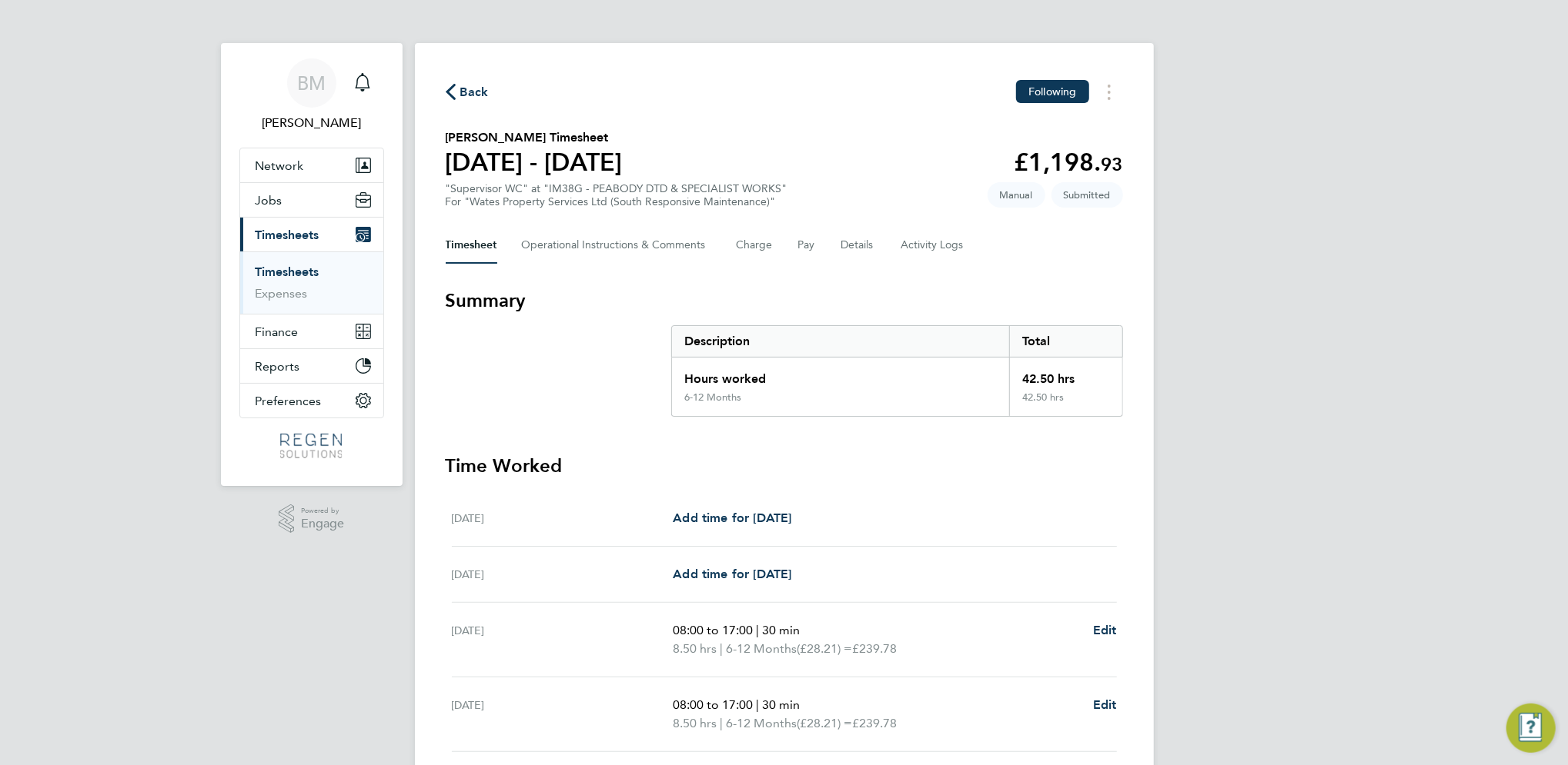
click at [305, 262] on ul "Timesheets Expenses" at bounding box center [312, 283] width 143 height 63
click at [304, 263] on ul "Timesheets Expenses" at bounding box center [312, 283] width 143 height 63
click at [300, 273] on link "Timesheets" at bounding box center [287, 272] width 64 height 15
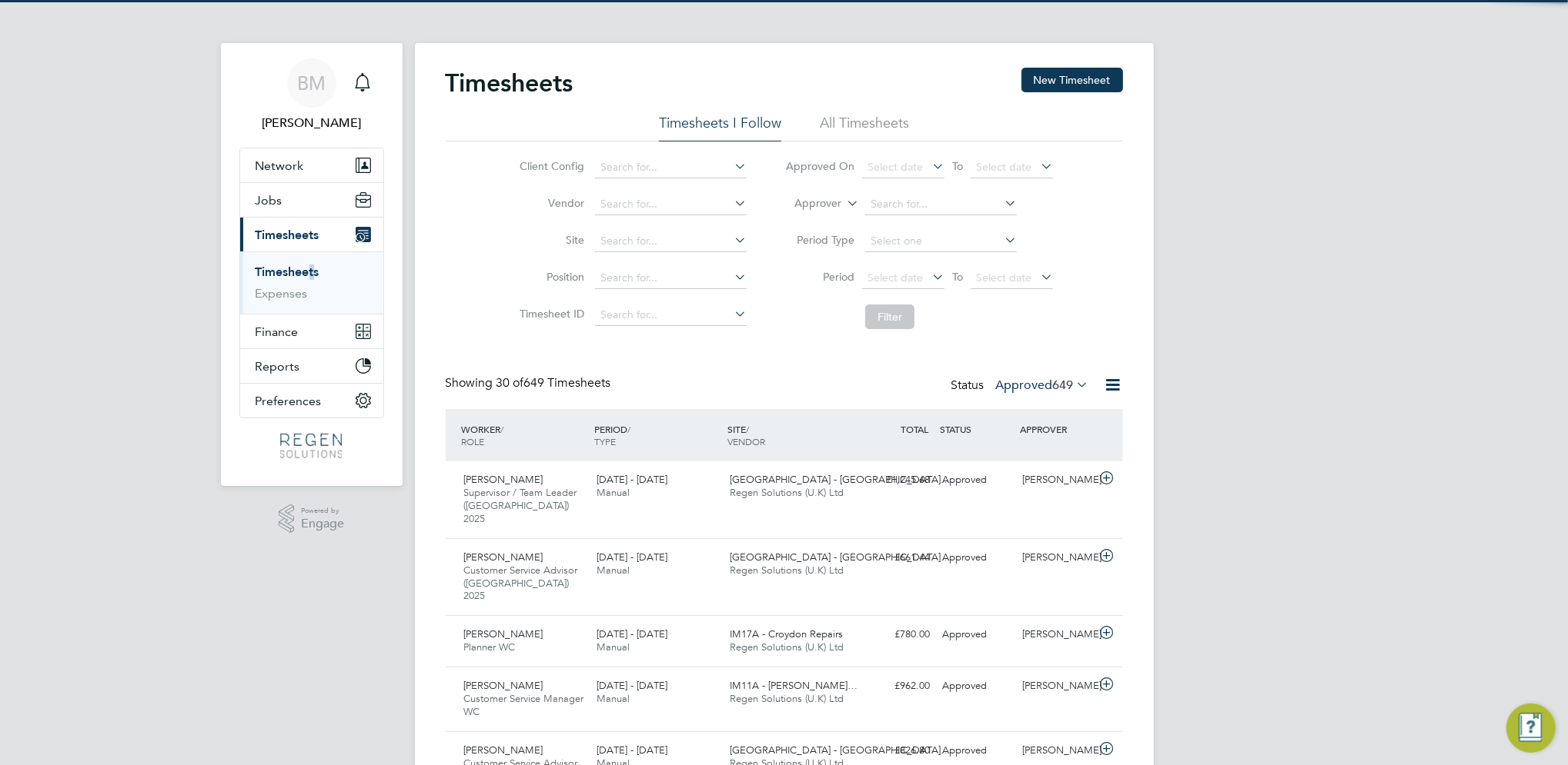
scroll to position [39, 133]
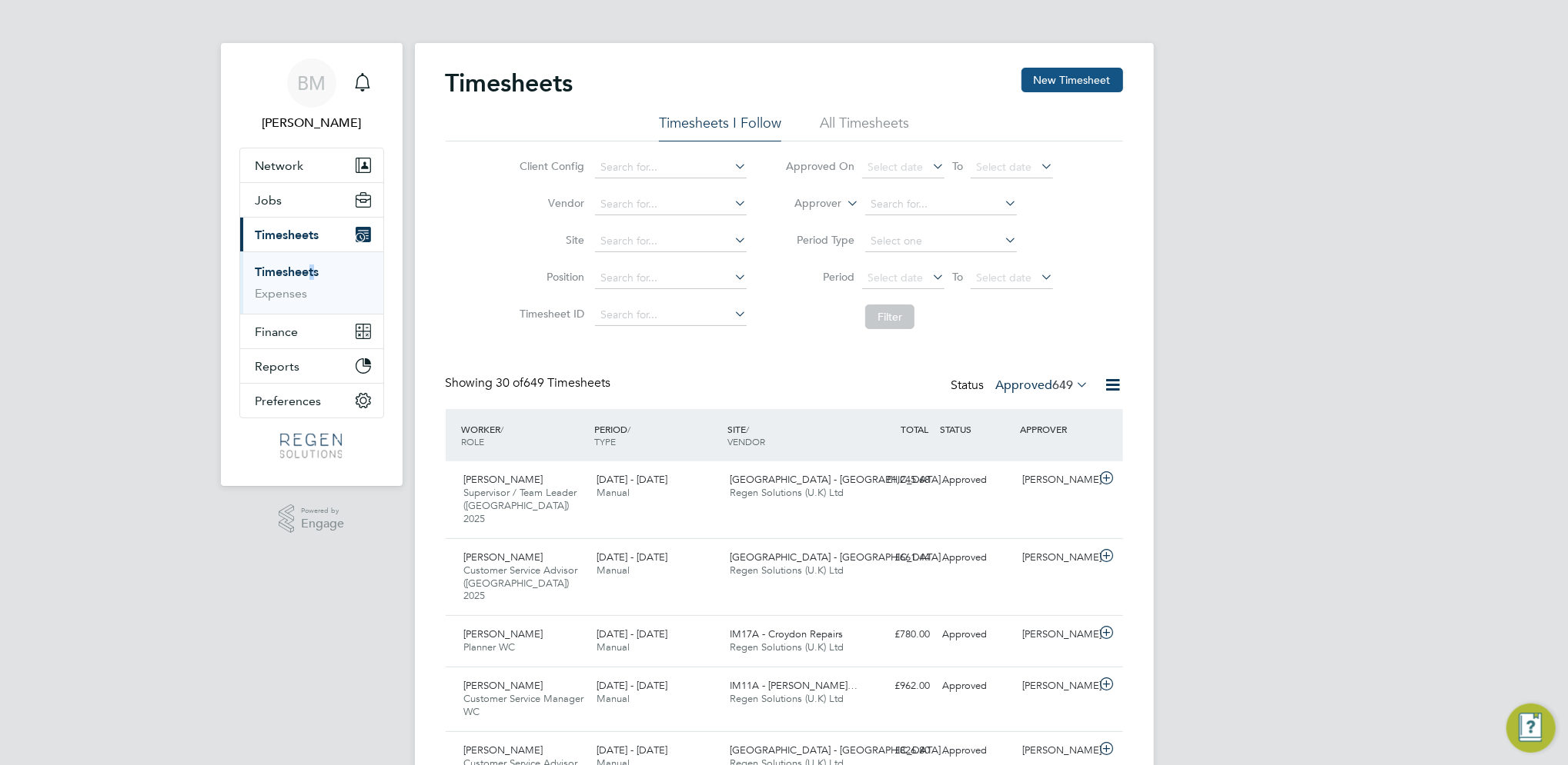
click at [1058, 77] on button "New Timesheet" at bounding box center [1072, 80] width 101 height 25
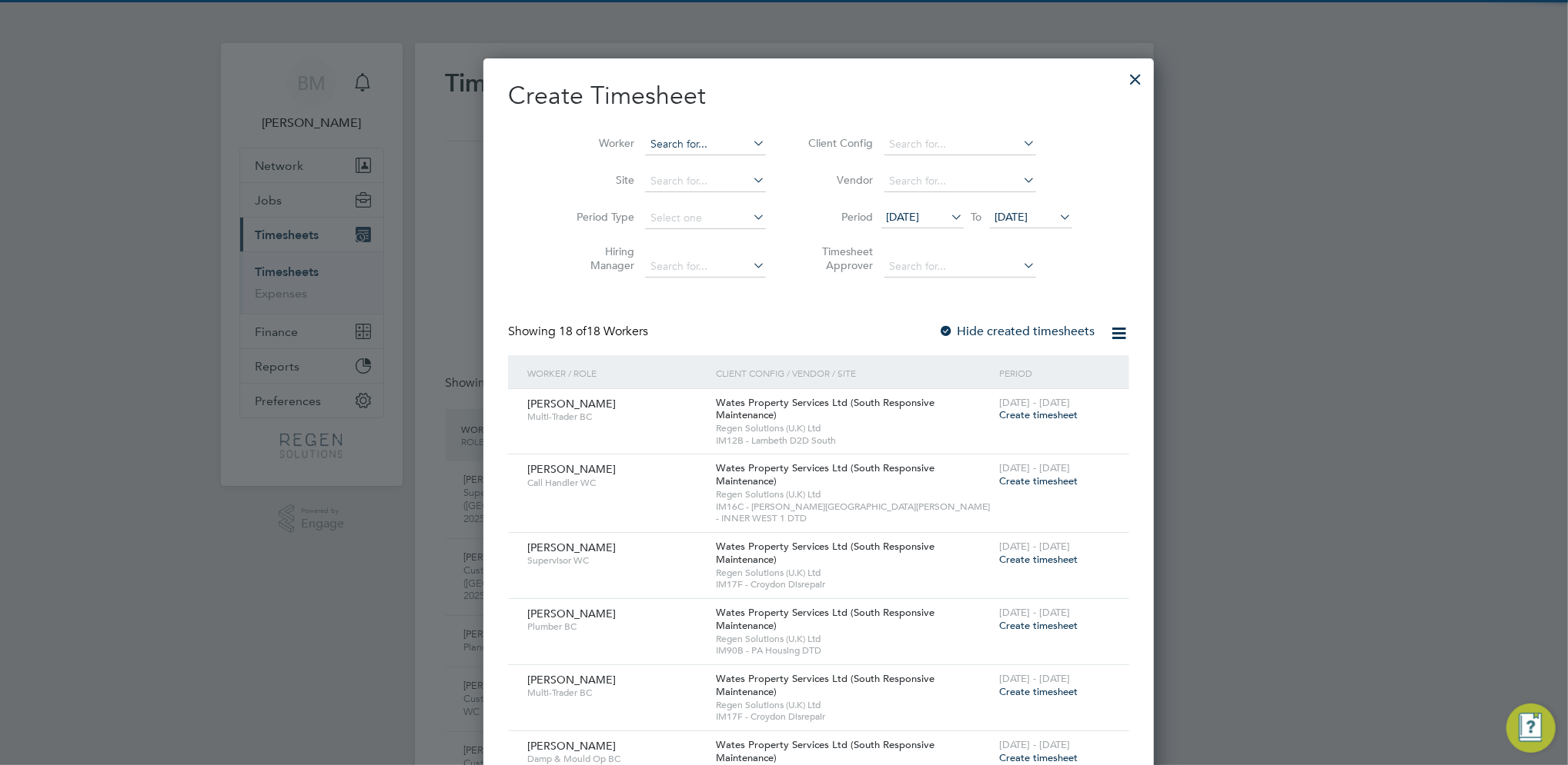
click at [647, 145] on input at bounding box center [705, 145] width 121 height 21
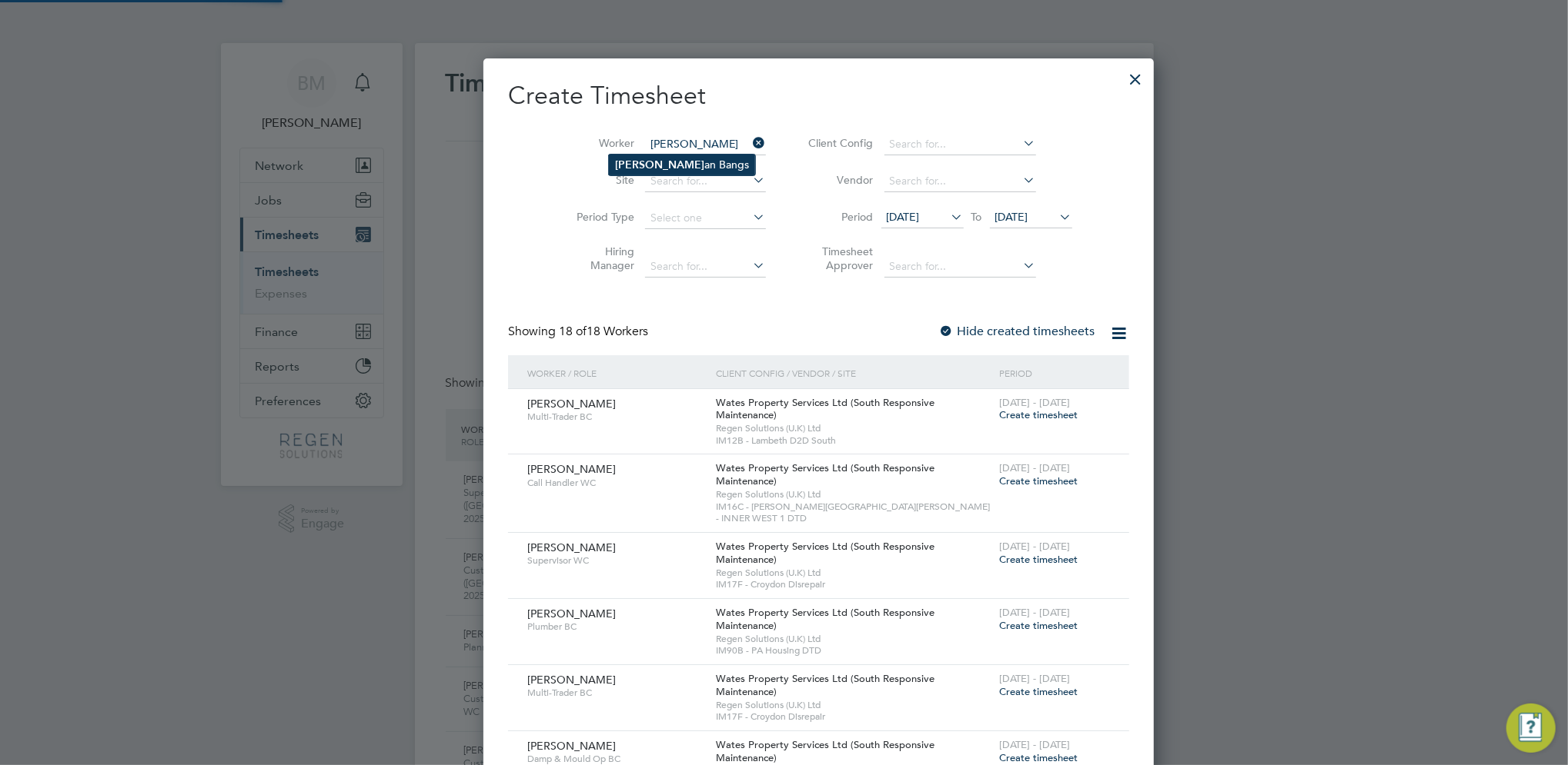
click at [707, 164] on li "[PERSON_NAME] an Bangs" at bounding box center [682, 165] width 147 height 21
type input "[PERSON_NAME]"
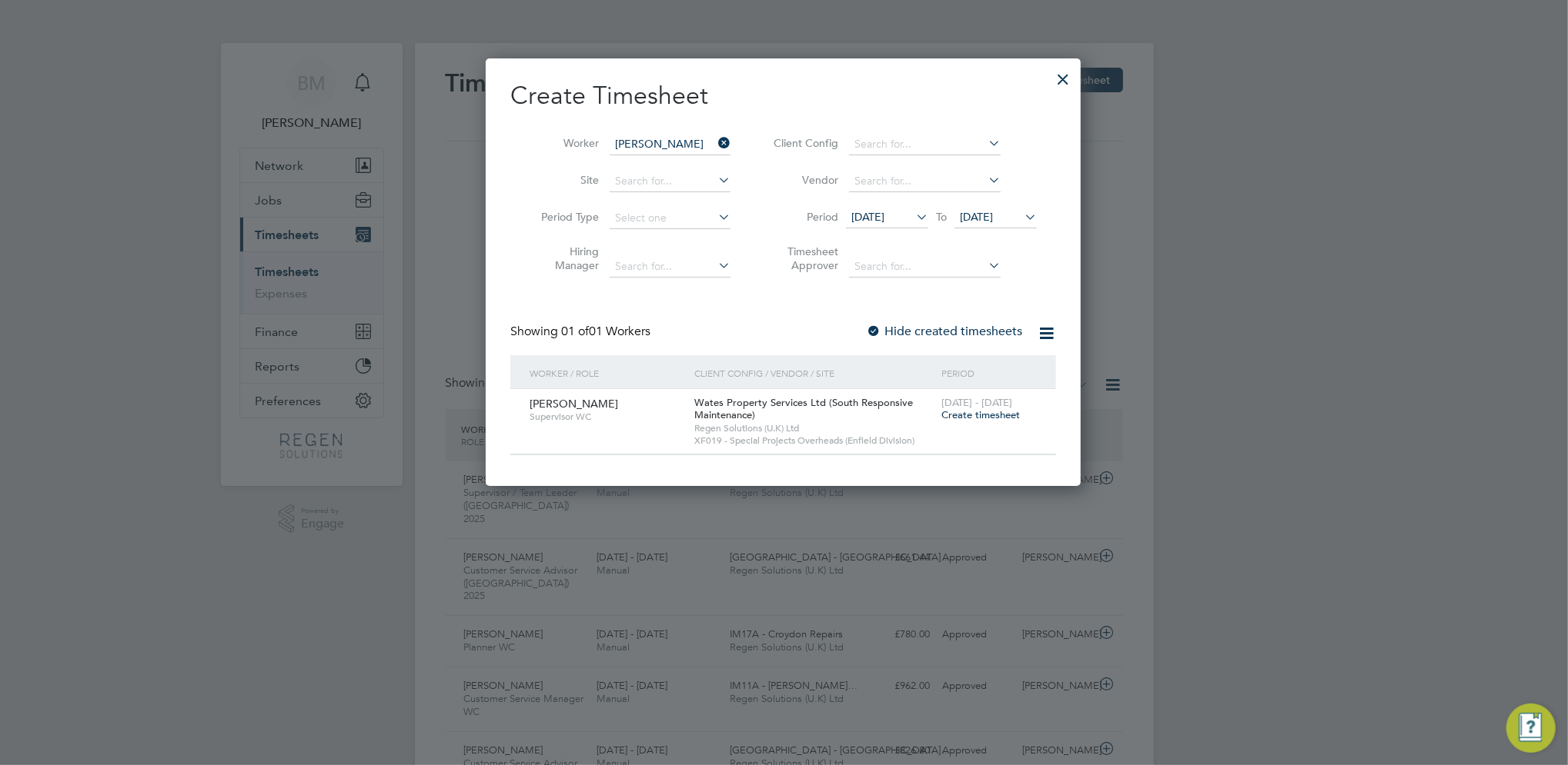
click at [988, 415] on span "Create timesheet" at bounding box center [980, 415] width 78 height 13
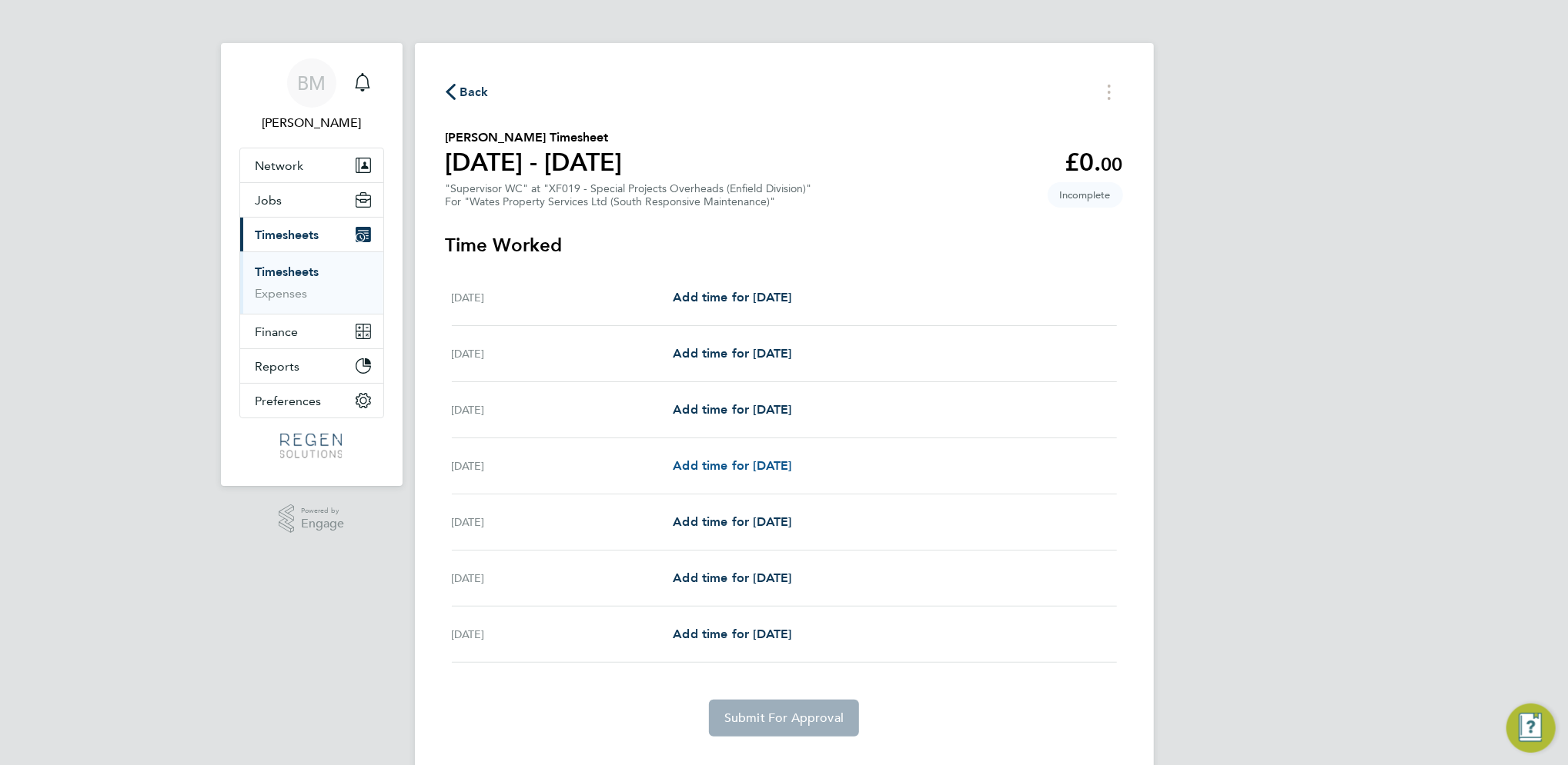
click at [728, 462] on span "Add time for [DATE]" at bounding box center [732, 466] width 119 height 15
select select "30"
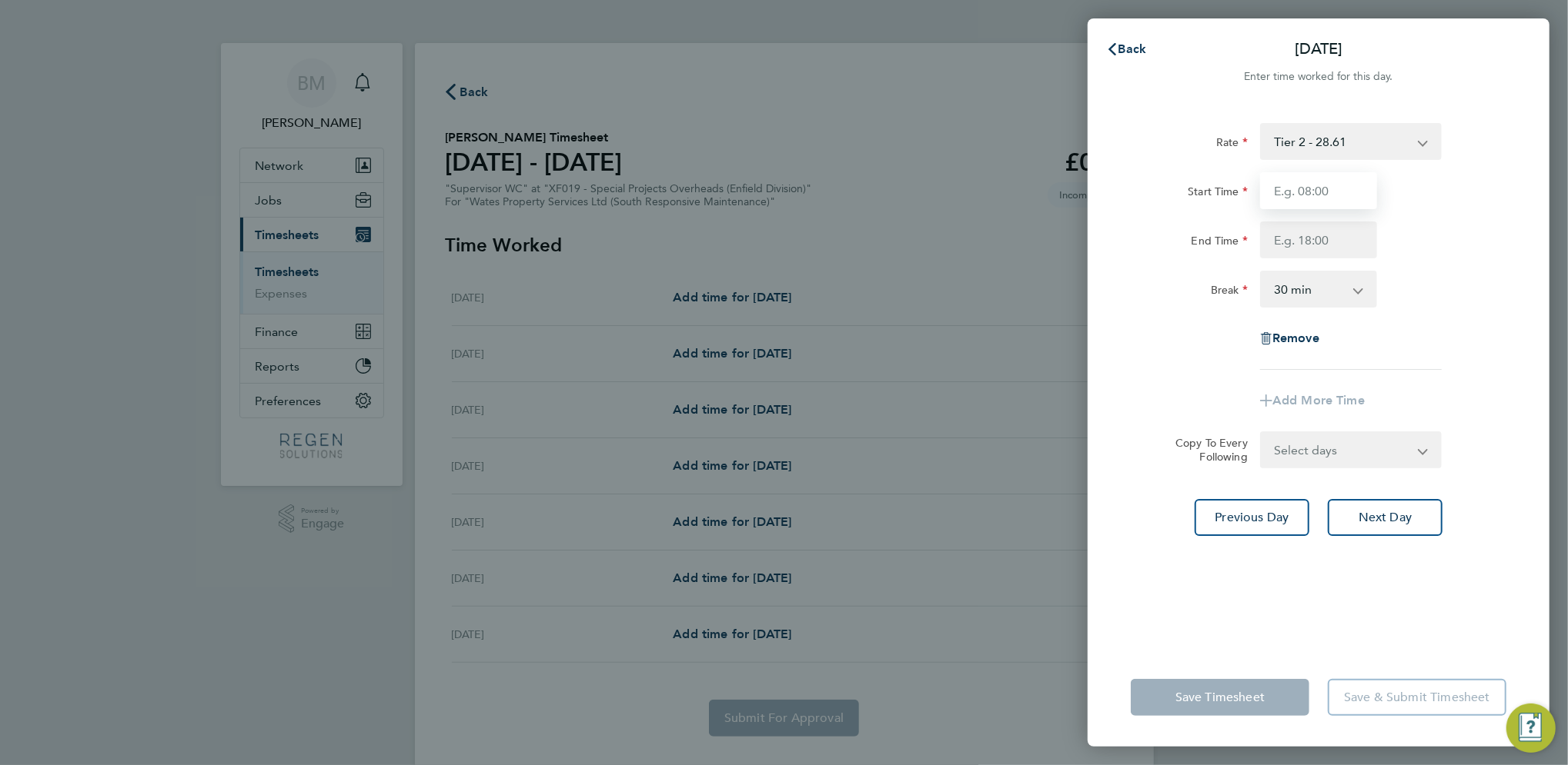
click at [1284, 179] on input "Start Time" at bounding box center [1319, 190] width 117 height 37
type input "08:00"
type input "17:00"
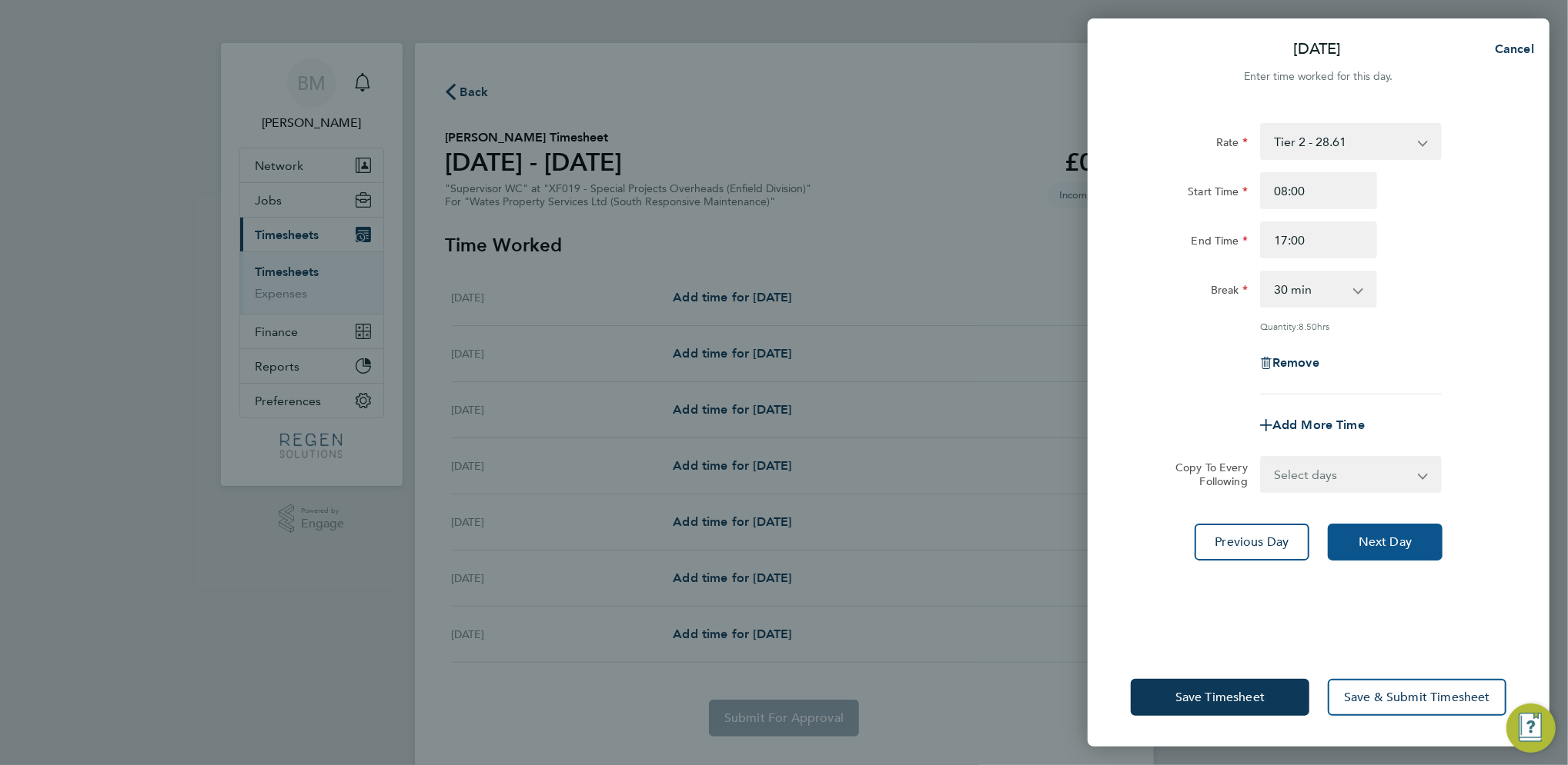
click at [1355, 538] on button "Next Day" at bounding box center [1384, 542] width 114 height 37
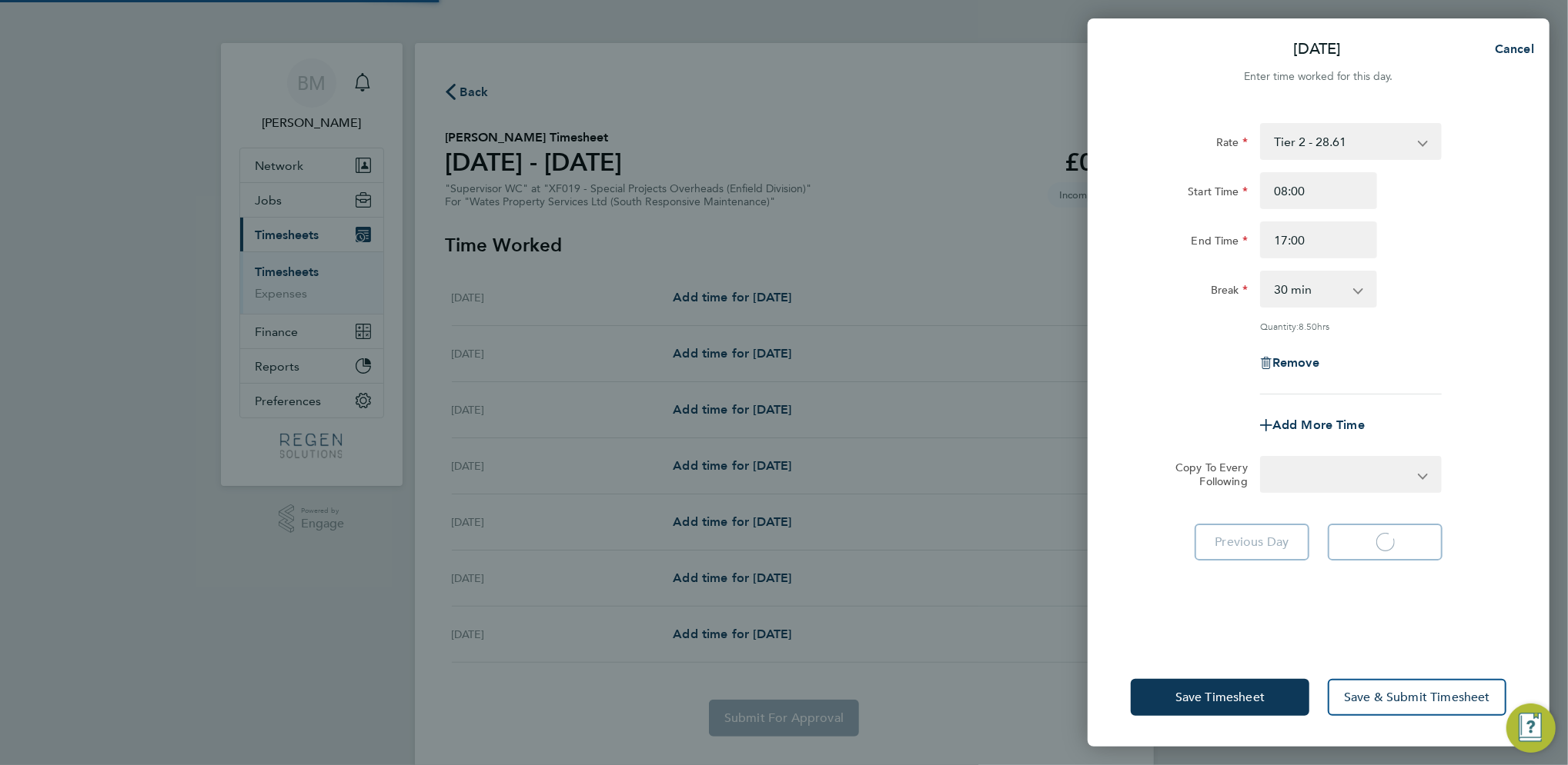
select select "30"
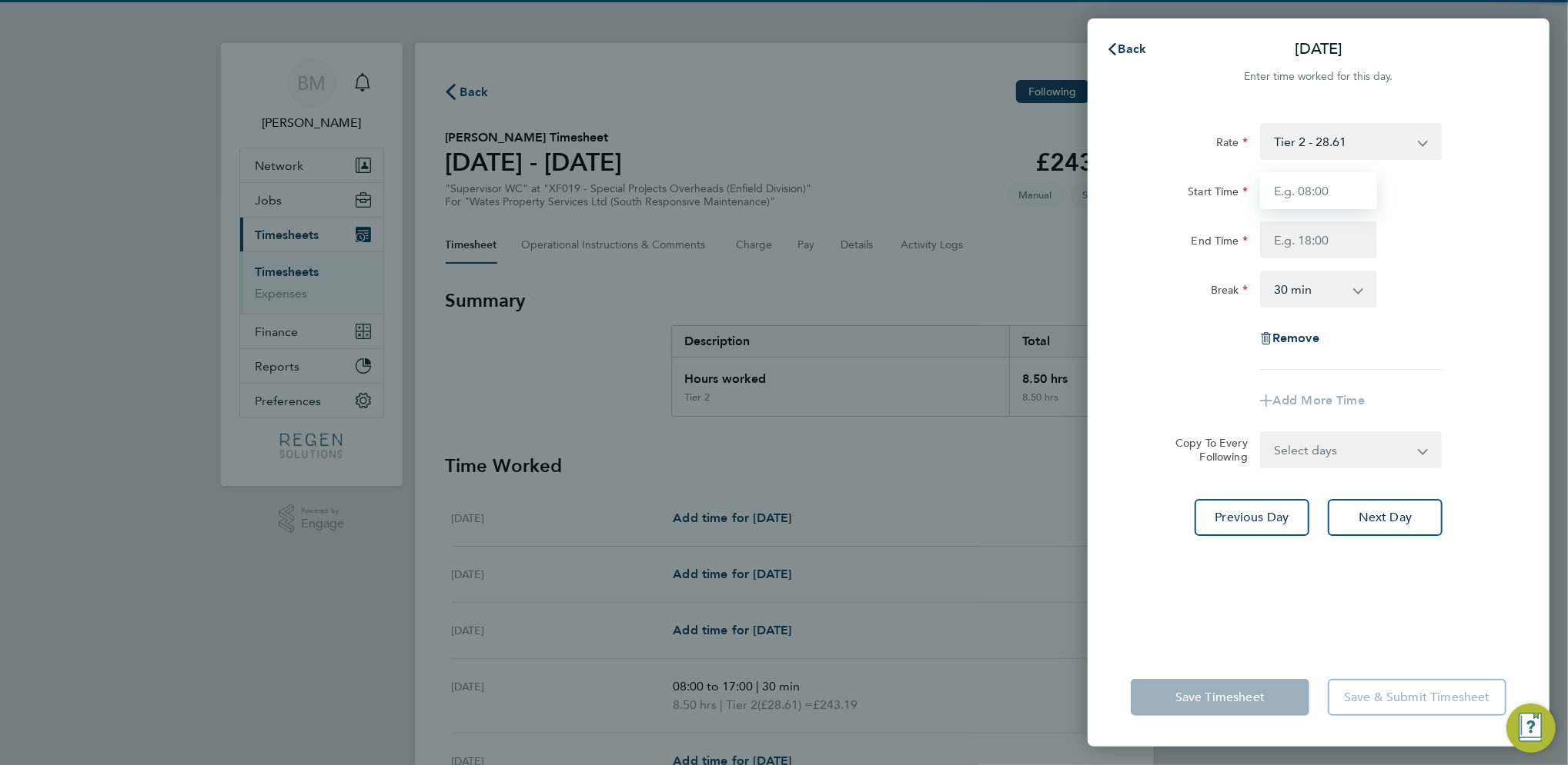
click at [1327, 193] on input "Start Time" at bounding box center [1319, 190] width 117 height 37
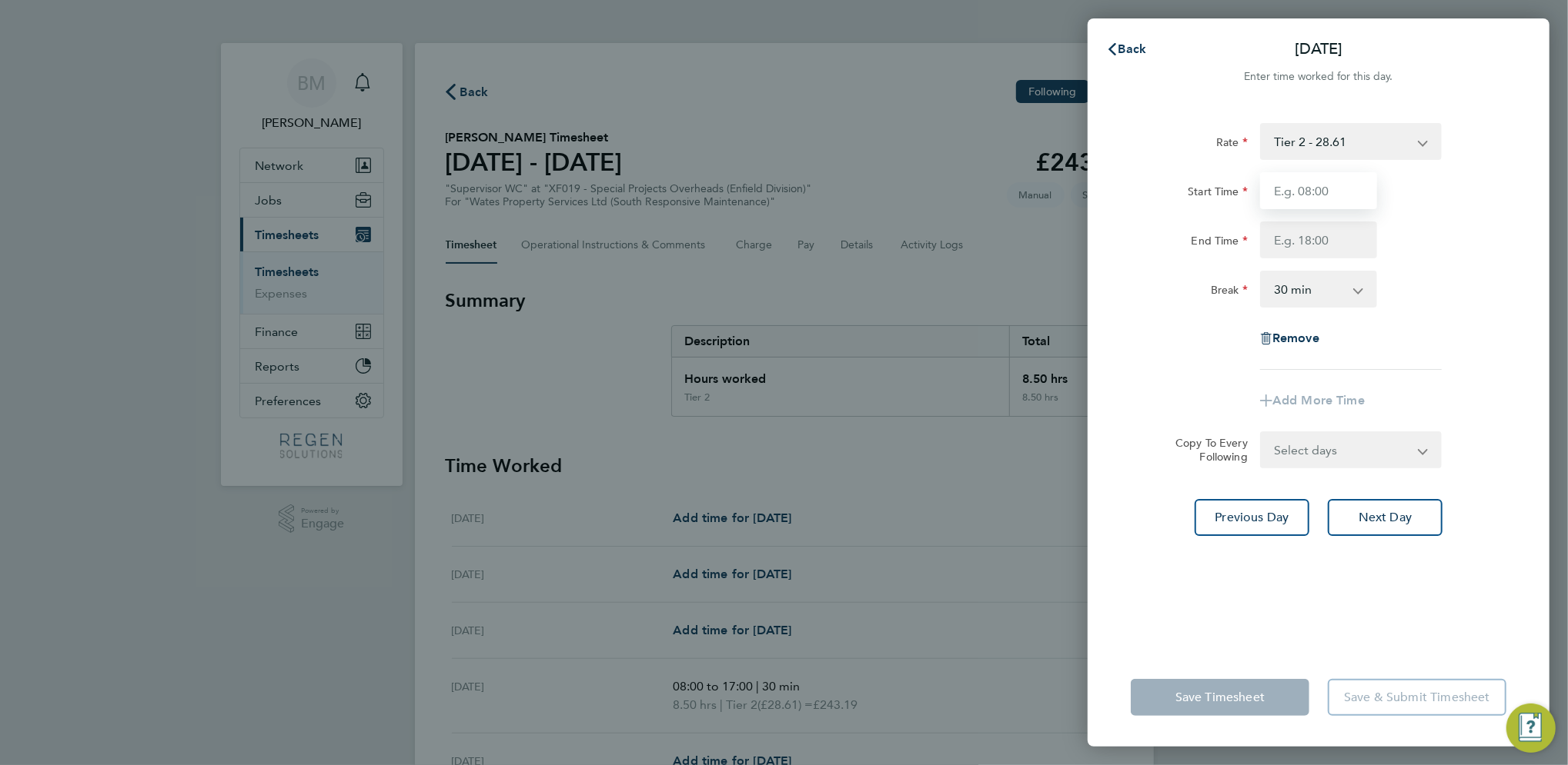
type input "08:00"
type input "17:00"
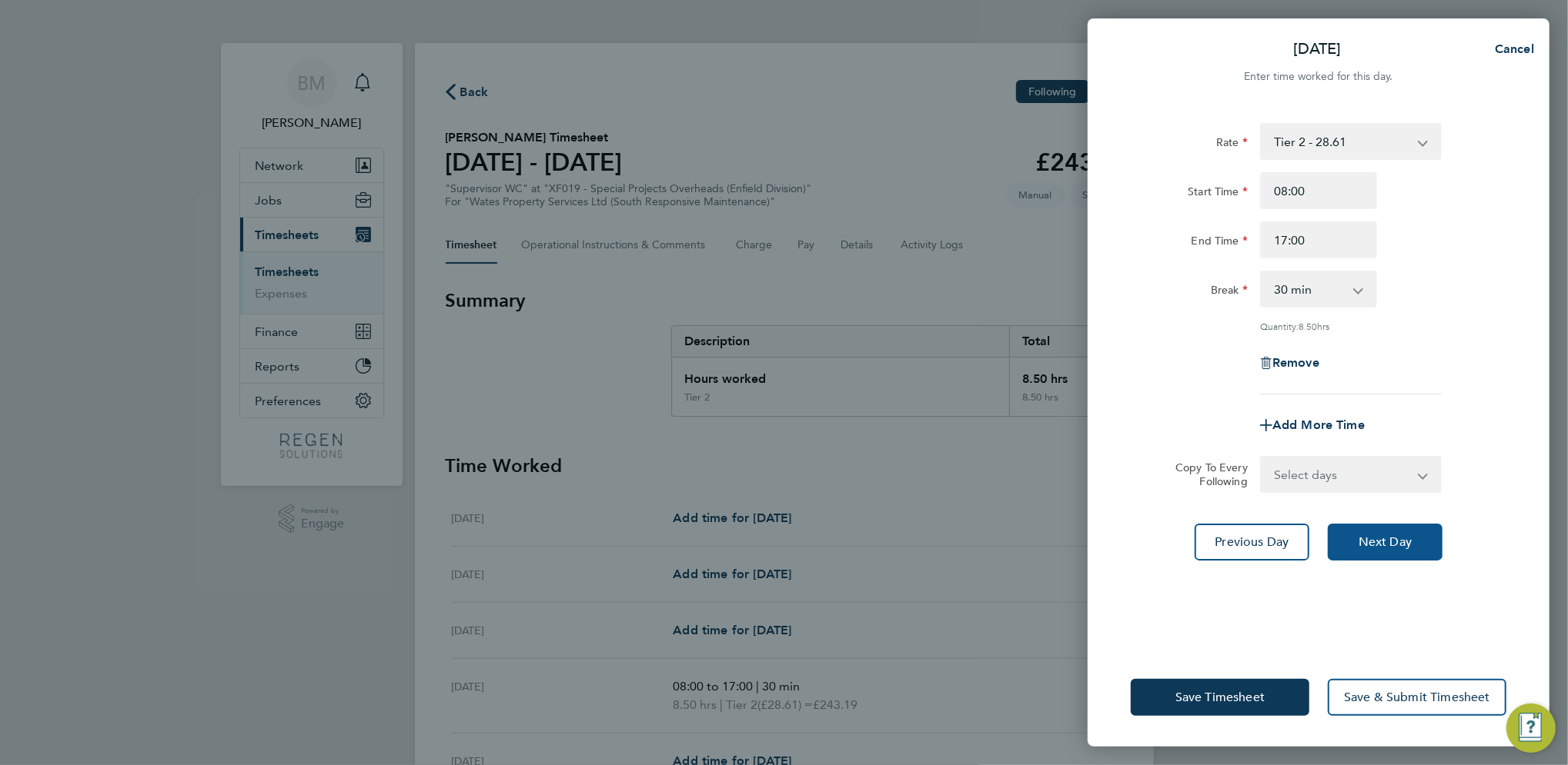
click at [1392, 533] on button "Next Day" at bounding box center [1384, 542] width 114 height 37
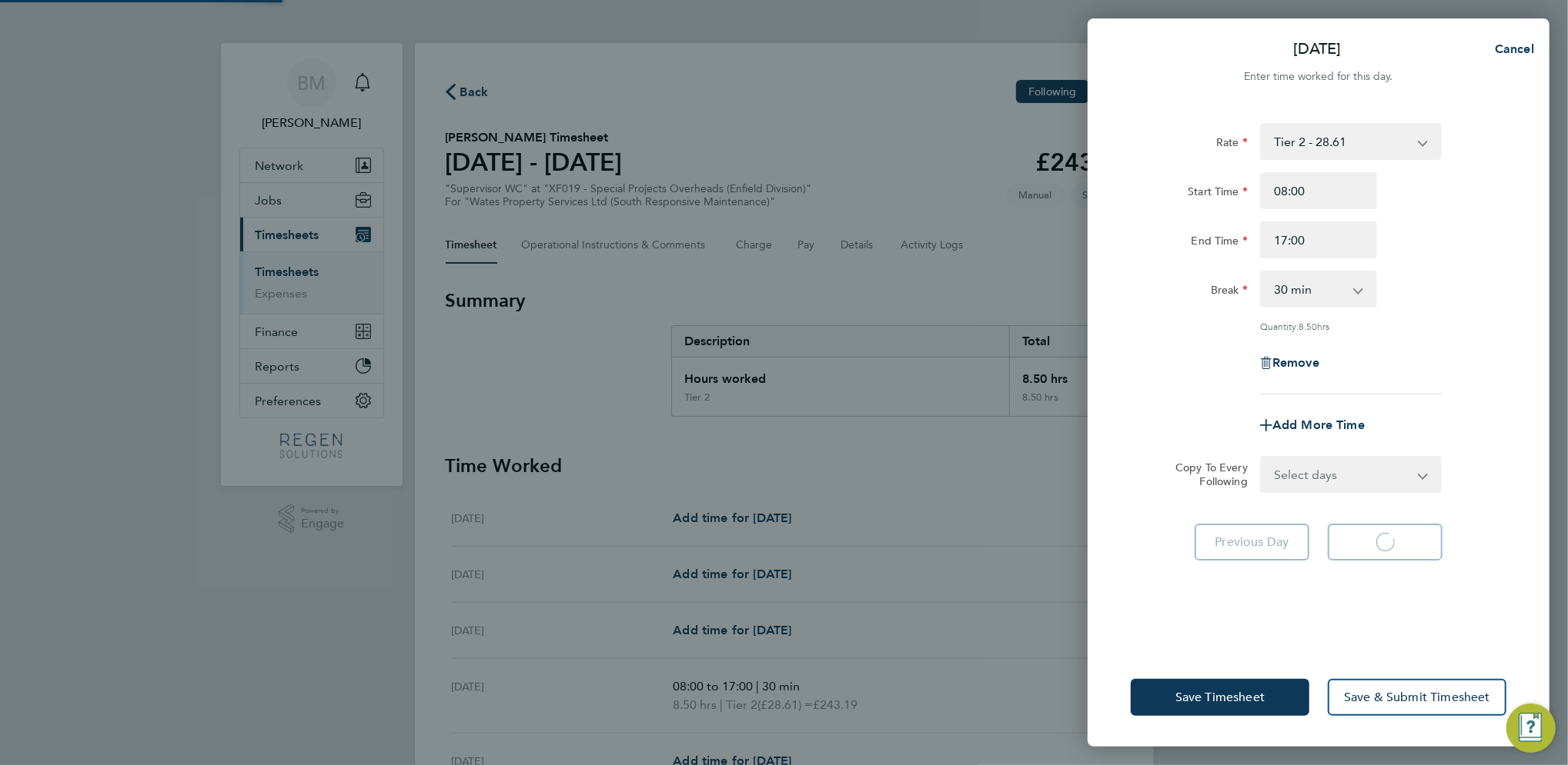
select select "30"
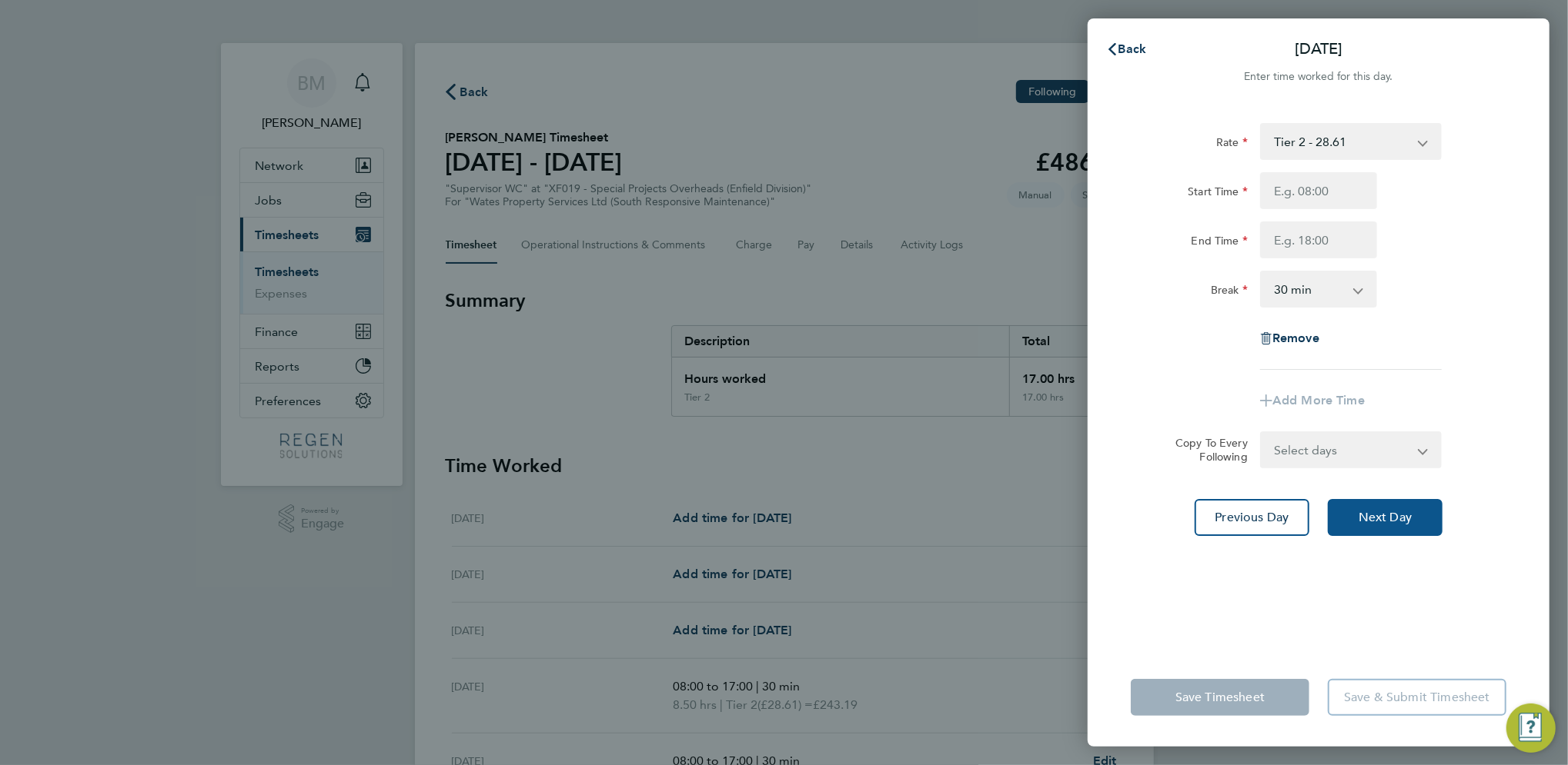
click at [1399, 511] on span "Next Day" at bounding box center [1384, 517] width 54 height 16
select select "30"
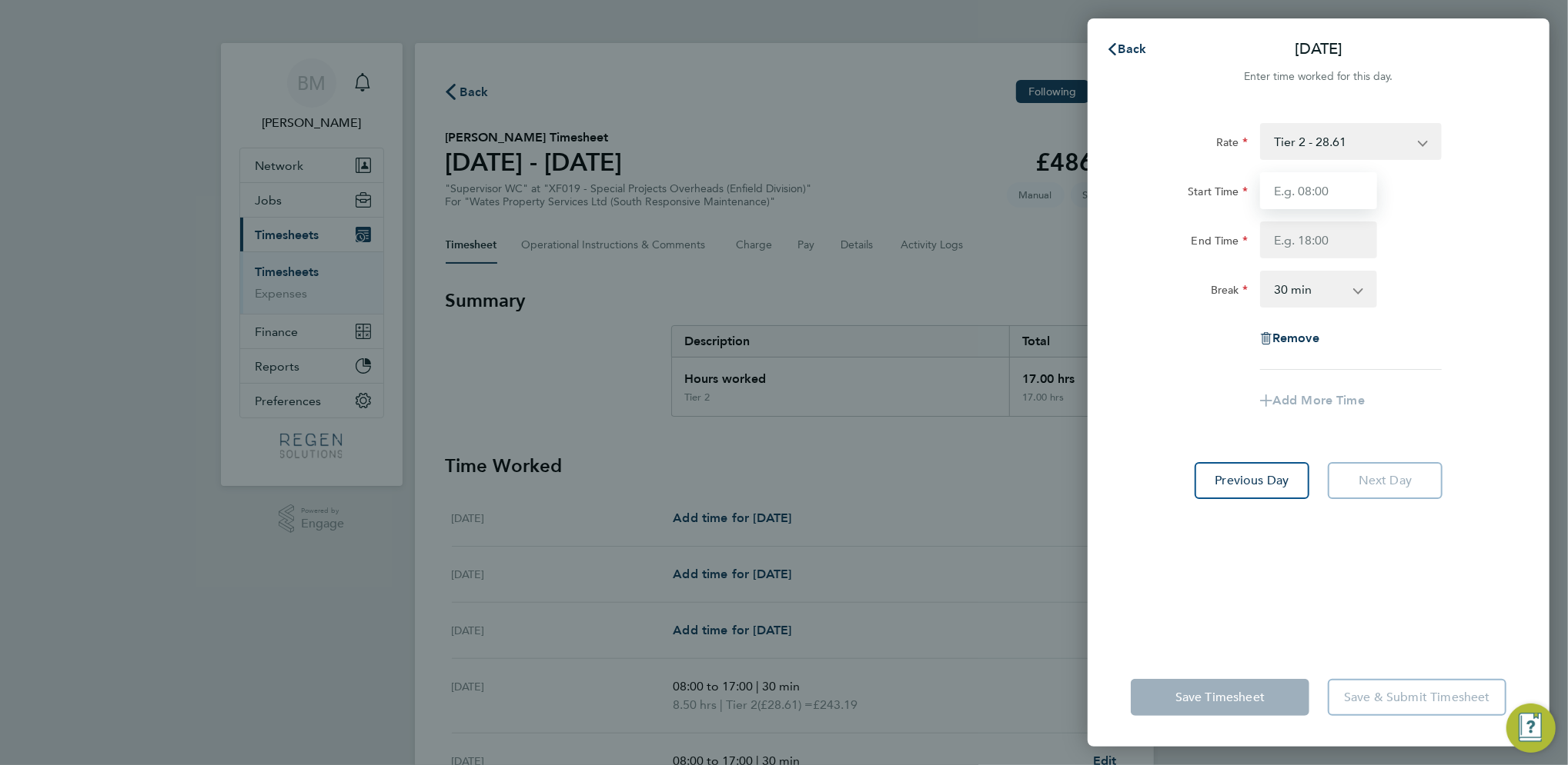
click at [1352, 179] on input "Start Time" at bounding box center [1319, 190] width 117 height 37
type input "08:00"
type input "17:00"
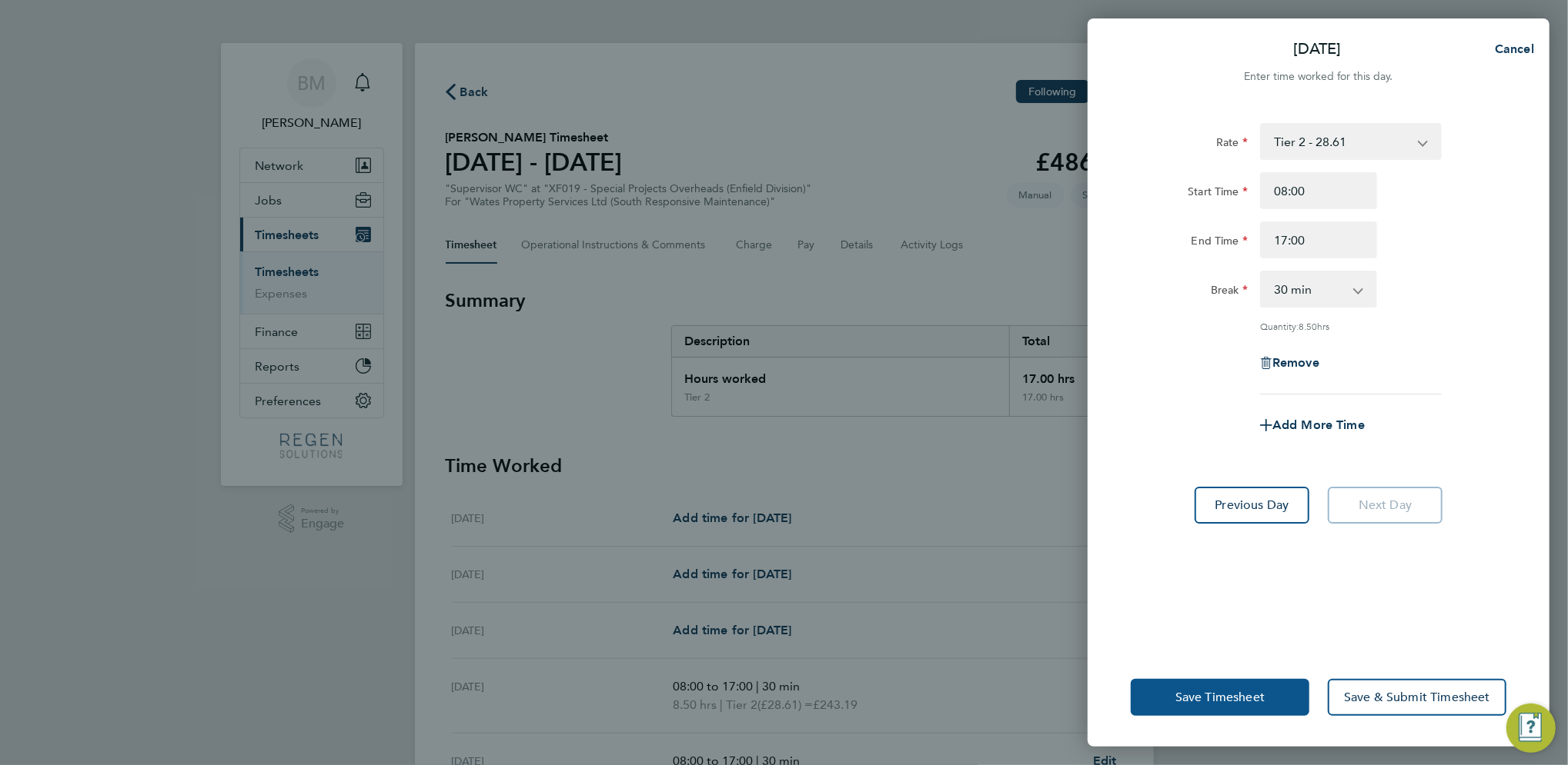
click at [1236, 692] on span "Save Timesheet" at bounding box center [1220, 698] width 89 height 16
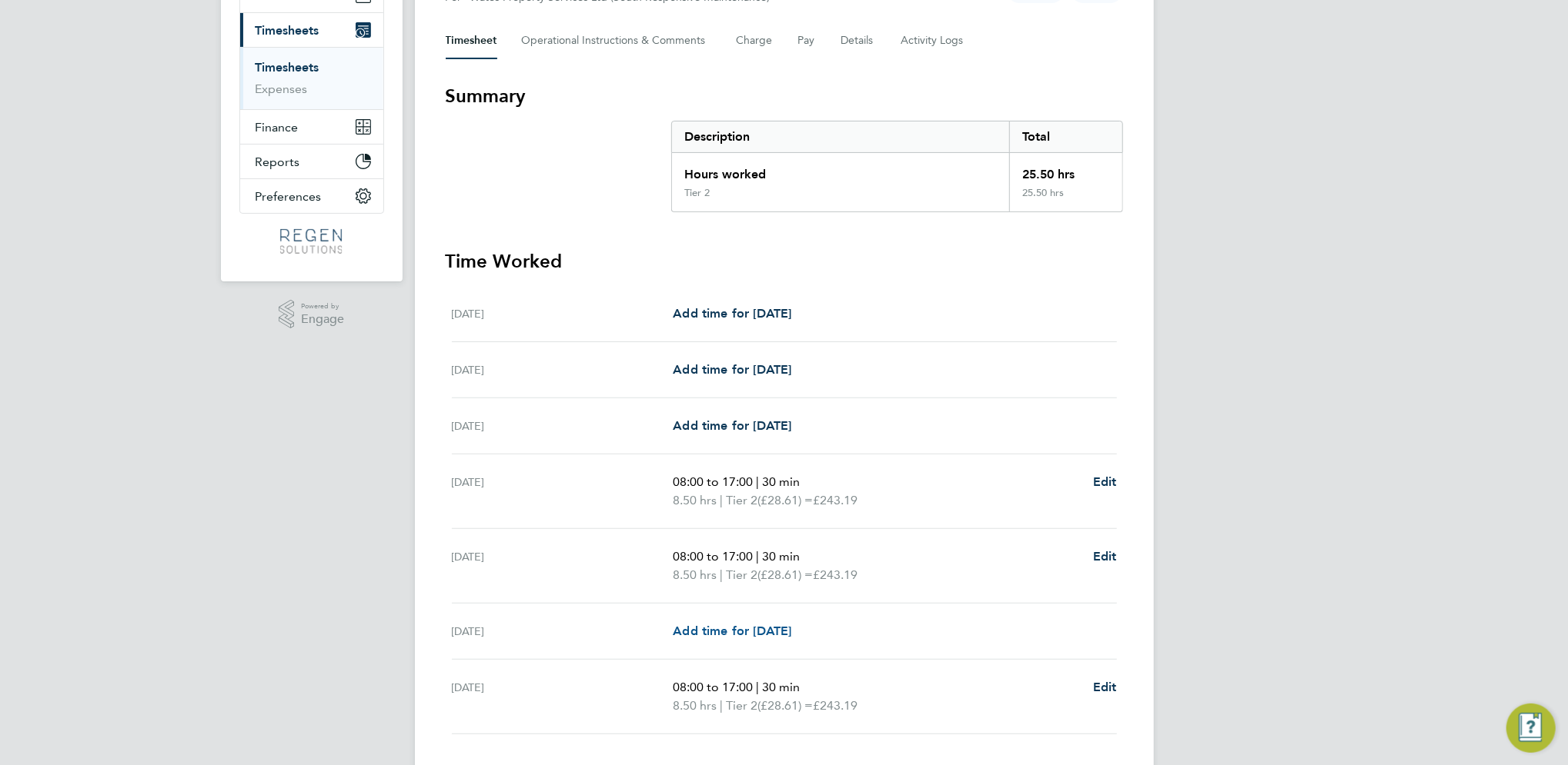
click at [742, 632] on span "Add time for [DATE]" at bounding box center [732, 631] width 119 height 15
select select "30"
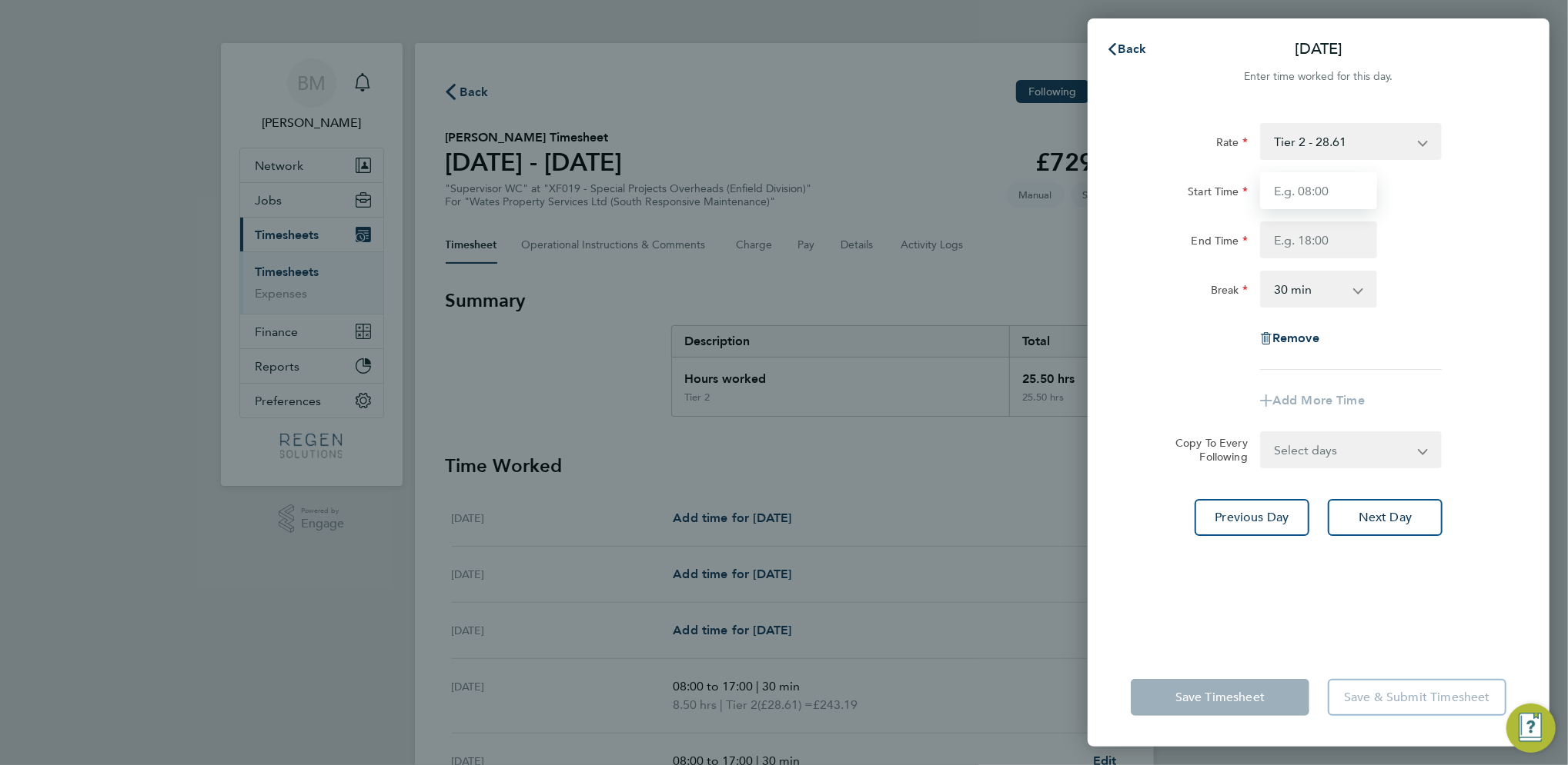
click at [1302, 184] on input "Start Time" at bounding box center [1319, 190] width 117 height 37
type input "08:00"
type input "17:00"
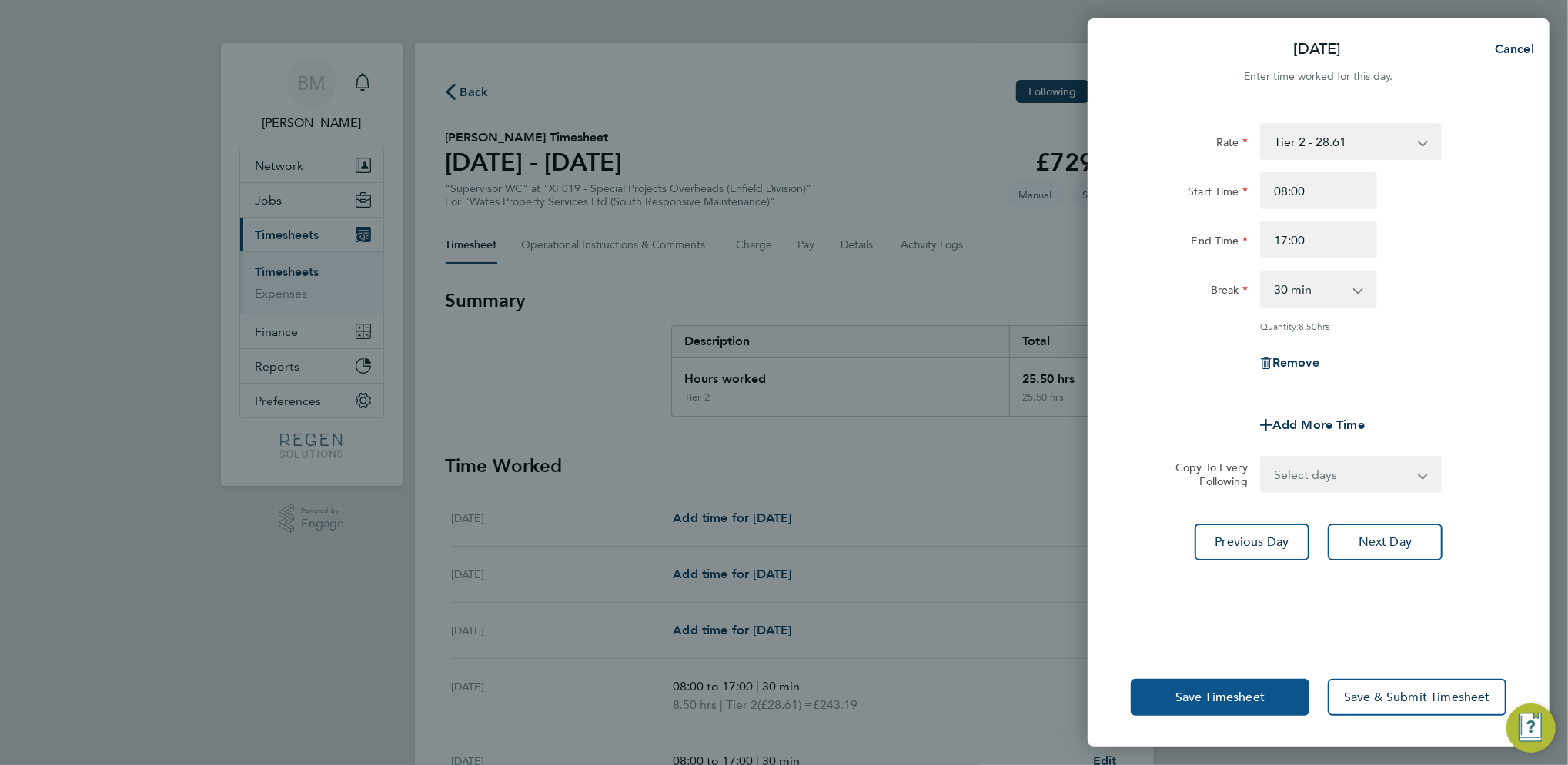
click at [1234, 692] on span "Save Timesheet" at bounding box center [1220, 698] width 89 height 16
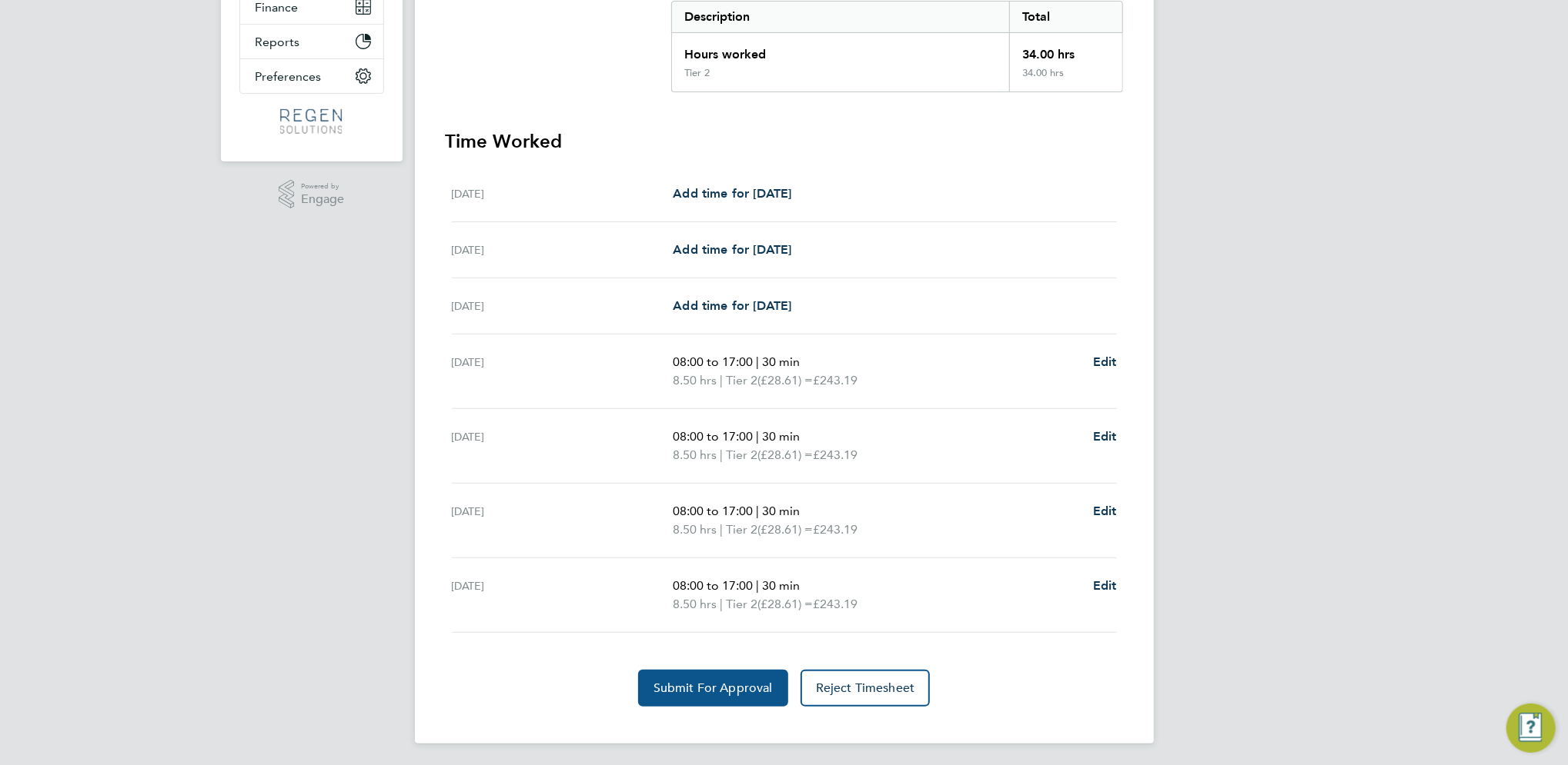
click at [722, 693] on button "Submit For Approval" at bounding box center [713, 688] width 150 height 37
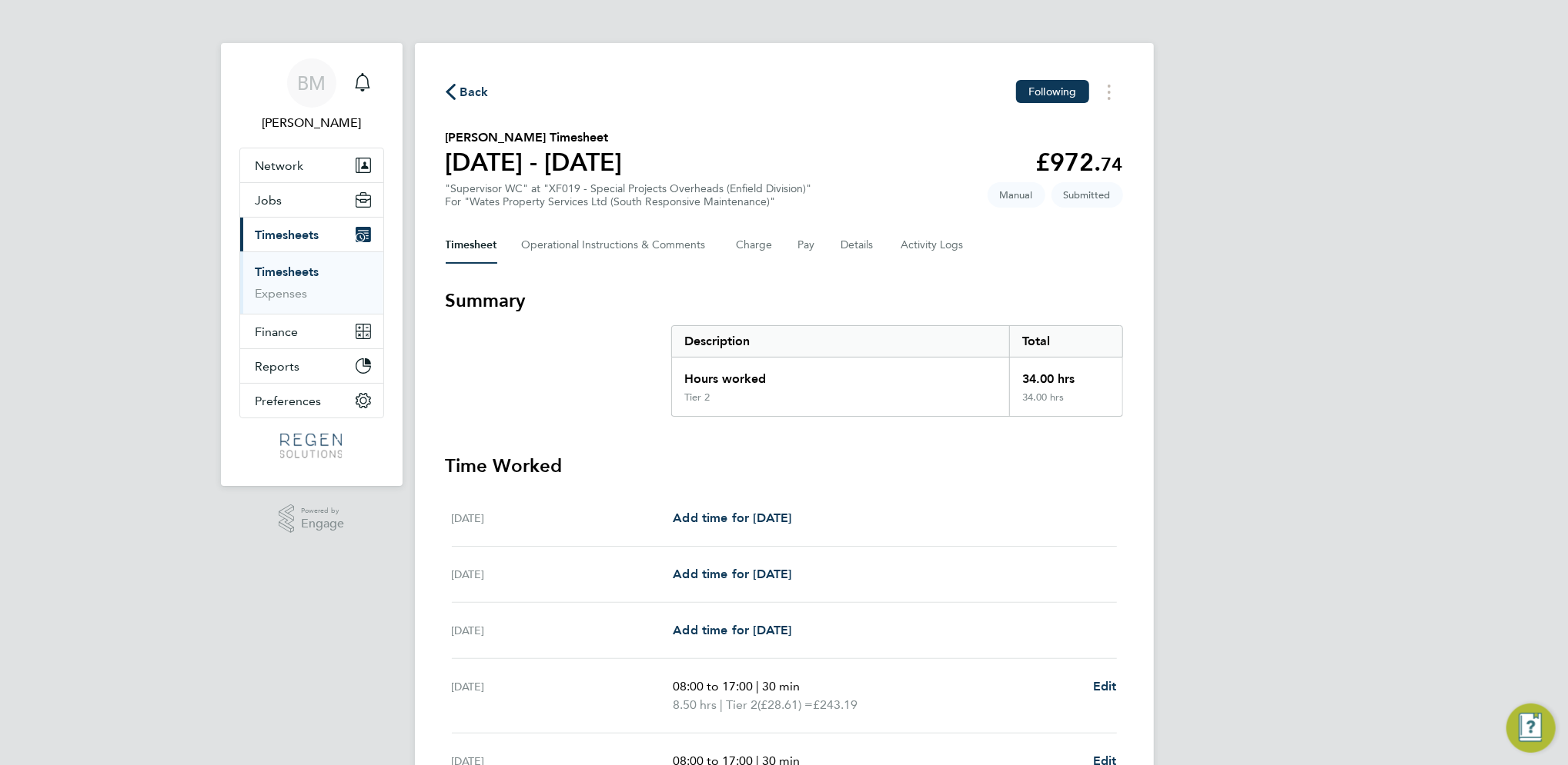
click at [279, 267] on link "Timesheets" at bounding box center [287, 272] width 64 height 15
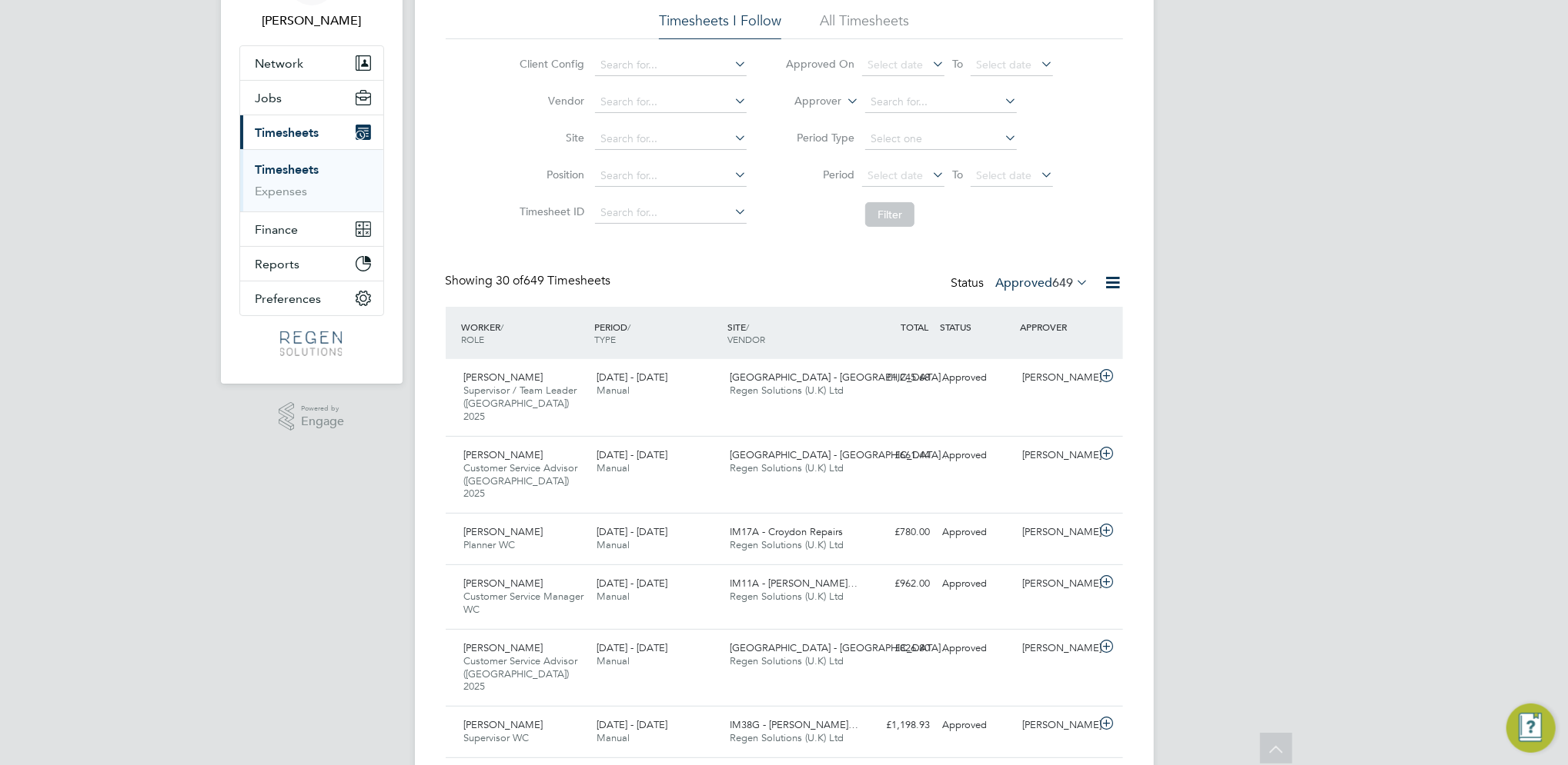
click at [1064, 281] on span "649" at bounding box center [1063, 283] width 21 height 16
click at [1041, 345] on li "Submitted" at bounding box center [1032, 353] width 71 height 21
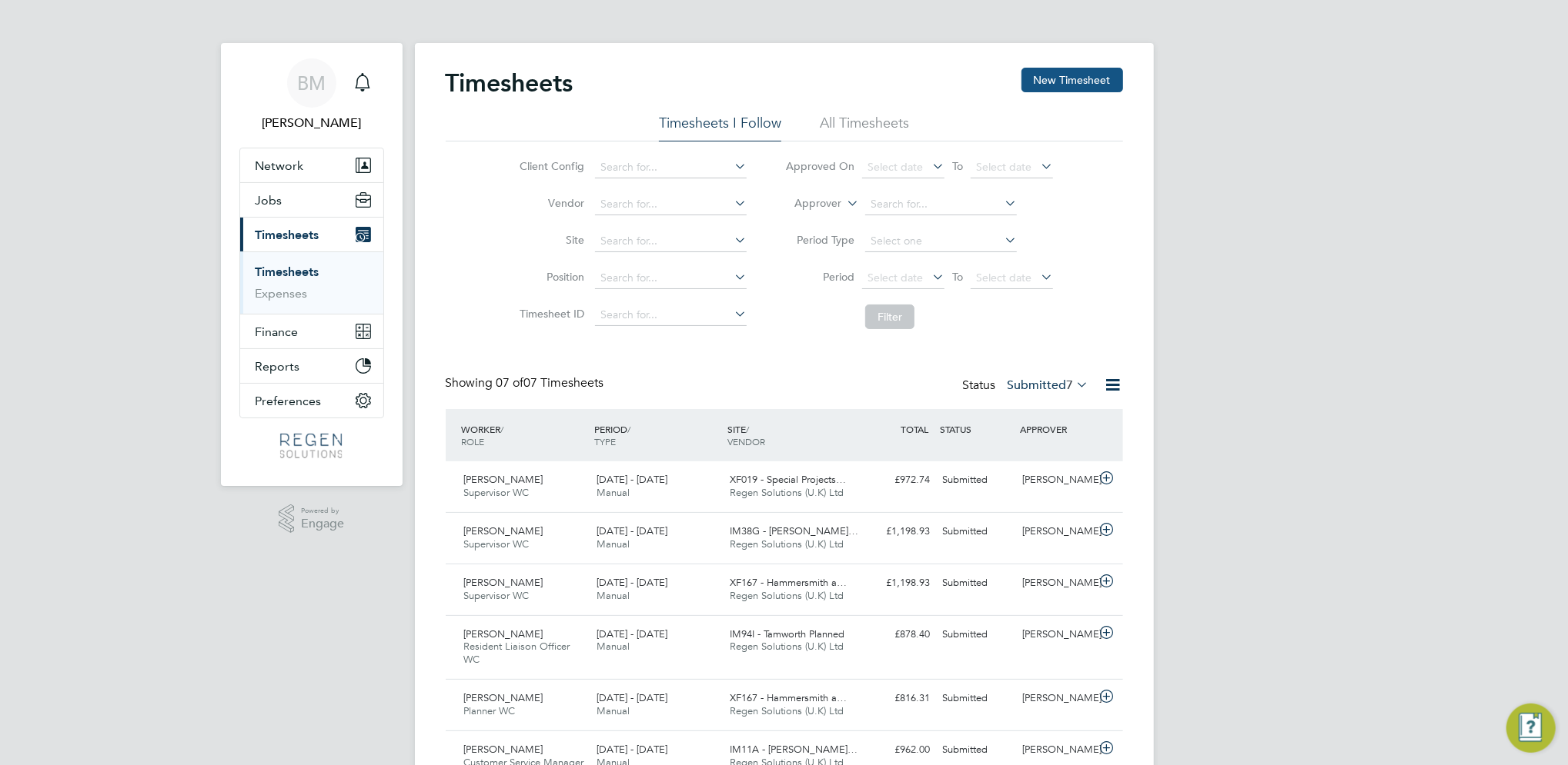
click at [1068, 77] on button "New Timesheet" at bounding box center [1072, 80] width 101 height 25
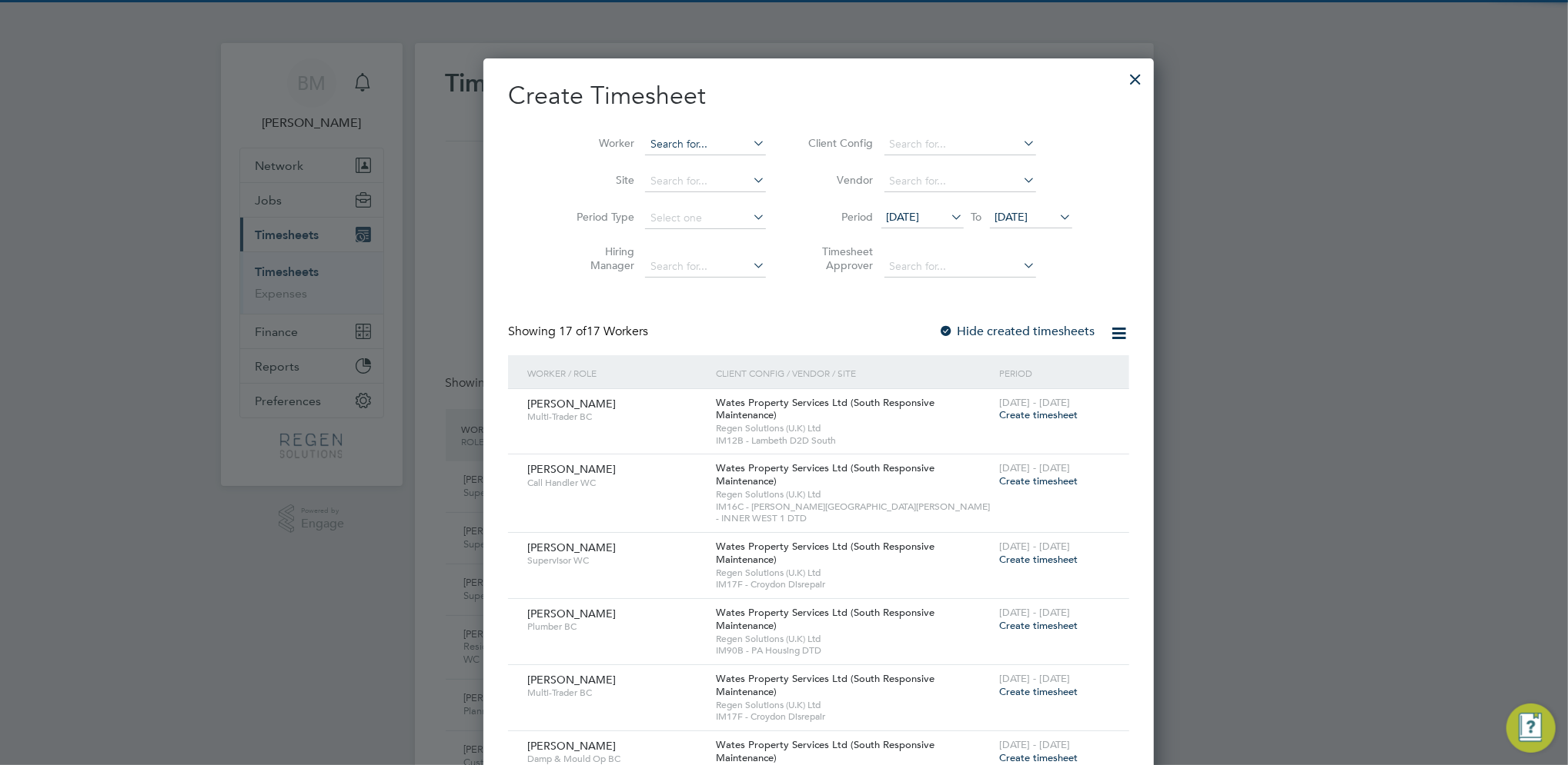
click at [645, 144] on input at bounding box center [705, 145] width 121 height 21
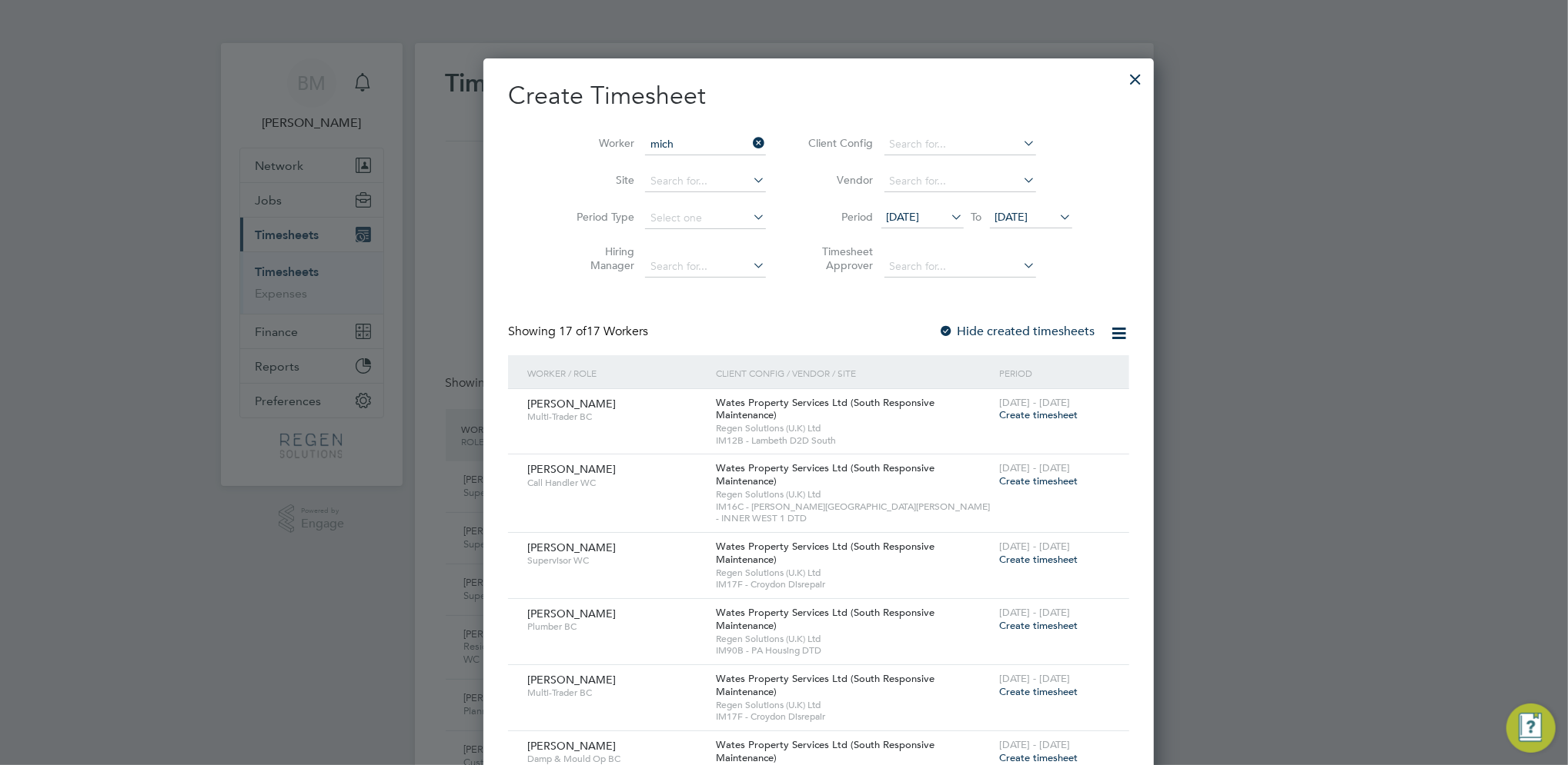
click at [718, 351] on li "Mich ael Shafik" at bounding box center [672, 353] width 125 height 21
type input "[PERSON_NAME]"
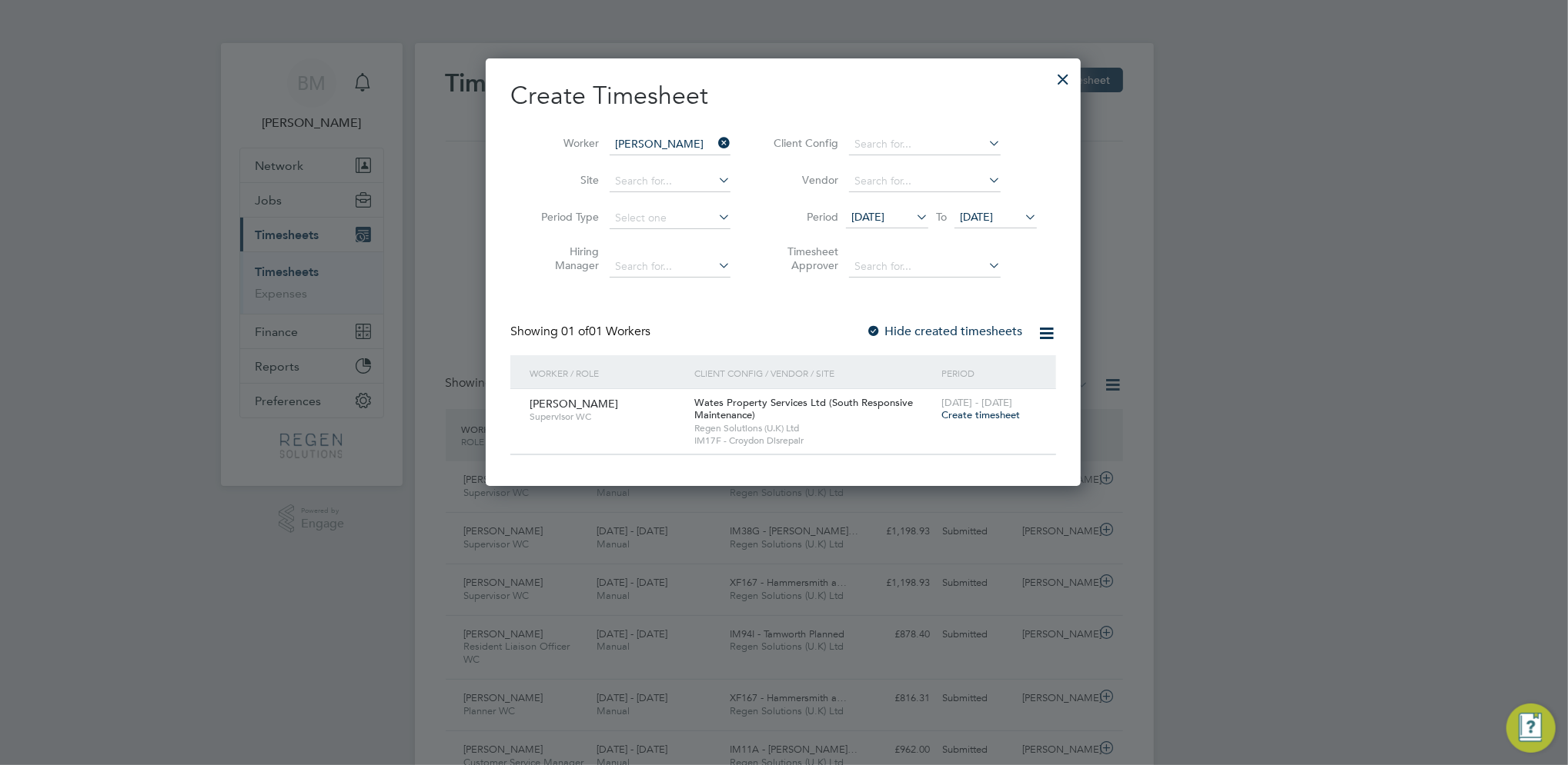
click at [986, 417] on span "Create timesheet" at bounding box center [980, 415] width 78 height 13
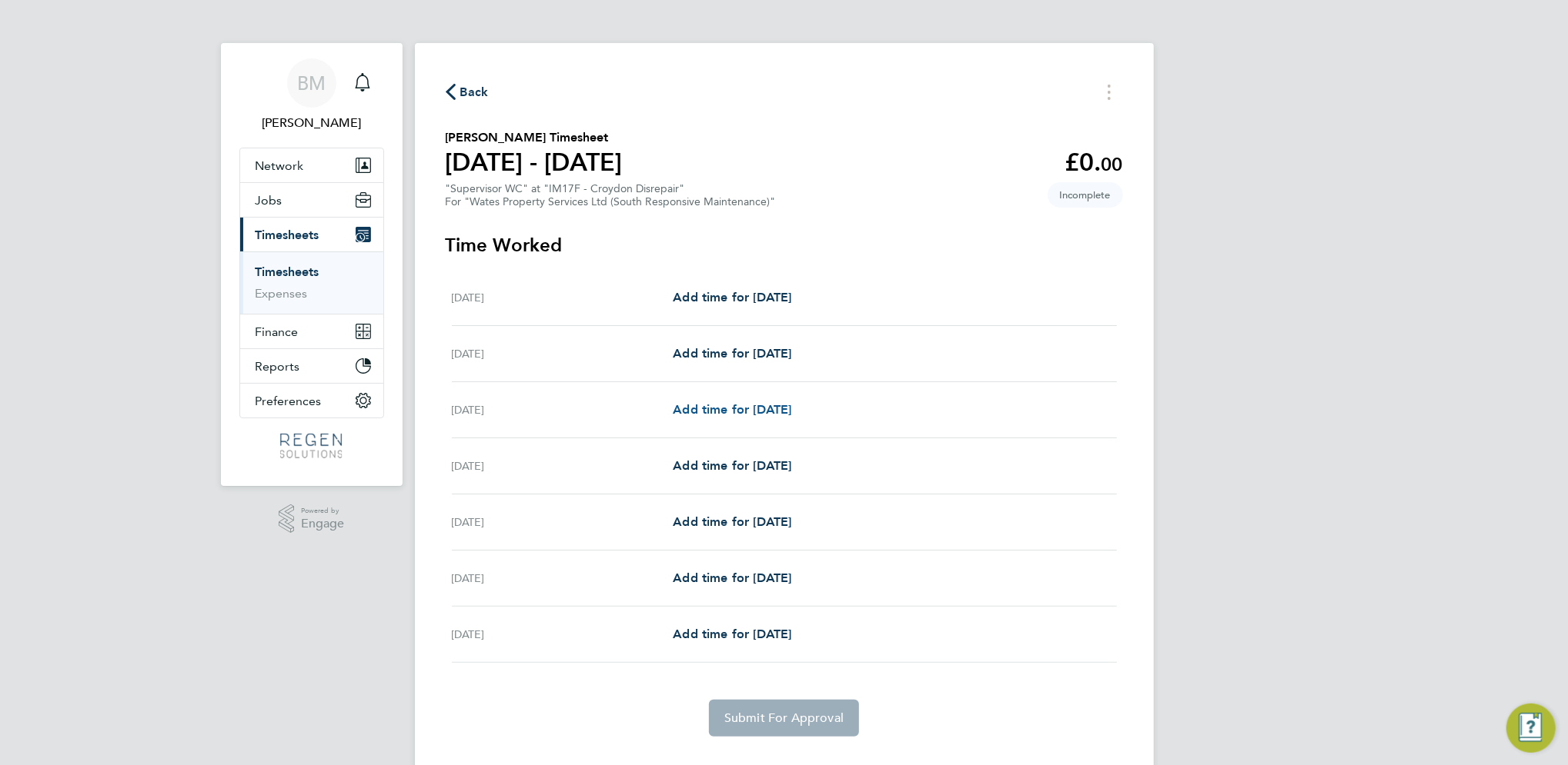
click at [765, 407] on span "Add time for [DATE]" at bounding box center [732, 410] width 119 height 15
select select "30"
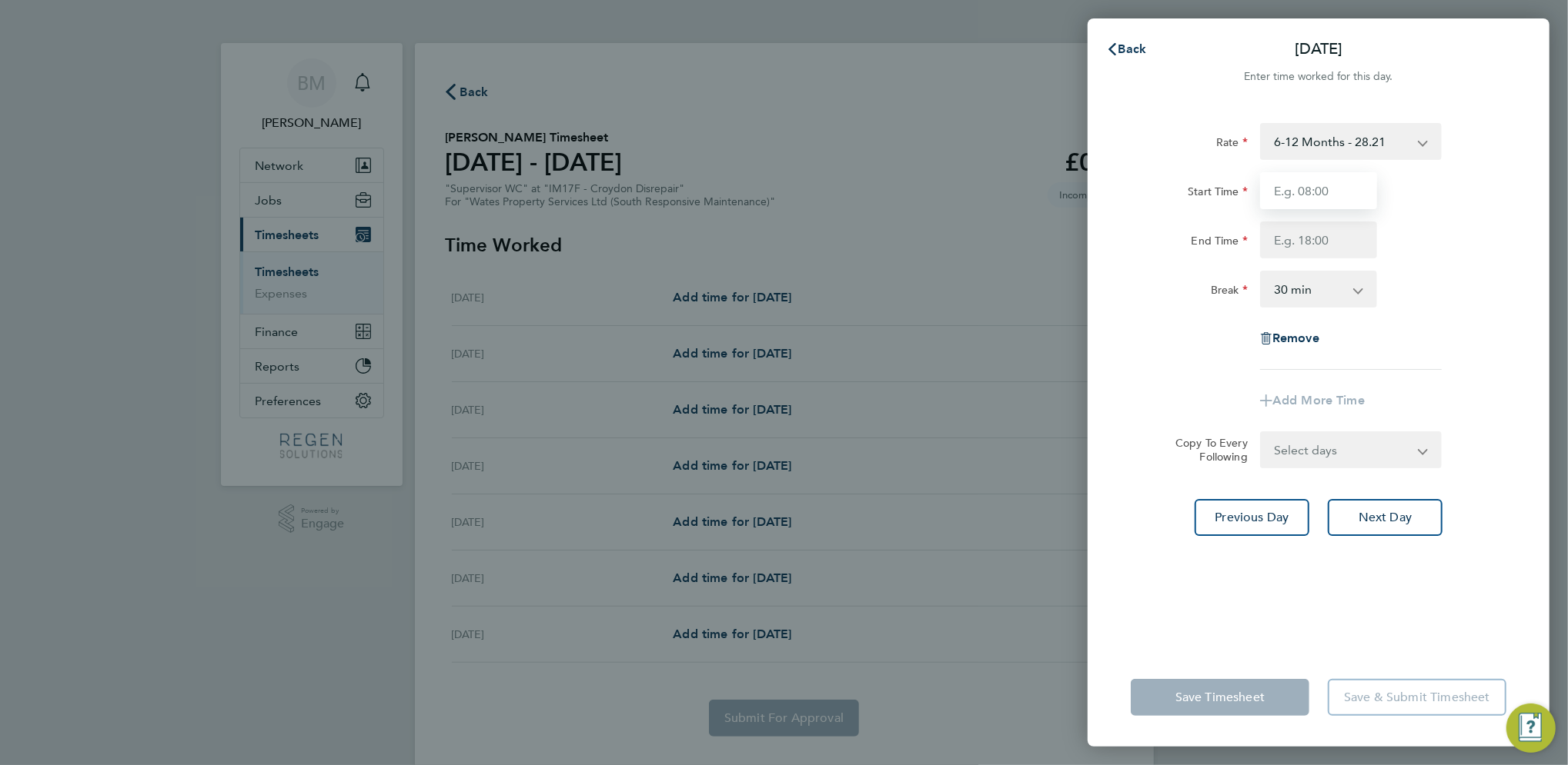
click at [1300, 191] on input "Start Time" at bounding box center [1319, 190] width 117 height 37
type input "08:00"
type input "17:00"
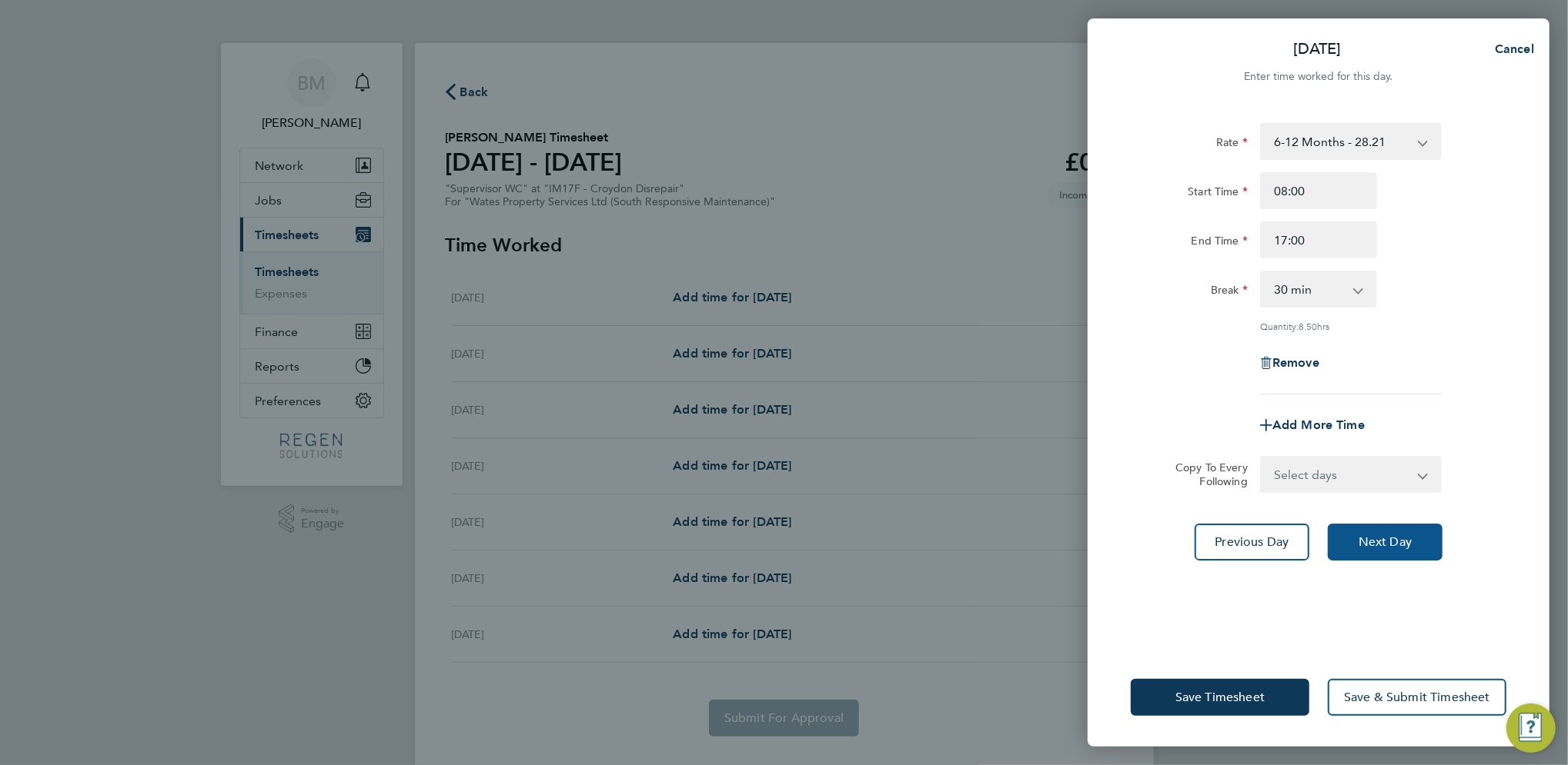
drag, startPoint x: 1377, startPoint y: 536, endPoint x: 1383, endPoint y: 493, distance: 43.4
click at [1378, 536] on span "Next Day" at bounding box center [1384, 542] width 54 height 16
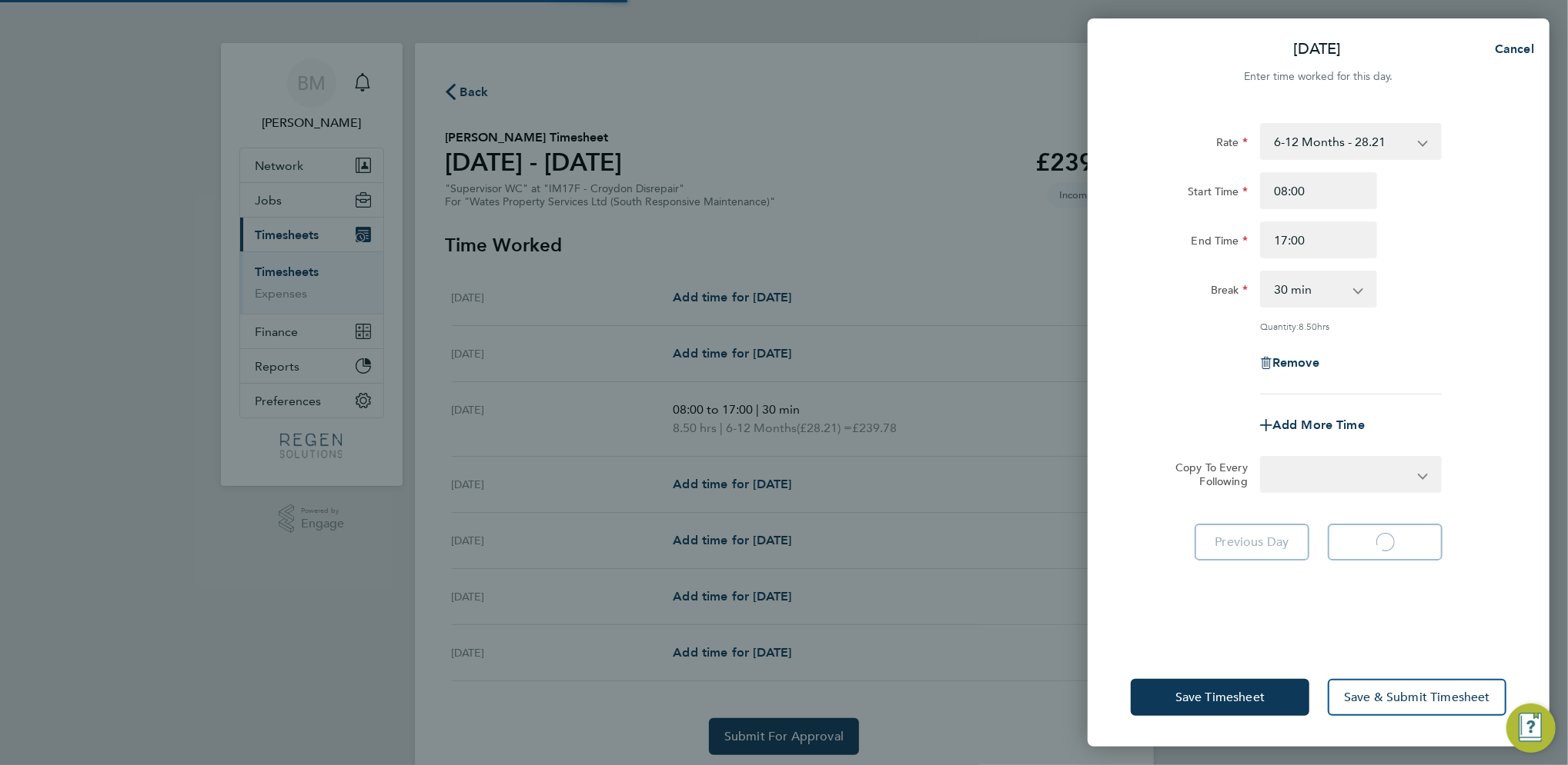
select select "30"
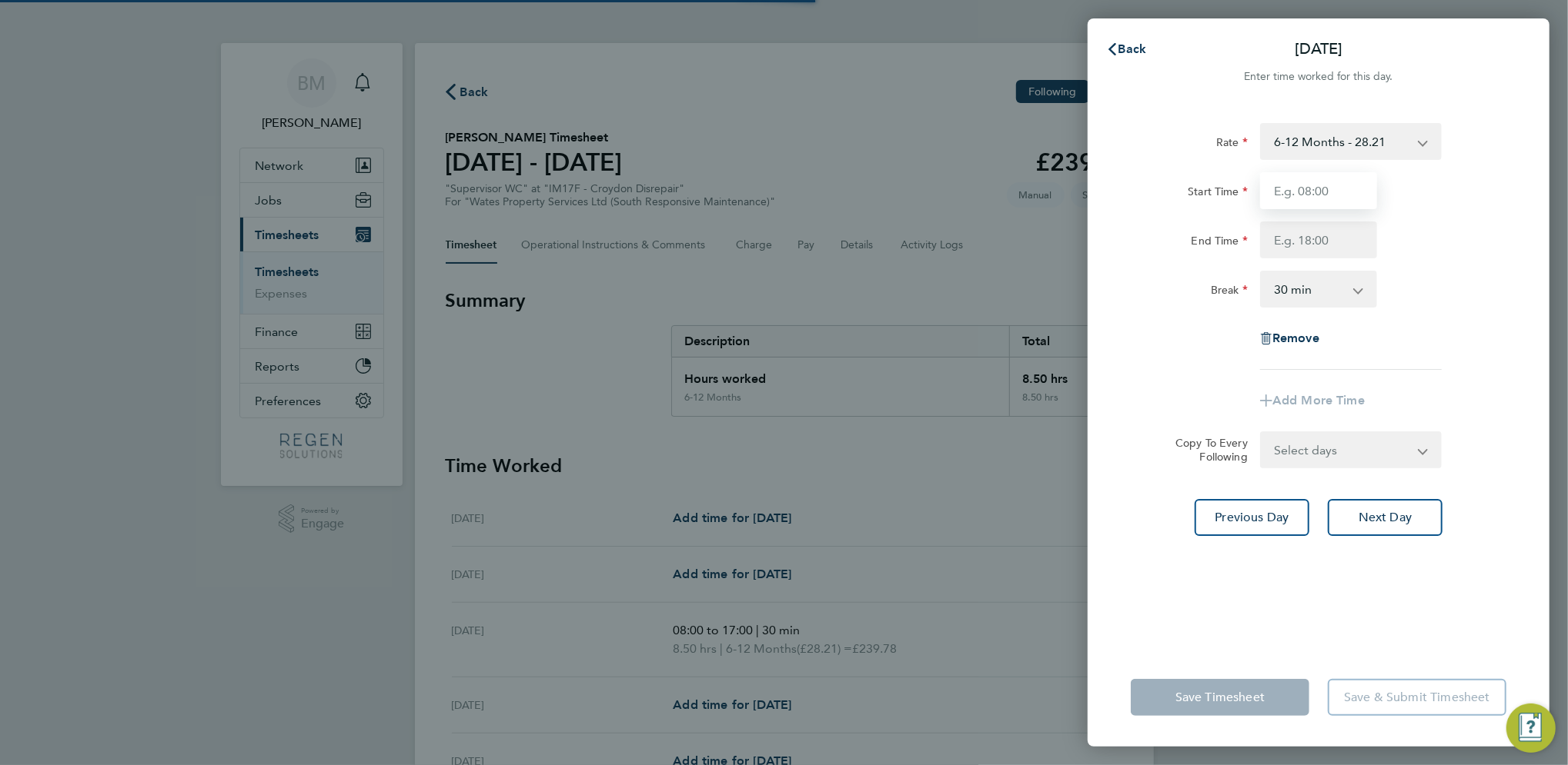
click at [1325, 196] on input "Start Time" at bounding box center [1319, 190] width 117 height 37
type input "08:00"
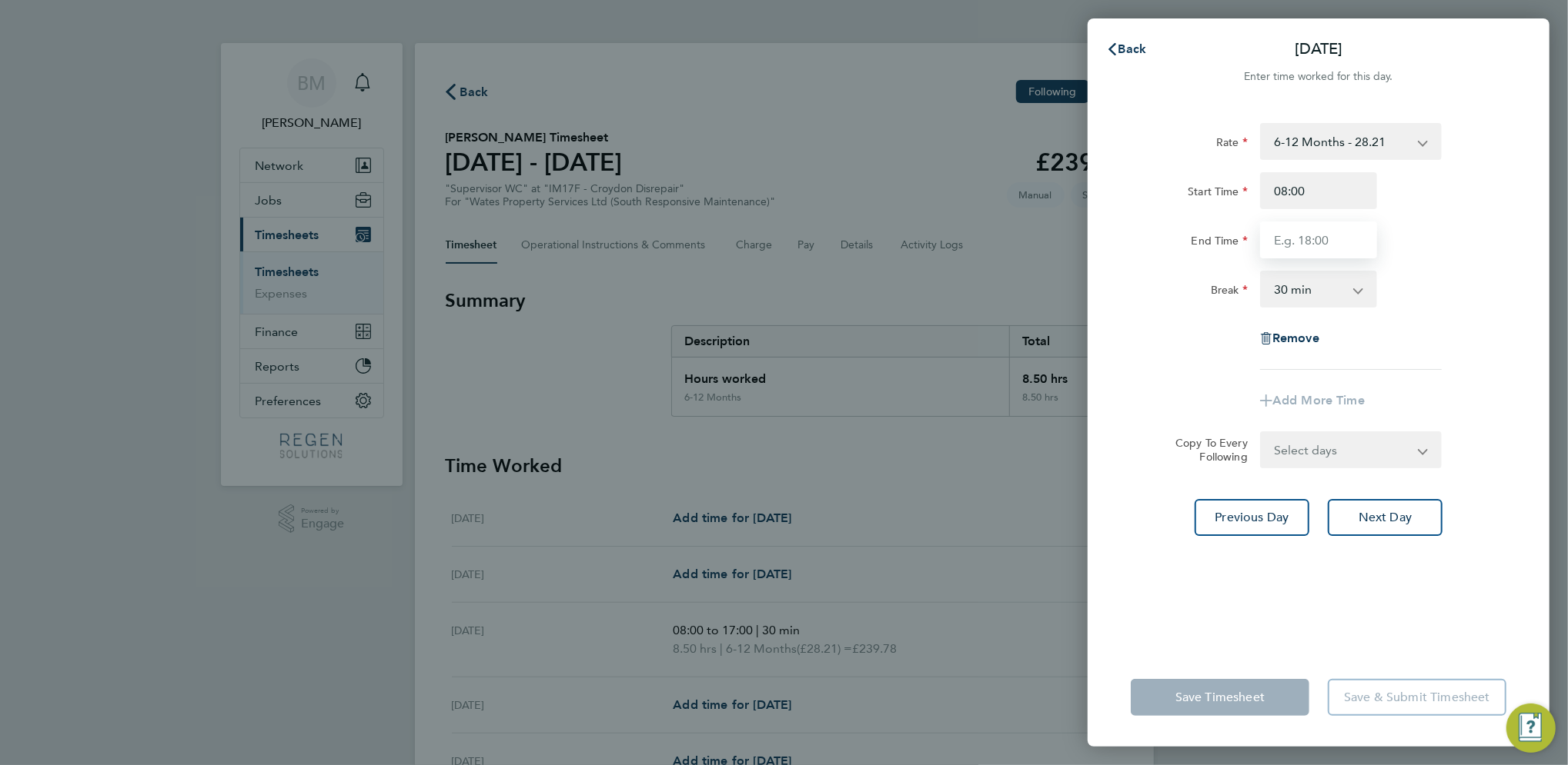
type input "17:00"
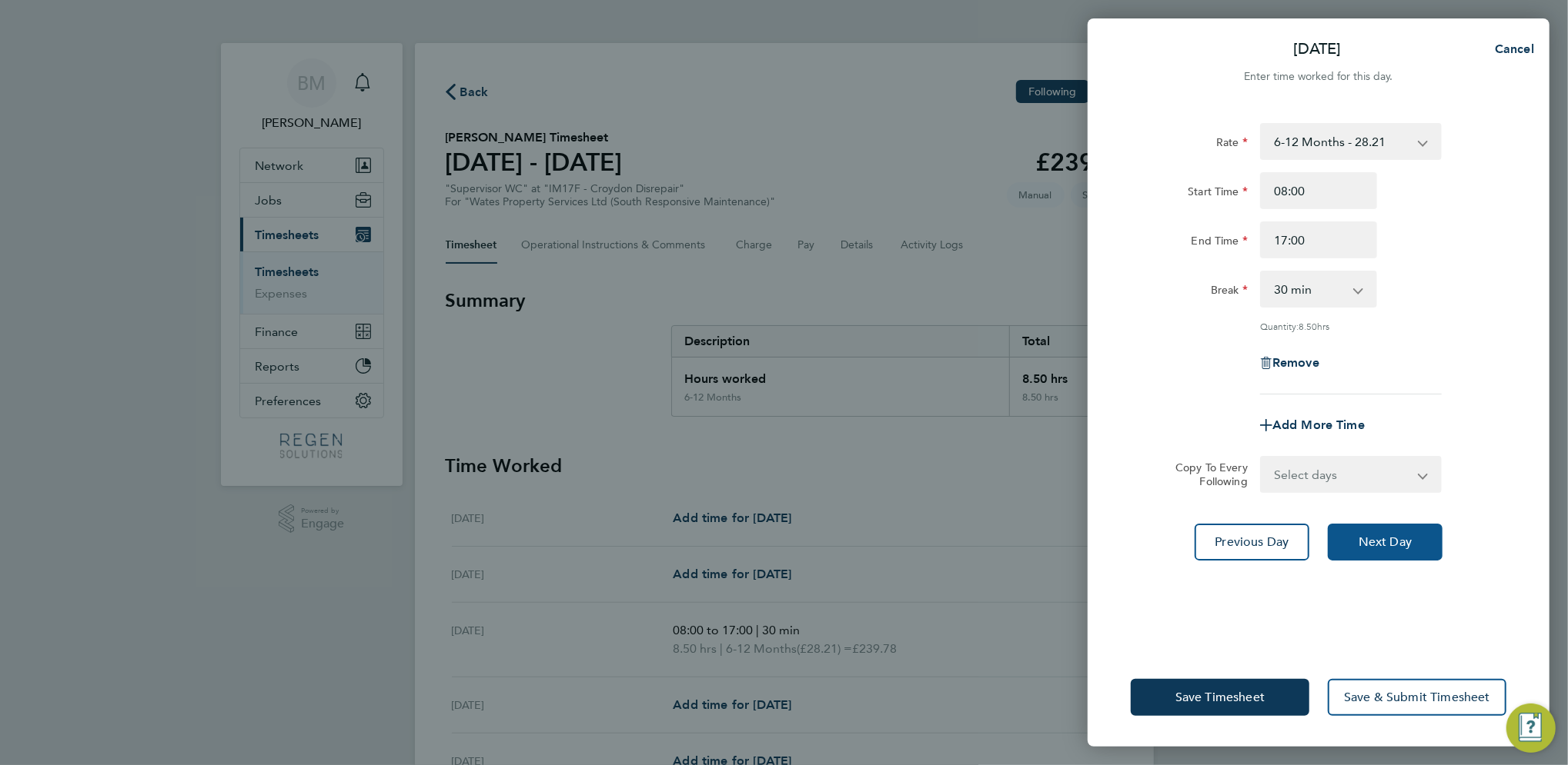
click at [1398, 544] on span "Next Day" at bounding box center [1384, 542] width 54 height 16
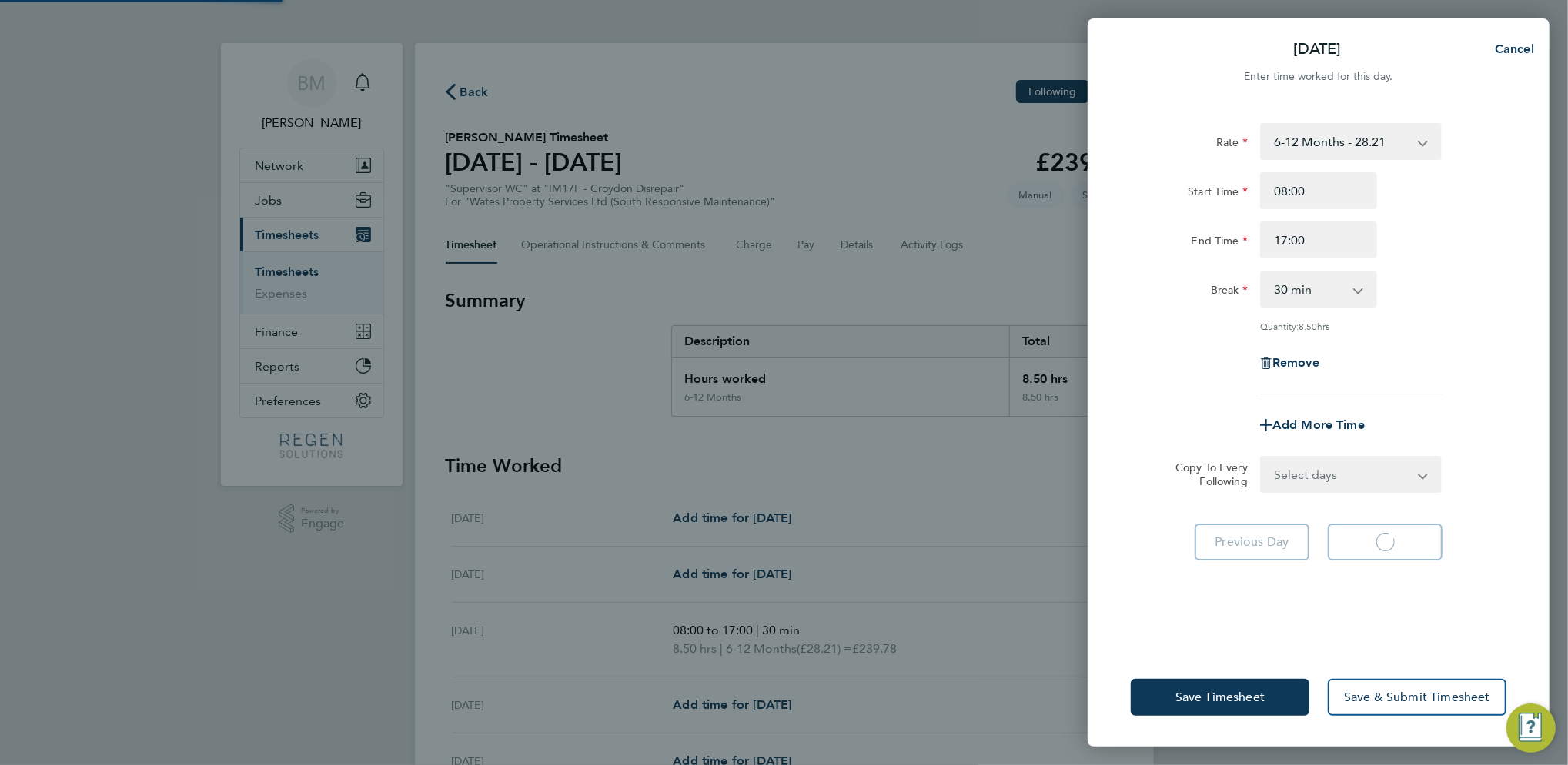
select select "30"
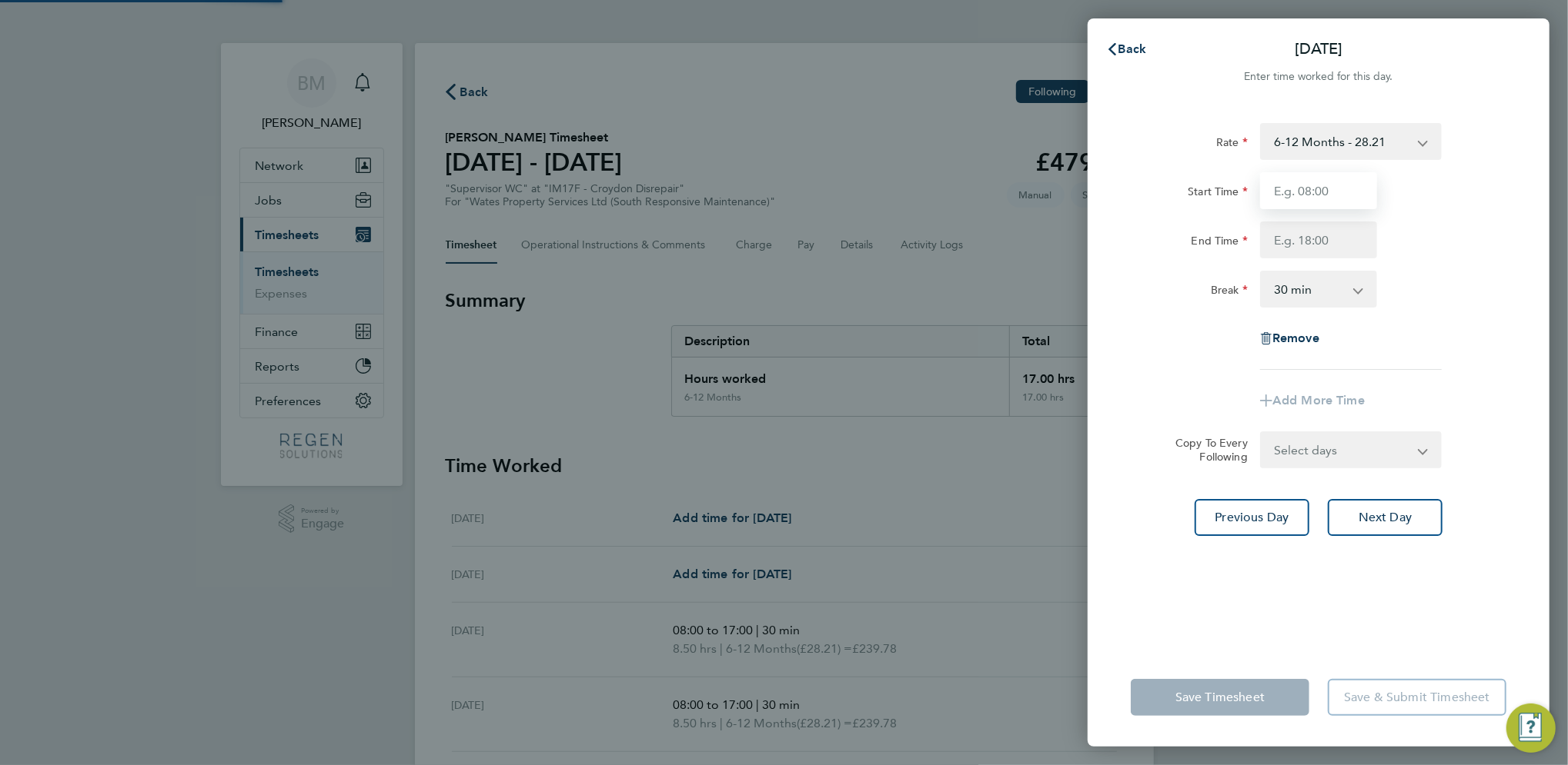
click at [1353, 186] on input "Start Time" at bounding box center [1319, 190] width 117 height 37
type input "08:00"
type input "17:00"
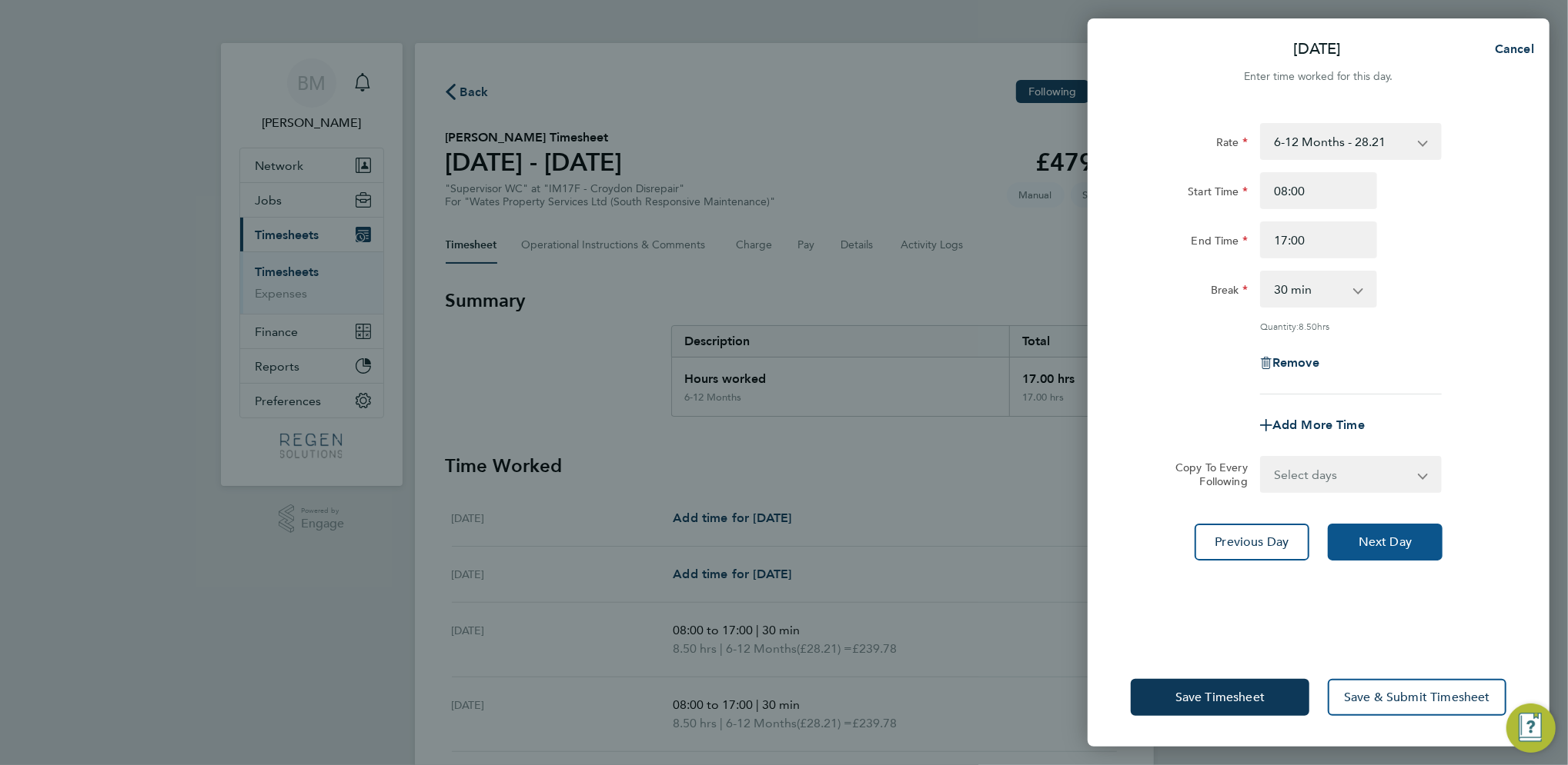
click at [1389, 536] on span "Next Day" at bounding box center [1384, 542] width 54 height 16
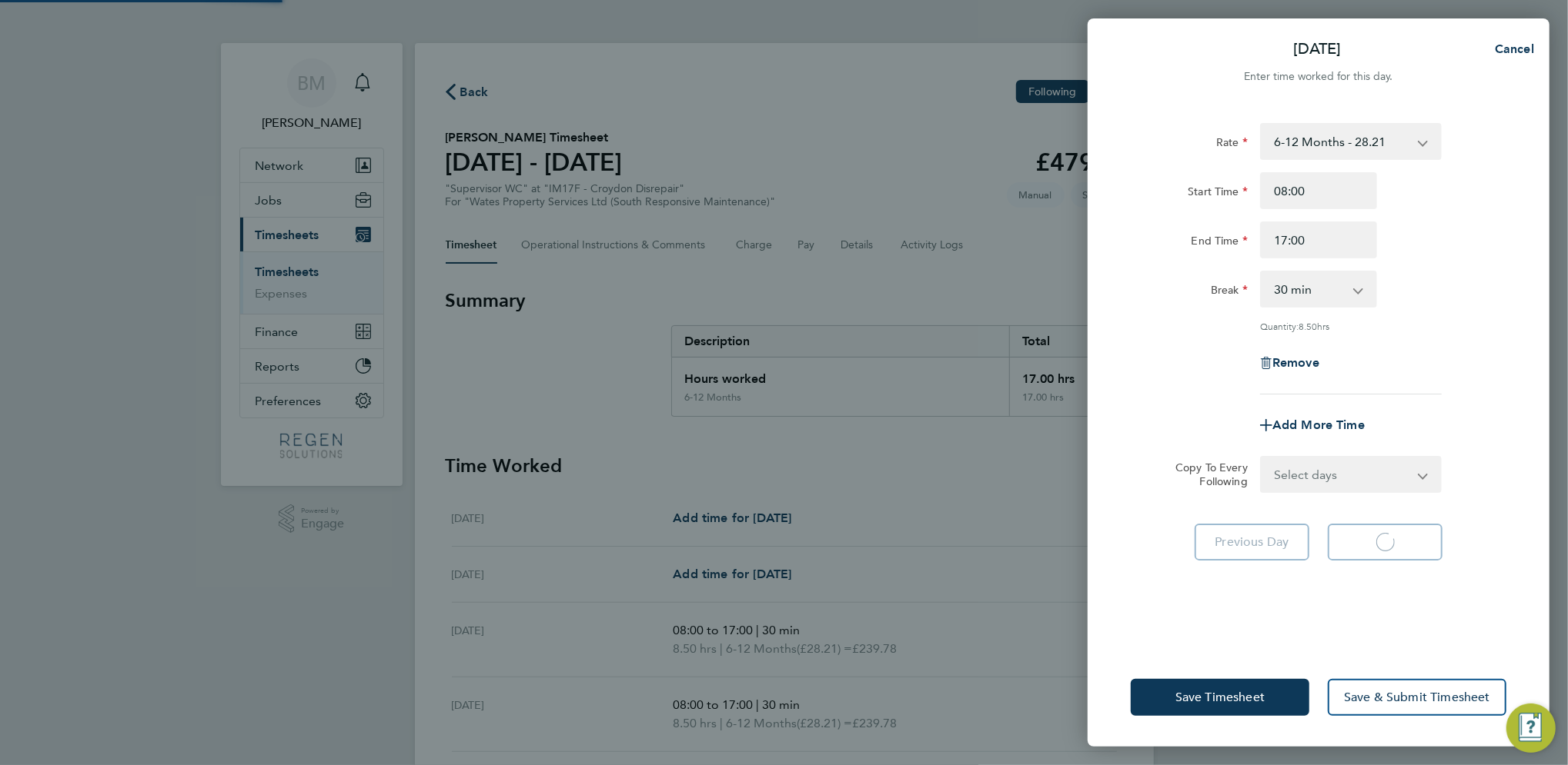
select select "30"
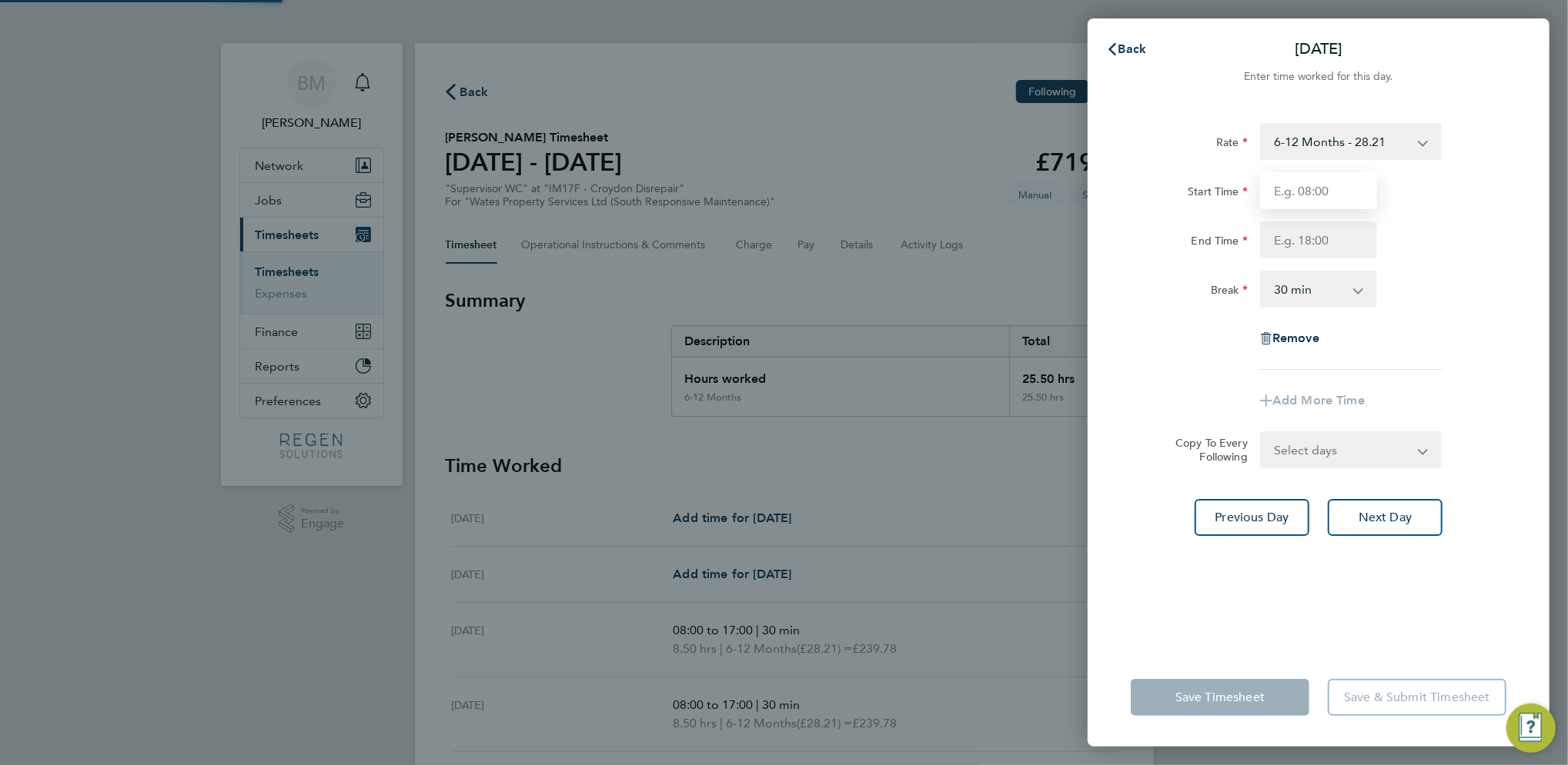
click at [1338, 199] on input "Start Time" at bounding box center [1319, 190] width 117 height 37
type input "08:00"
type input "17:00"
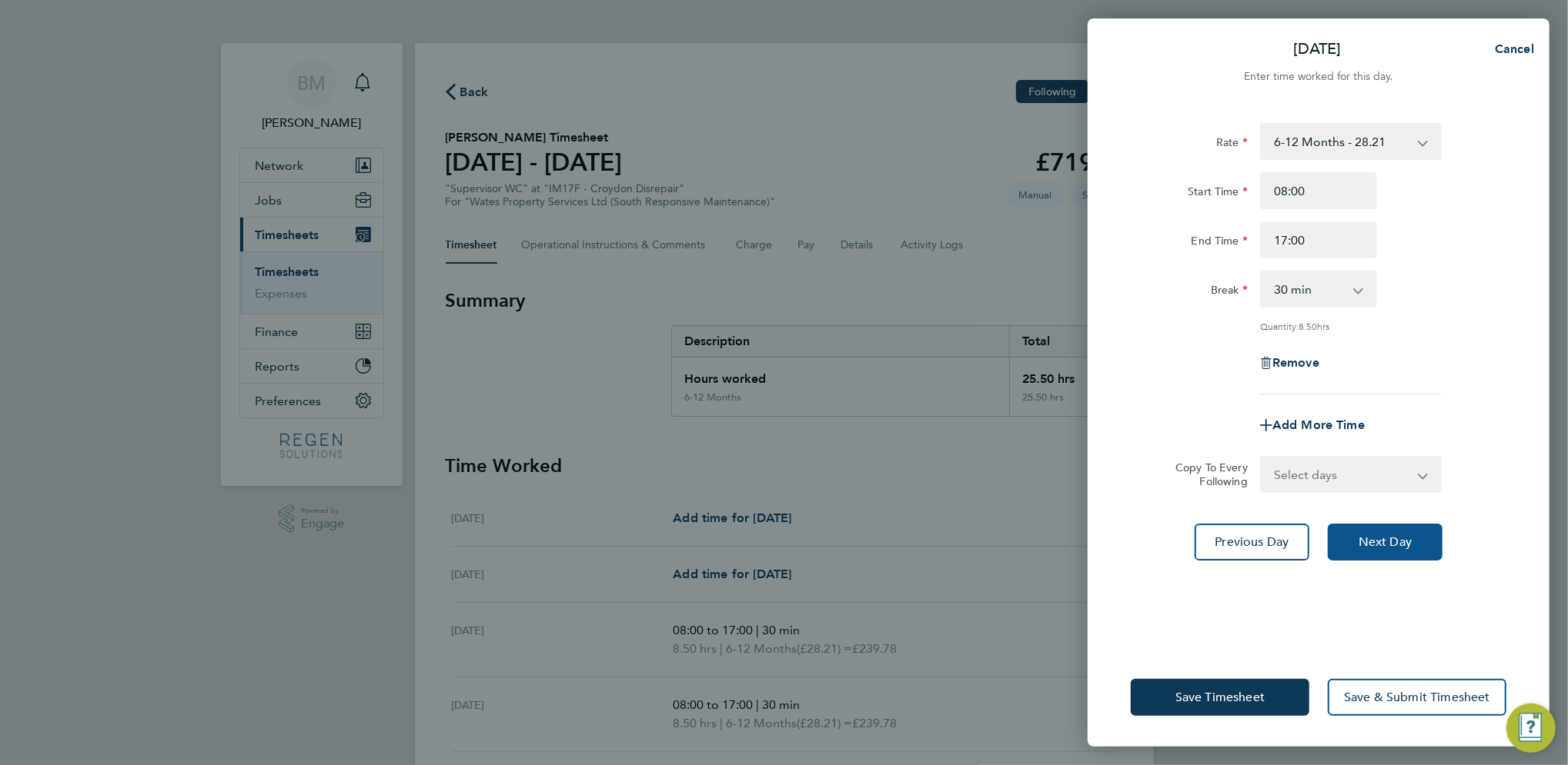
click at [1408, 549] on button "Next Day" at bounding box center [1384, 542] width 114 height 37
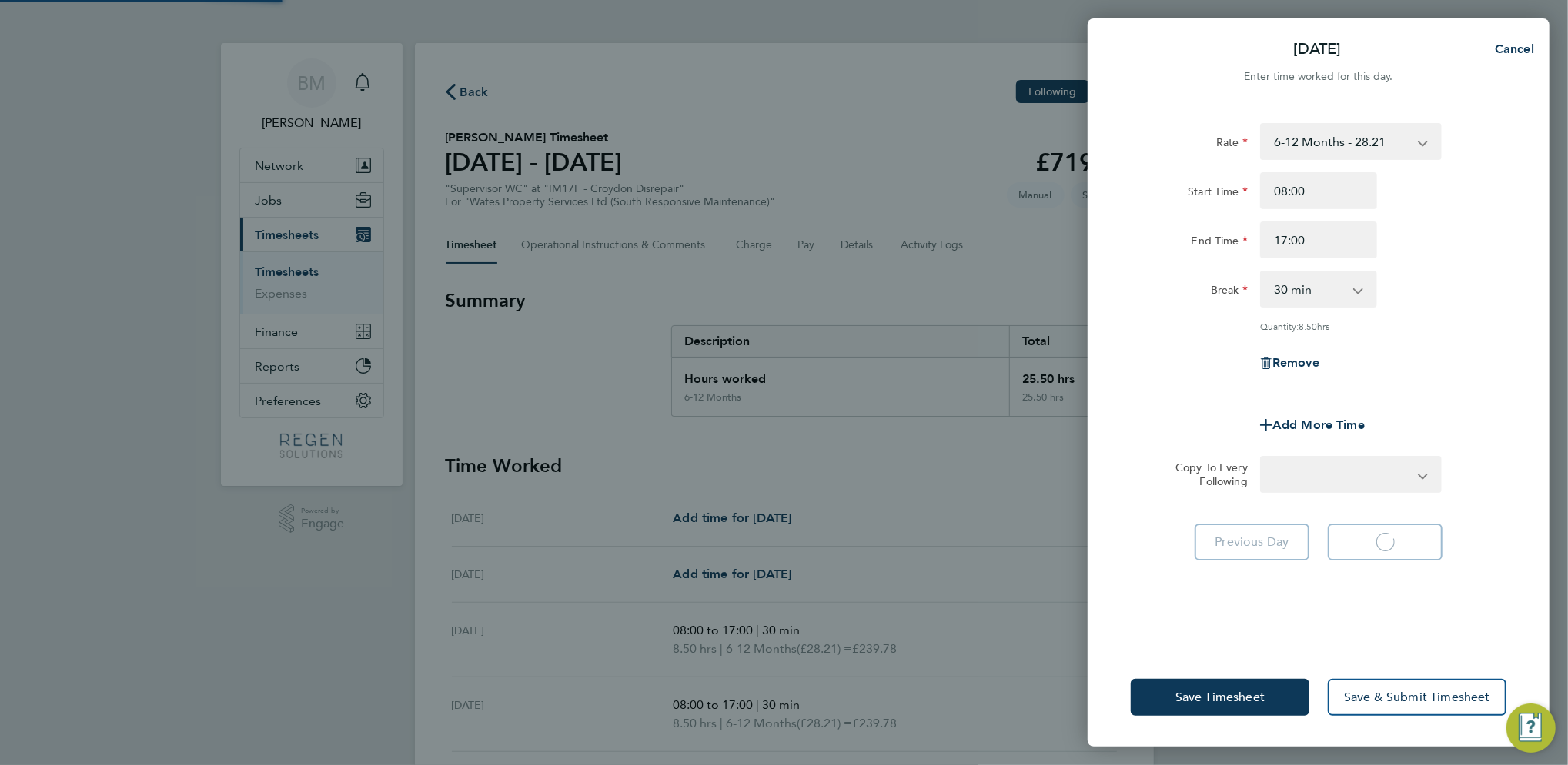
select select "30"
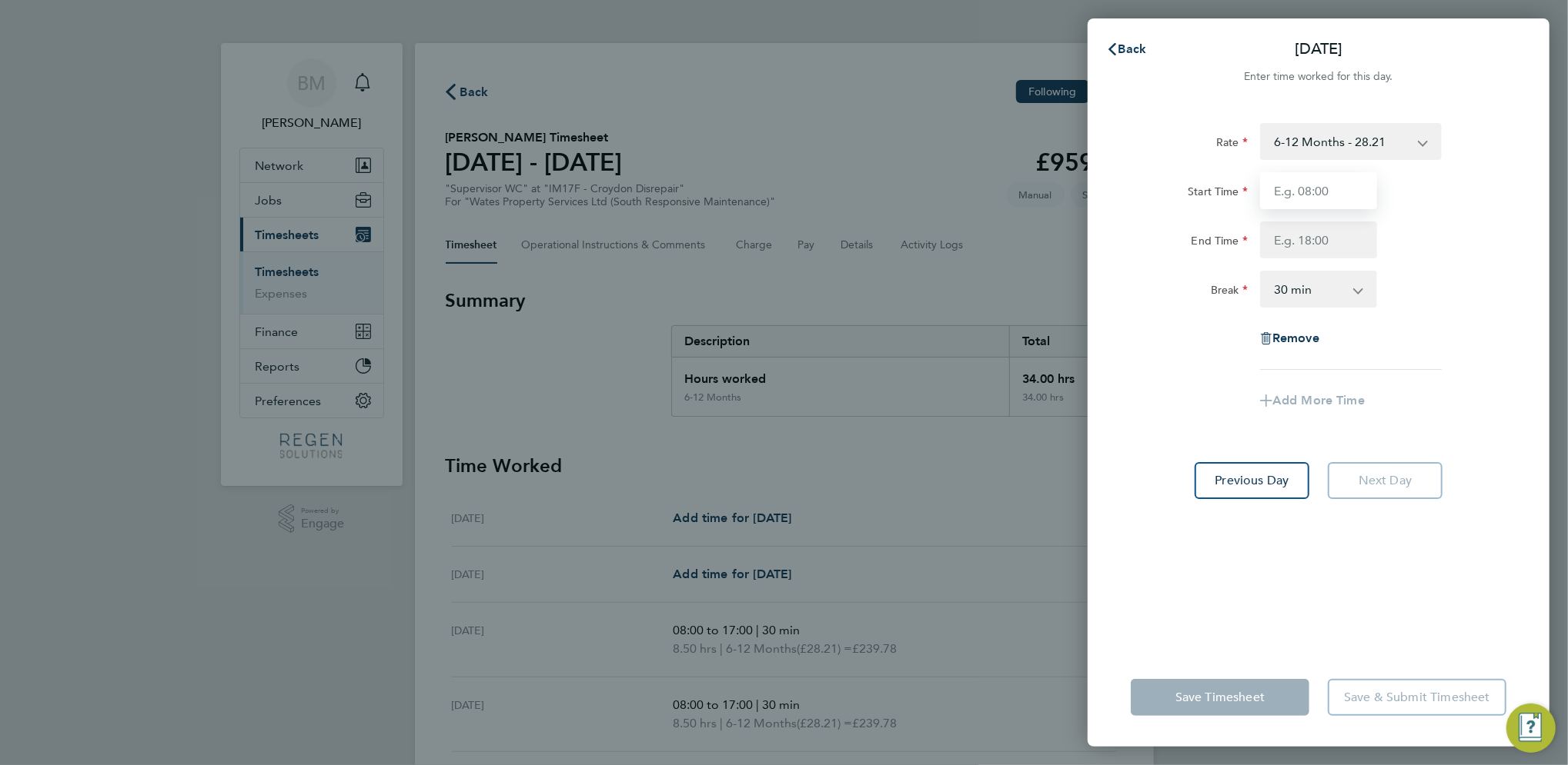
drag, startPoint x: 1324, startPoint y: 186, endPoint x: 1320, endPoint y: 196, distance: 10.8
click at [1324, 186] on input "Start Time" at bounding box center [1319, 190] width 117 height 37
type input "08:00"
type input "17:00"
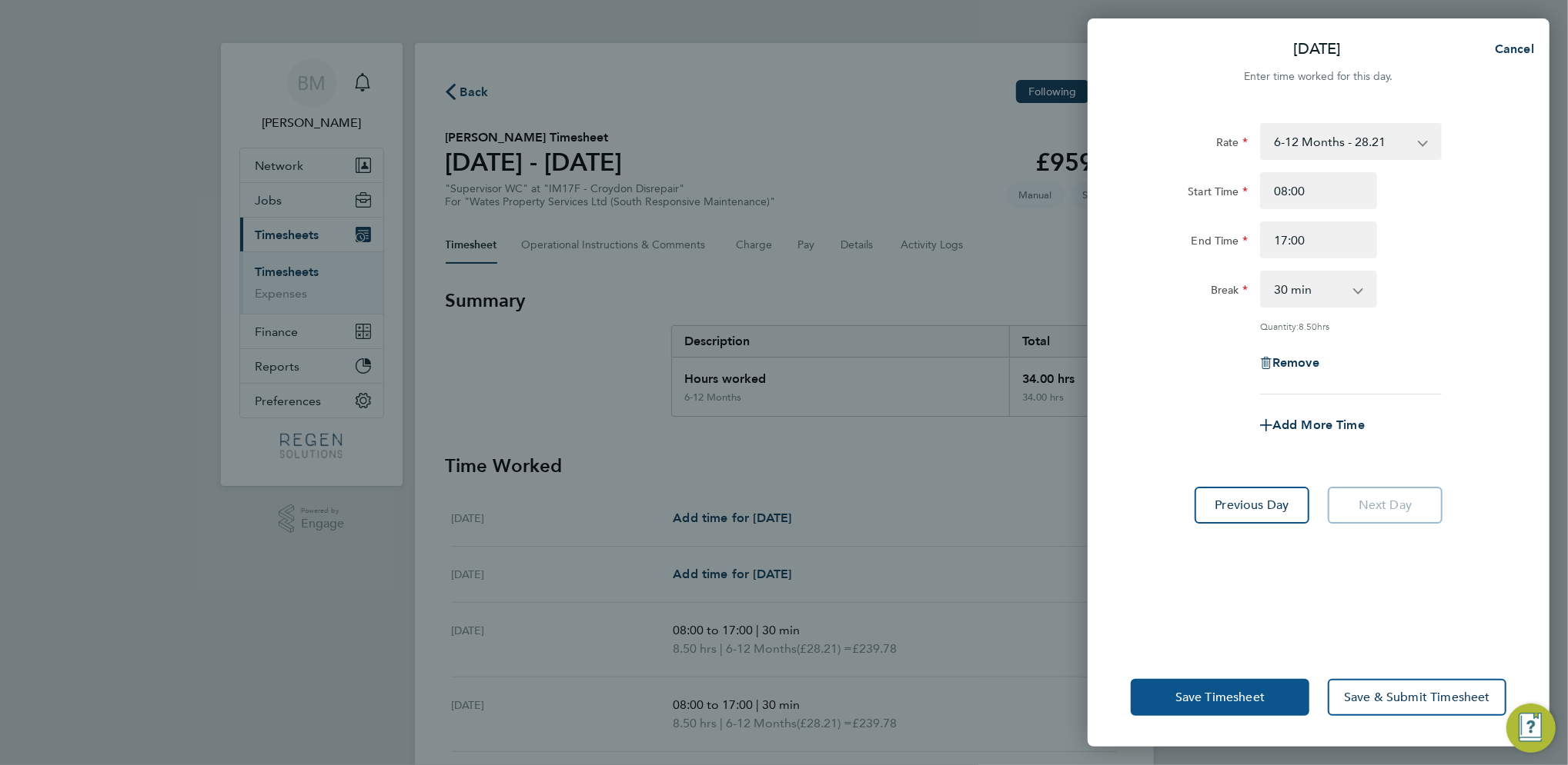
click at [1253, 701] on span "Save Timesheet" at bounding box center [1220, 698] width 89 height 16
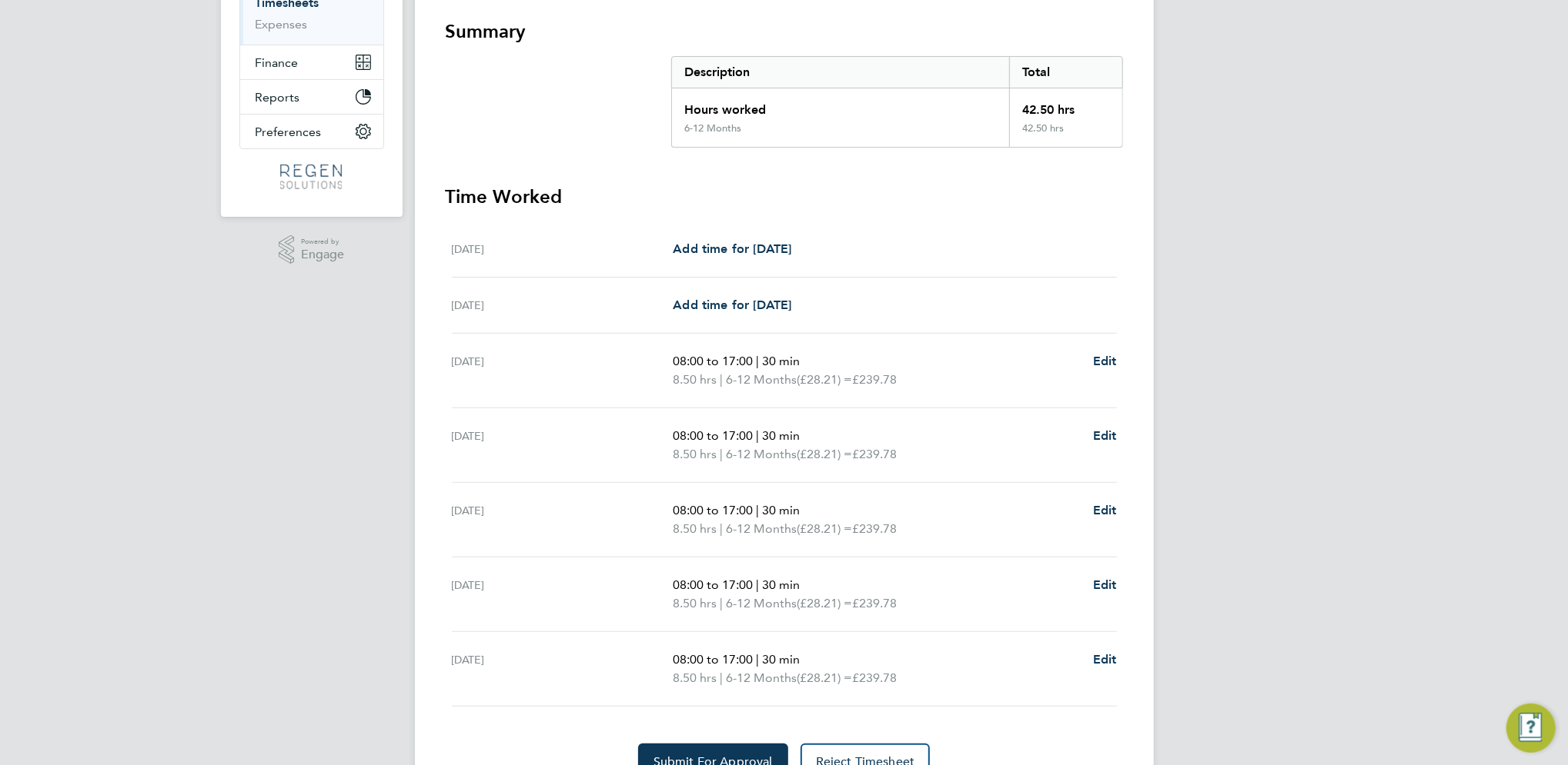
scroll to position [342, 0]
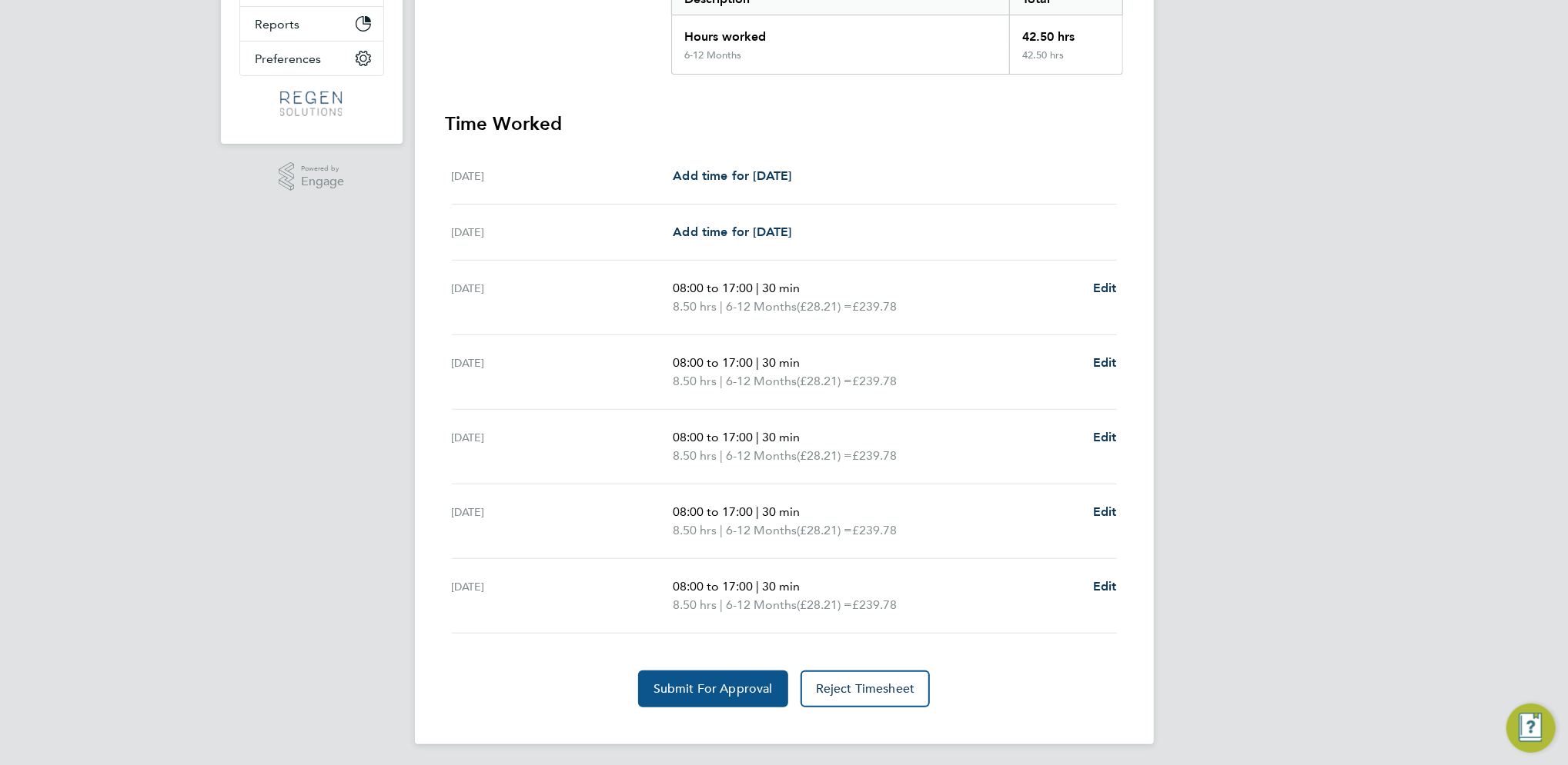
click at [728, 688] on span "Submit For Approval" at bounding box center [713, 689] width 119 height 16
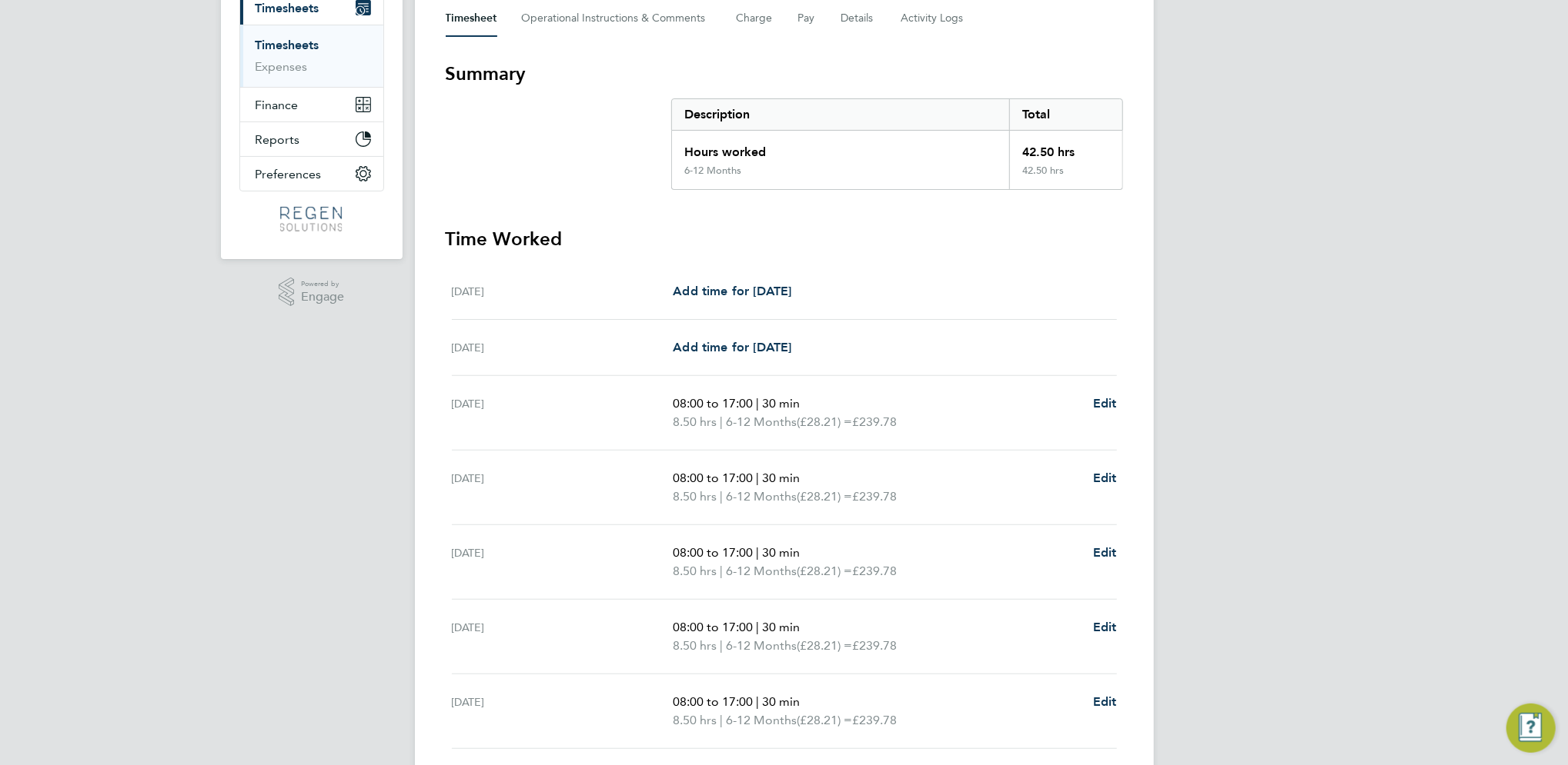
scroll to position [137, 0]
